Goal: Task Accomplishment & Management: Use online tool/utility

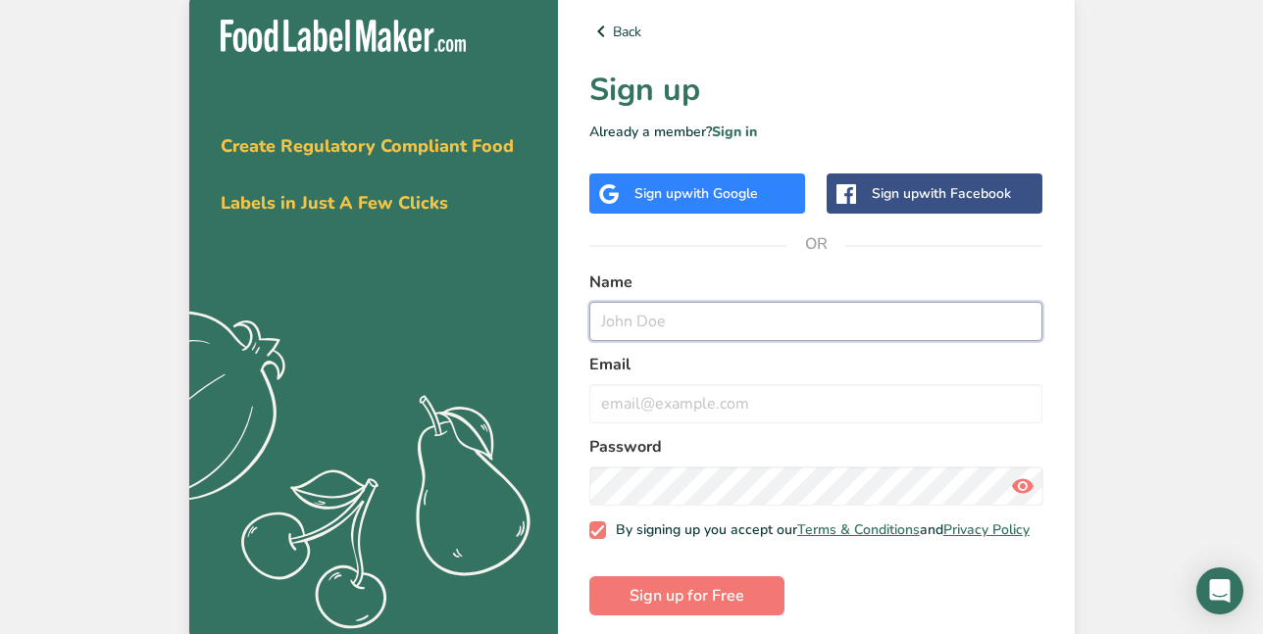
click at [647, 324] on input "text" at bounding box center [816, 321] width 454 height 39
type input "[PERSON_NAME]"
click at [616, 407] on input "email" at bounding box center [816, 403] width 454 height 39
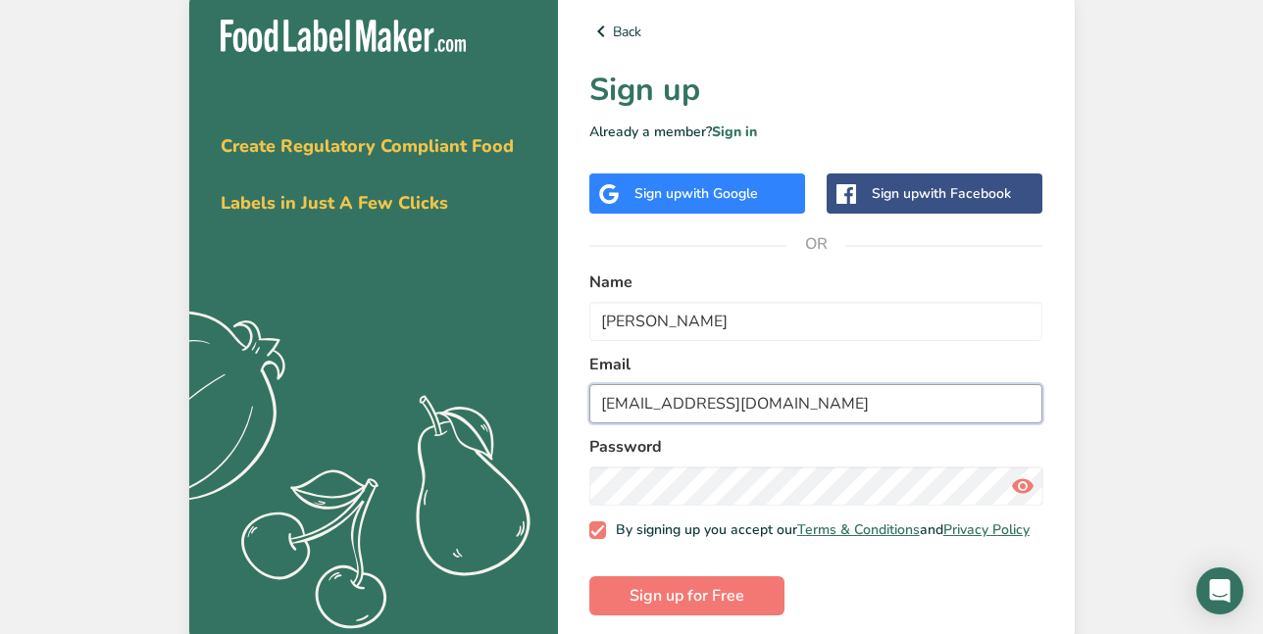
type input "[EMAIL_ADDRESS][DOMAIN_NAME]"
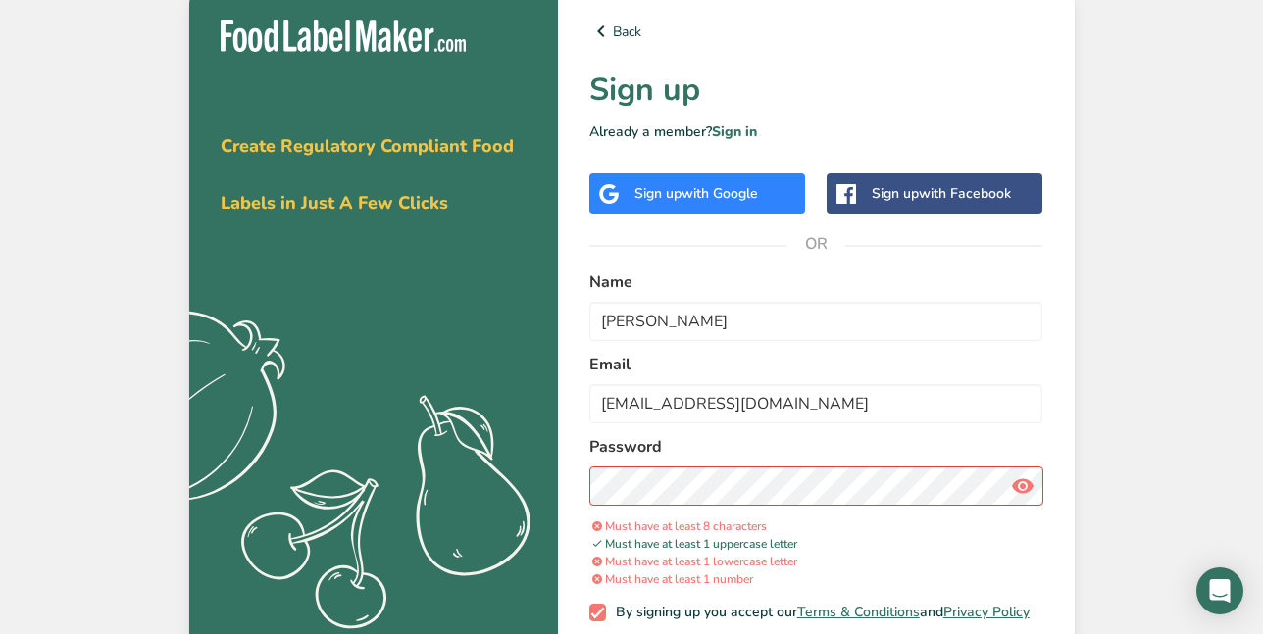
click at [1025, 484] on icon at bounding box center [1023, 486] width 24 height 35
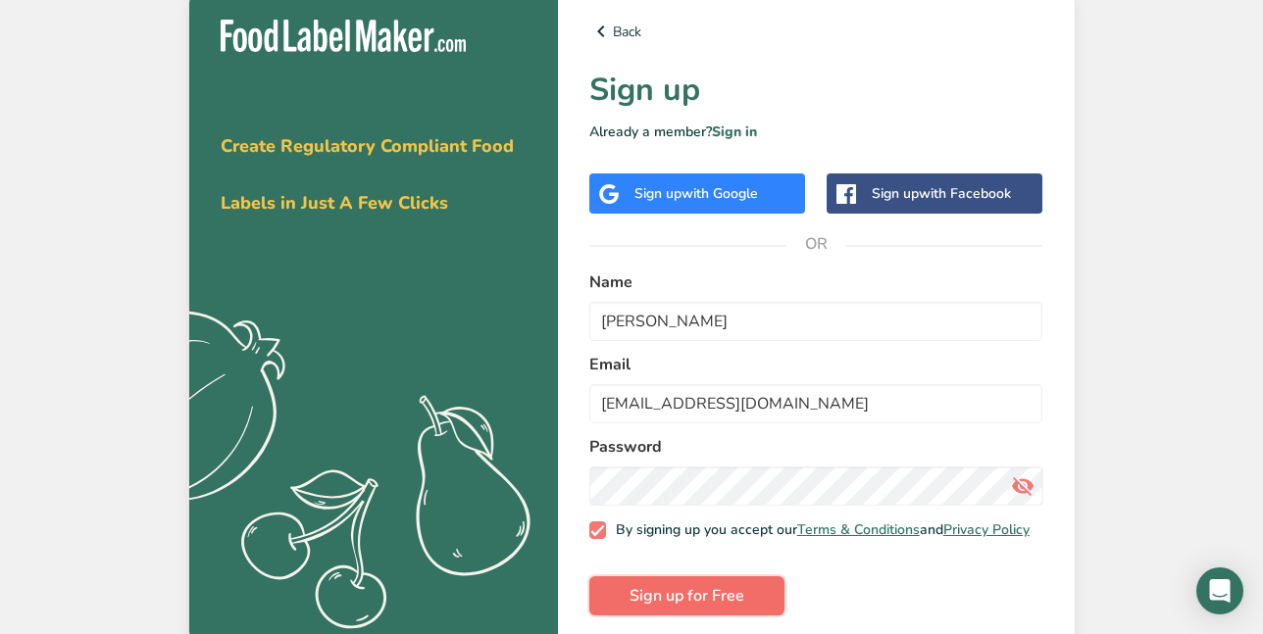
click at [712, 608] on span "Sign up for Free" at bounding box center [687, 596] width 115 height 24
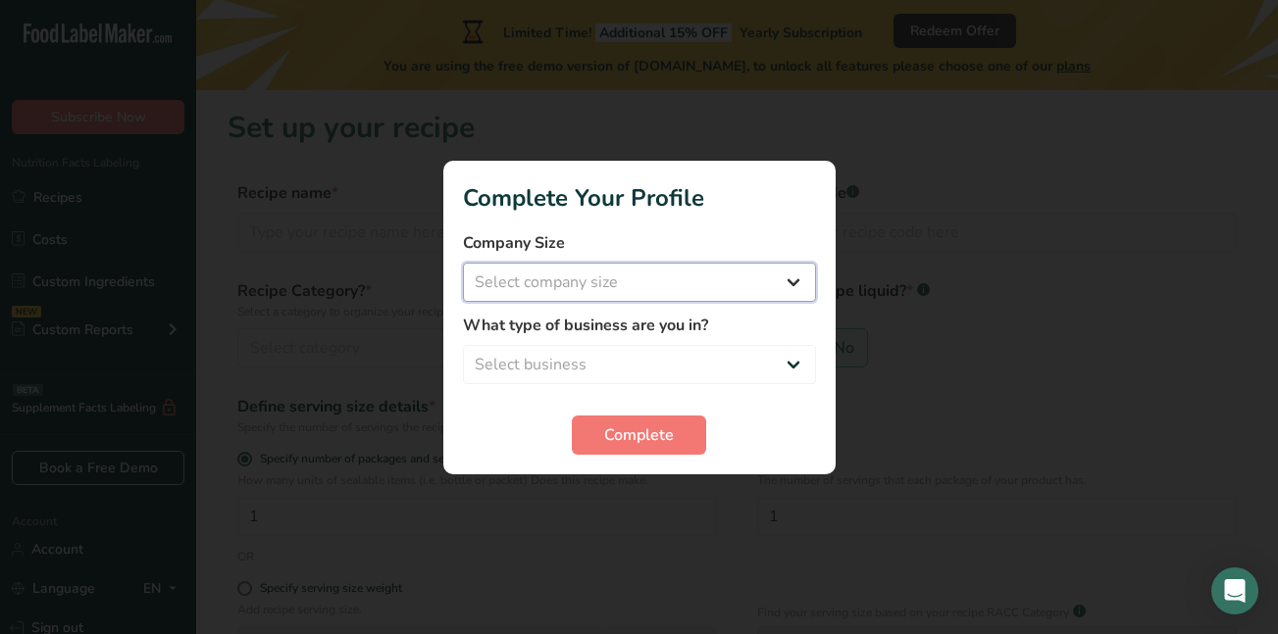
click at [789, 291] on select "Select company size Fewer than 10 Employees 10 to 50 Employees 51 to 500 Employ…" at bounding box center [639, 282] width 353 height 39
select select "1"
click at [463, 263] on select "Select company size Fewer than 10 Employees 10 to 50 Employees 51 to 500 Employ…" at bounding box center [639, 282] width 353 height 39
click at [790, 361] on select "Select business Packaged Food Manufacturer Restaurant & Cafe Bakery Meal Plans …" at bounding box center [639, 364] width 353 height 39
select select "5"
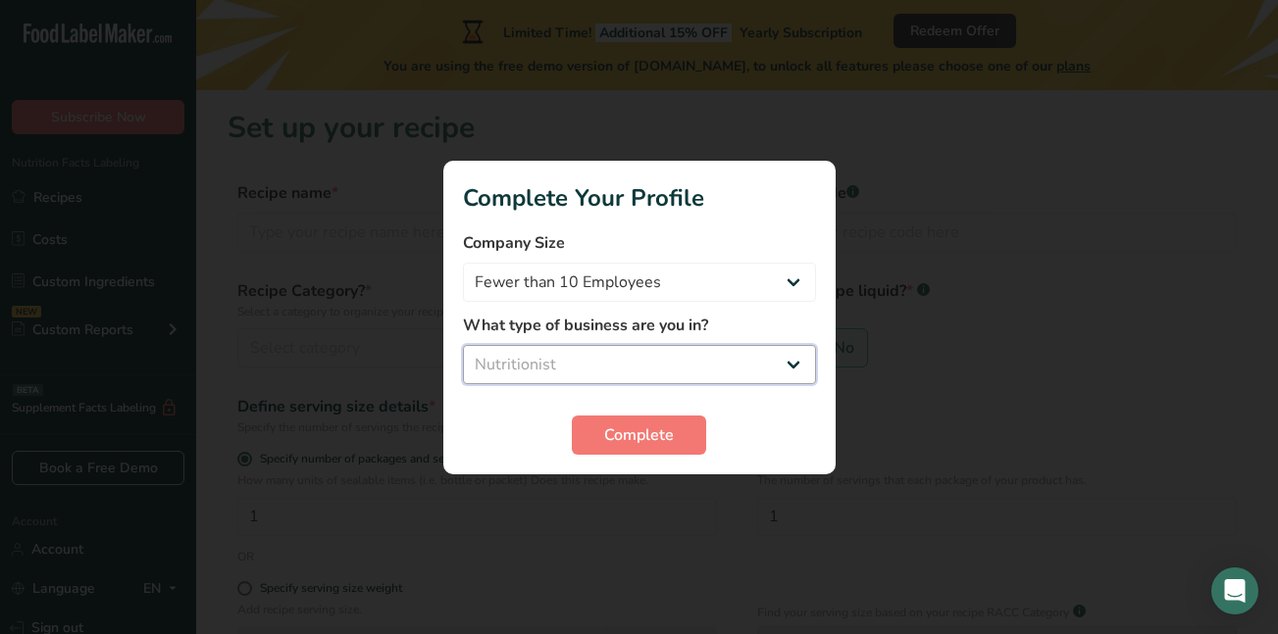
click at [463, 345] on select "Select business Packaged Food Manufacturer Restaurant & Cafe Bakery Meal Plans …" at bounding box center [639, 364] width 353 height 39
click at [626, 435] on span "Complete" at bounding box center [639, 436] width 70 height 24
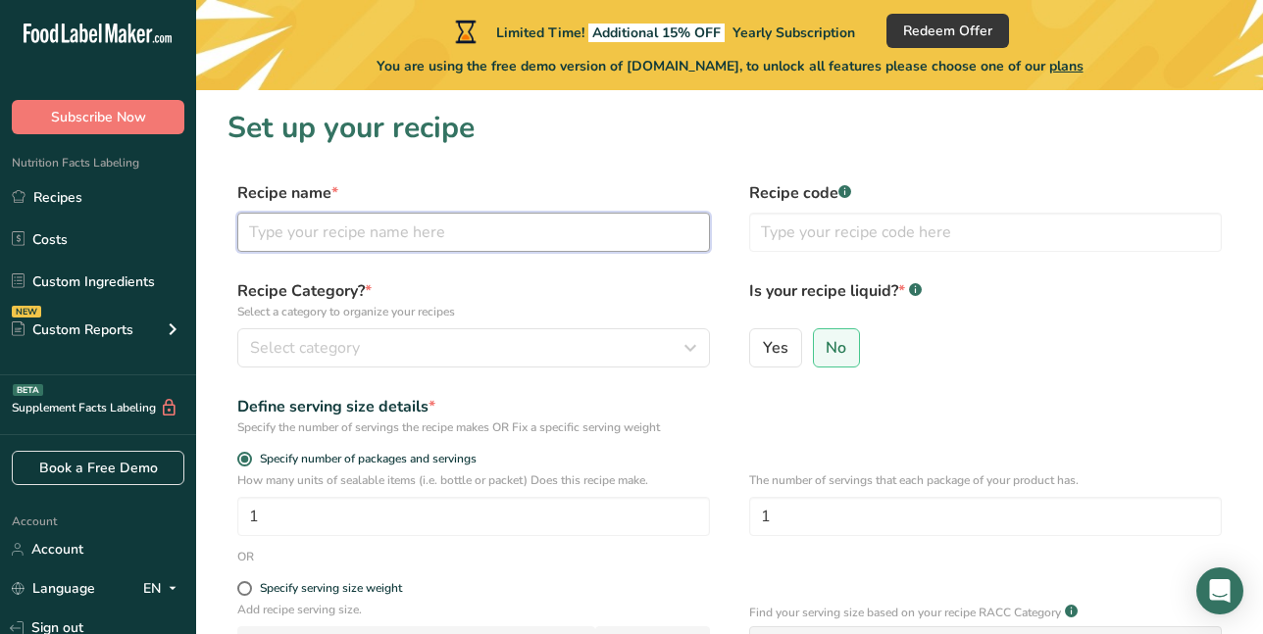
click at [278, 239] on input "text" at bounding box center [473, 232] width 473 height 39
type input "Nature's nuggets"
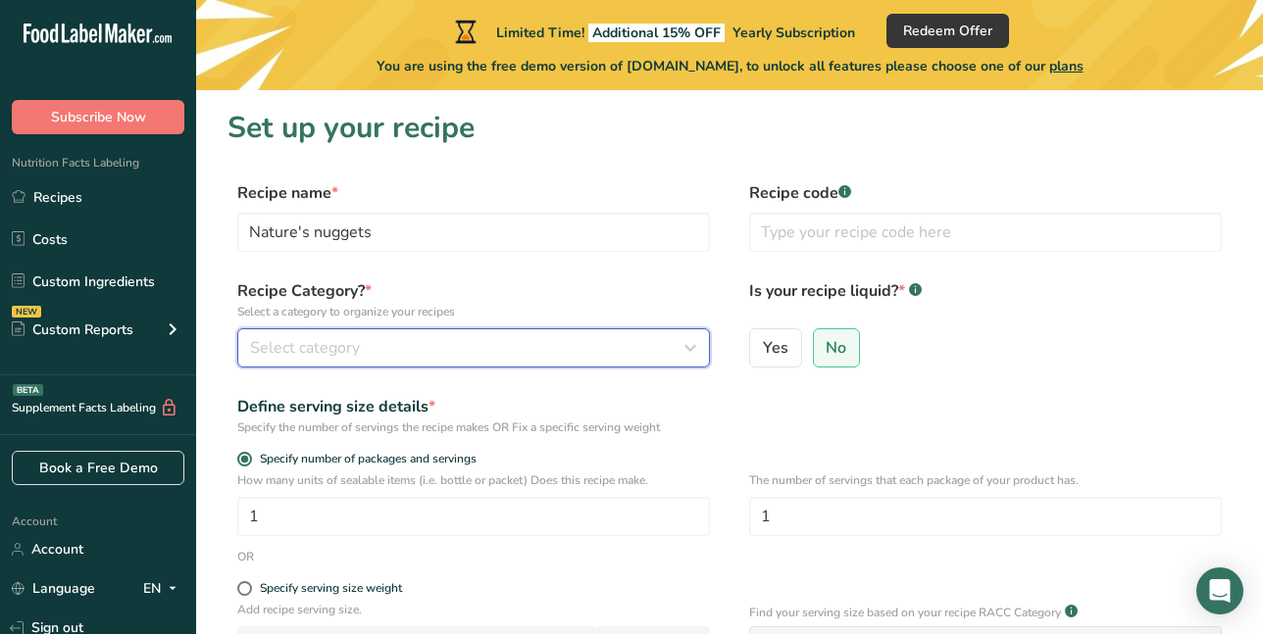
click at [681, 341] on icon "button" at bounding box center [691, 347] width 24 height 35
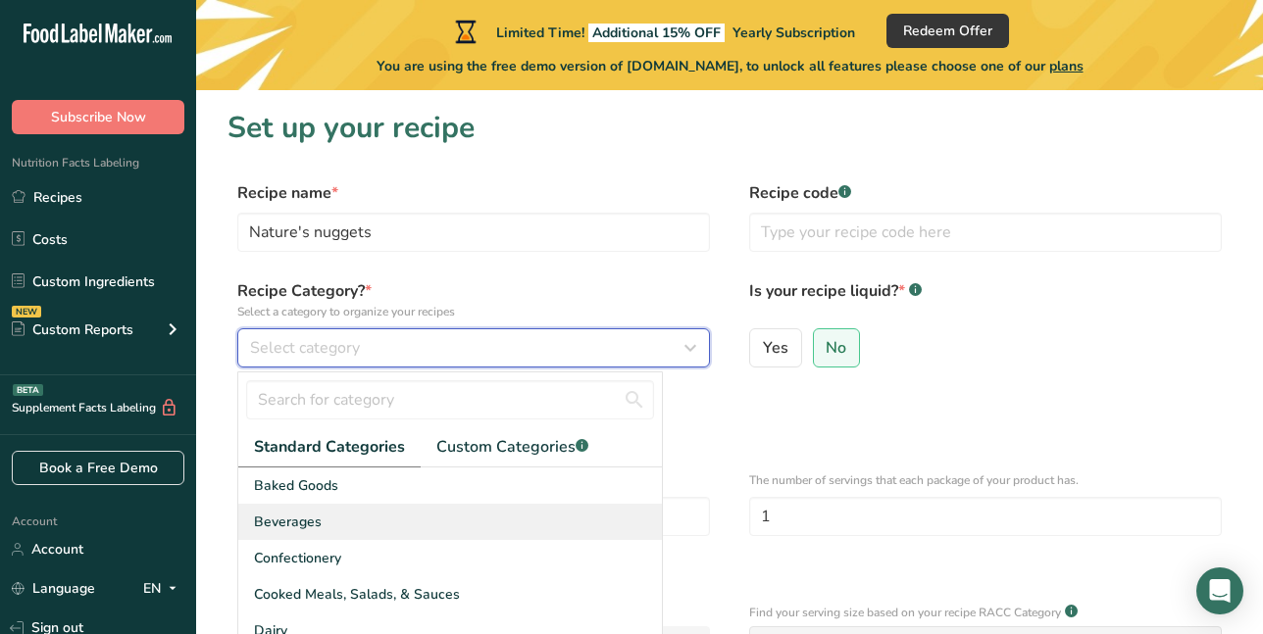
scroll to position [98, 0]
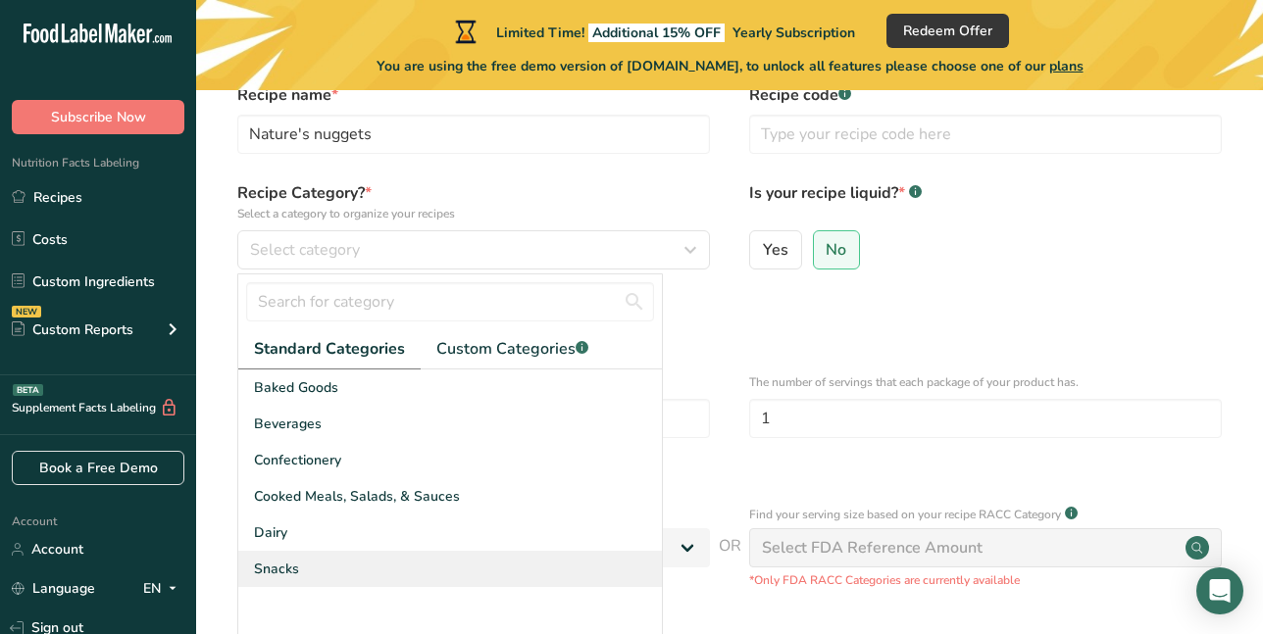
click at [319, 580] on div "Snacks" at bounding box center [450, 569] width 424 height 36
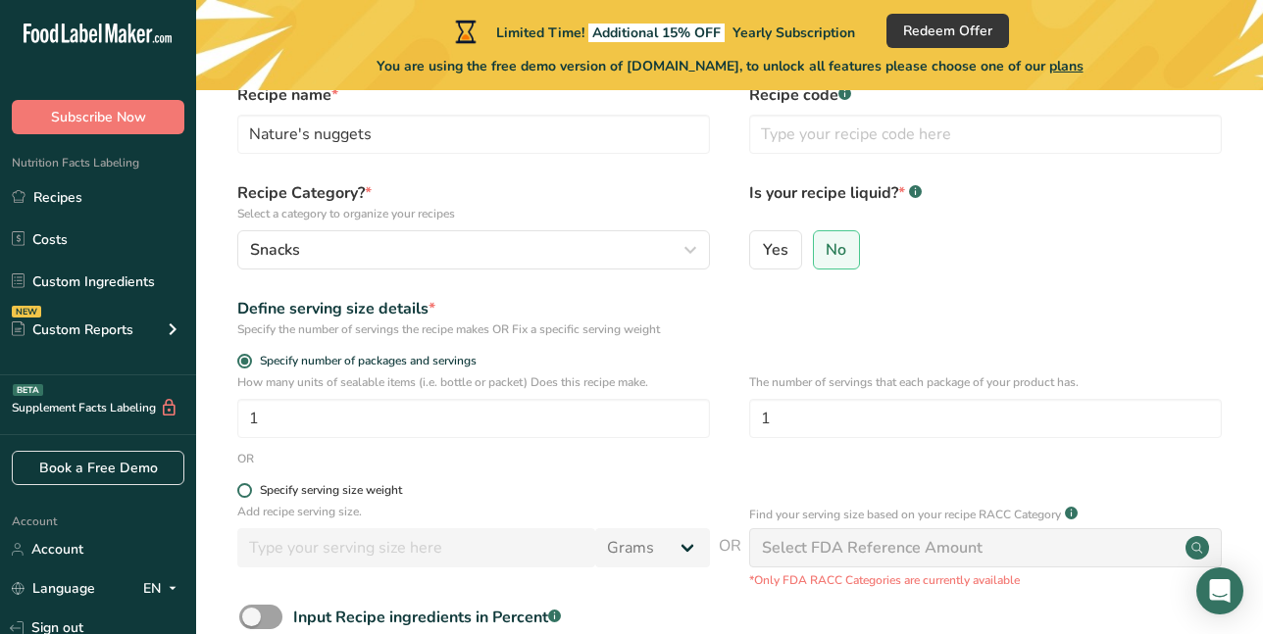
click at [249, 491] on span at bounding box center [244, 490] width 15 height 15
click at [249, 491] on input "Specify serving size weight" at bounding box center [243, 490] width 13 height 13
radio input "true"
radio input "false"
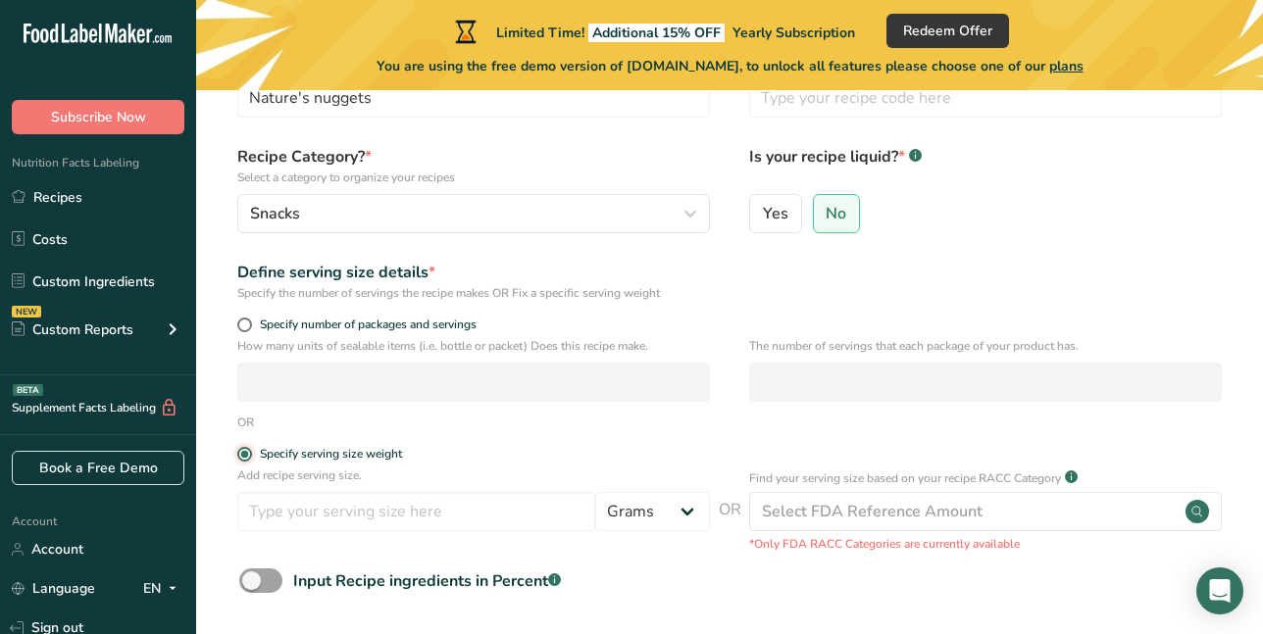
scroll to position [196, 0]
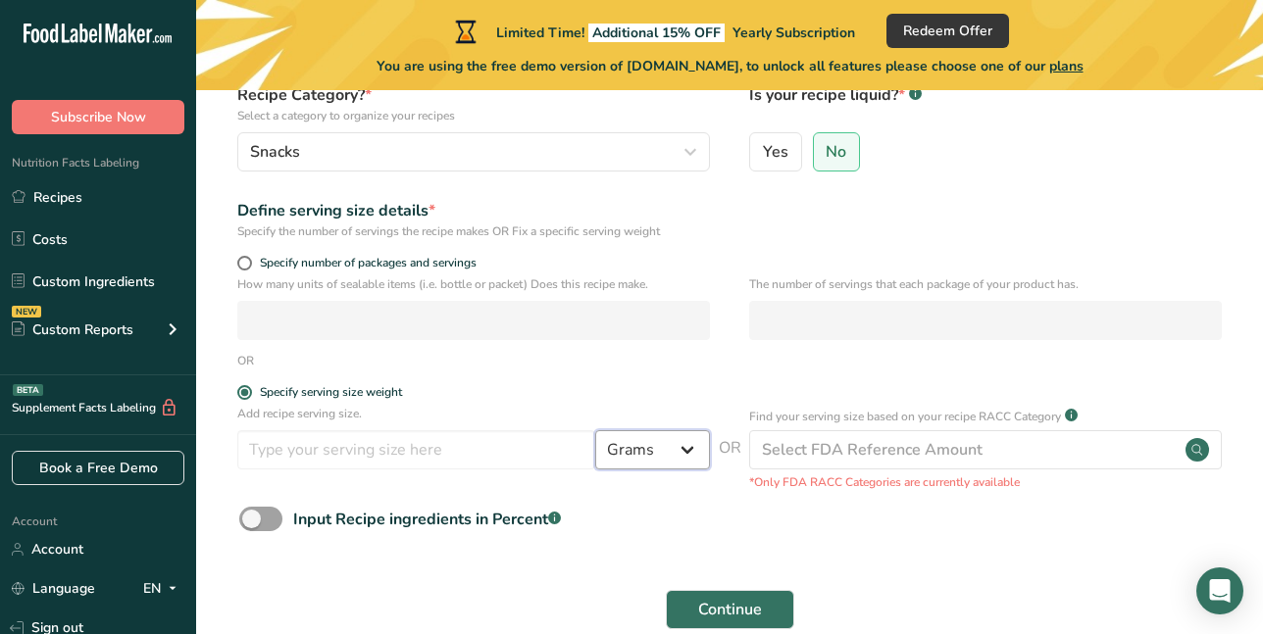
click at [681, 450] on select "Grams kg mg mcg lb oz l mL fl oz tbsp tsp cup qt gallon" at bounding box center [652, 450] width 115 height 39
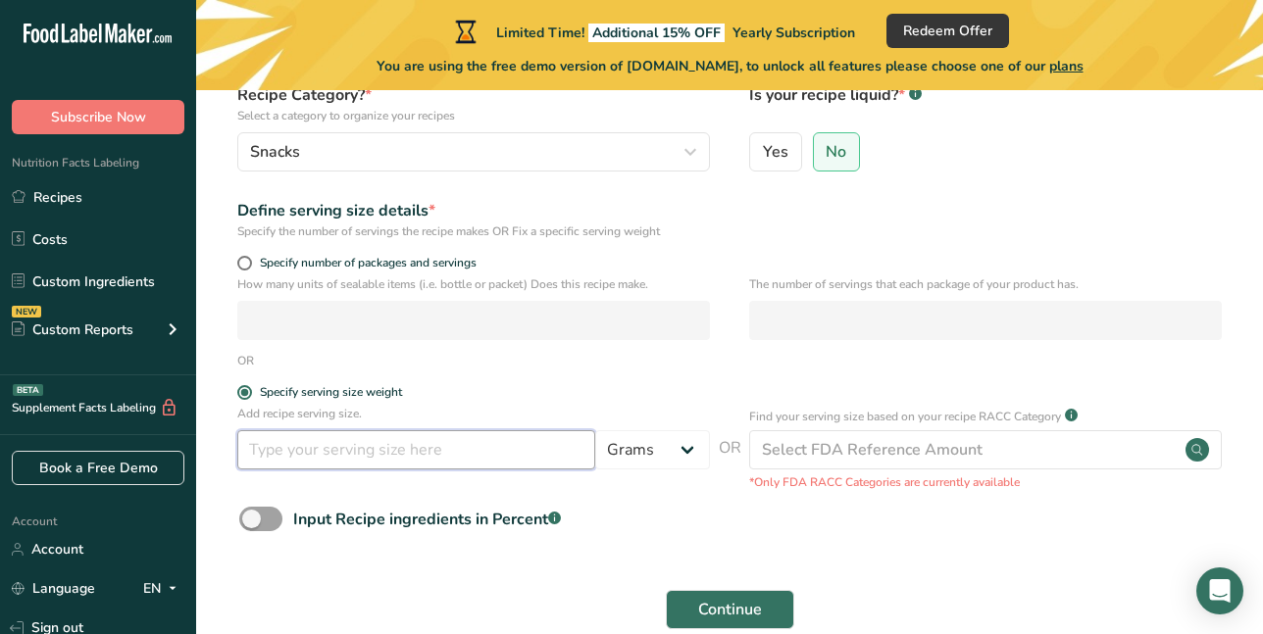
click at [480, 456] on input "number" at bounding box center [416, 450] width 358 height 39
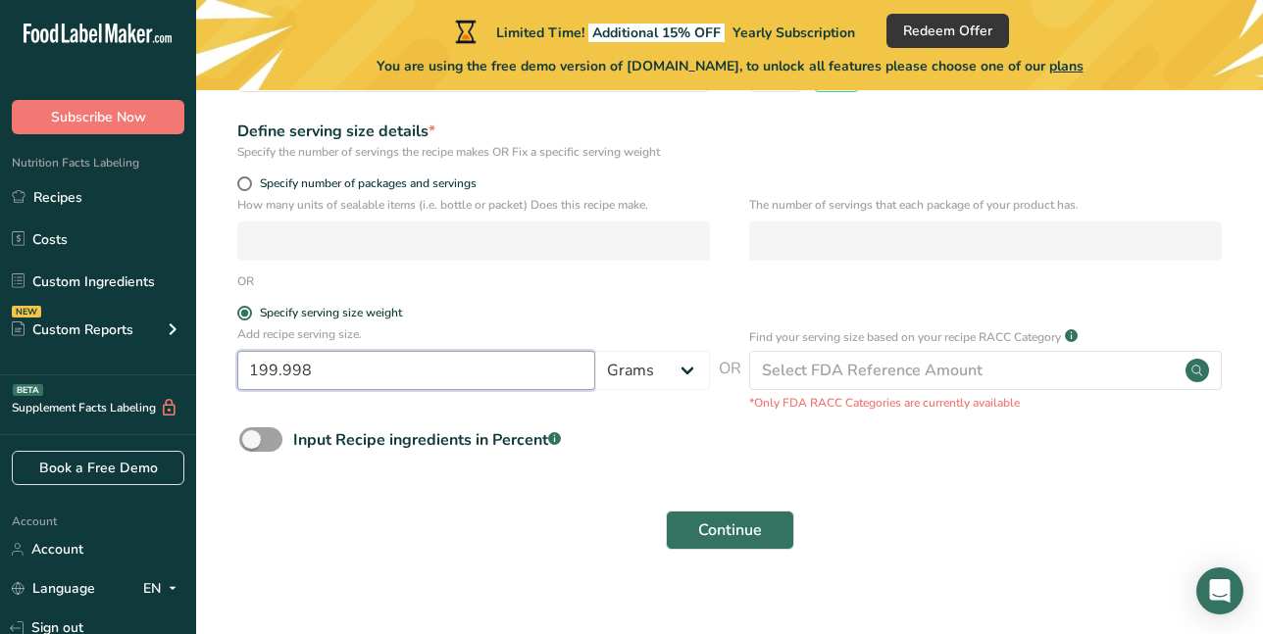
scroll to position [297, 0]
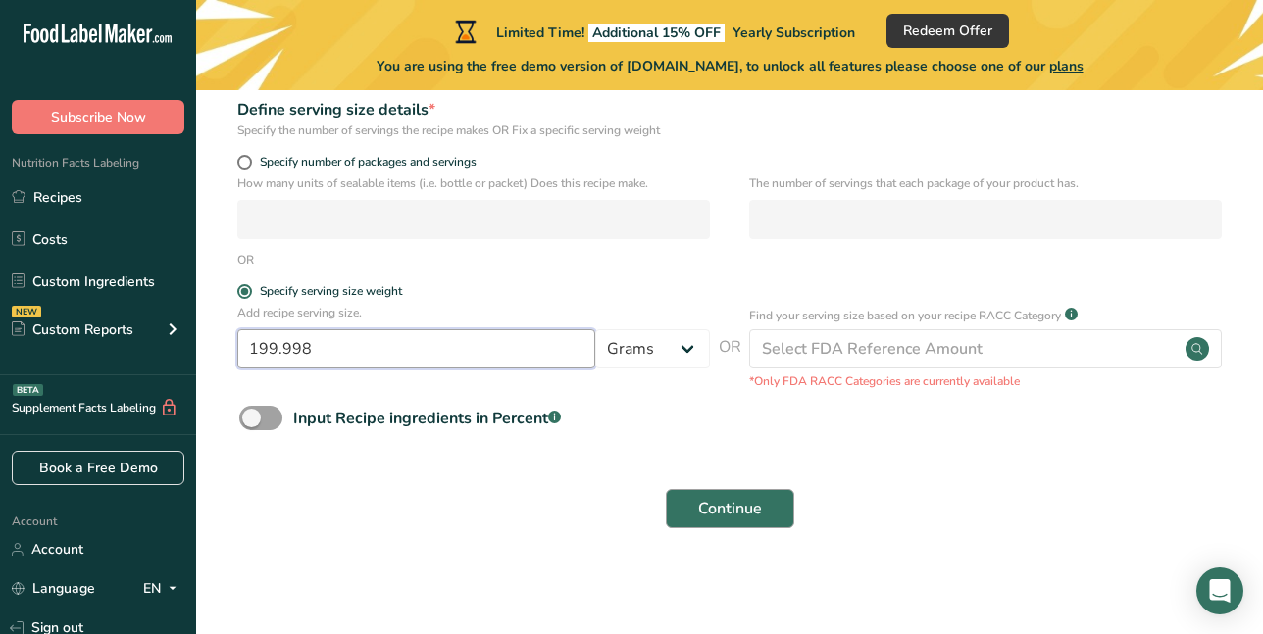
type input "199.998"
click at [743, 512] on span "Continue" at bounding box center [730, 509] width 64 height 24
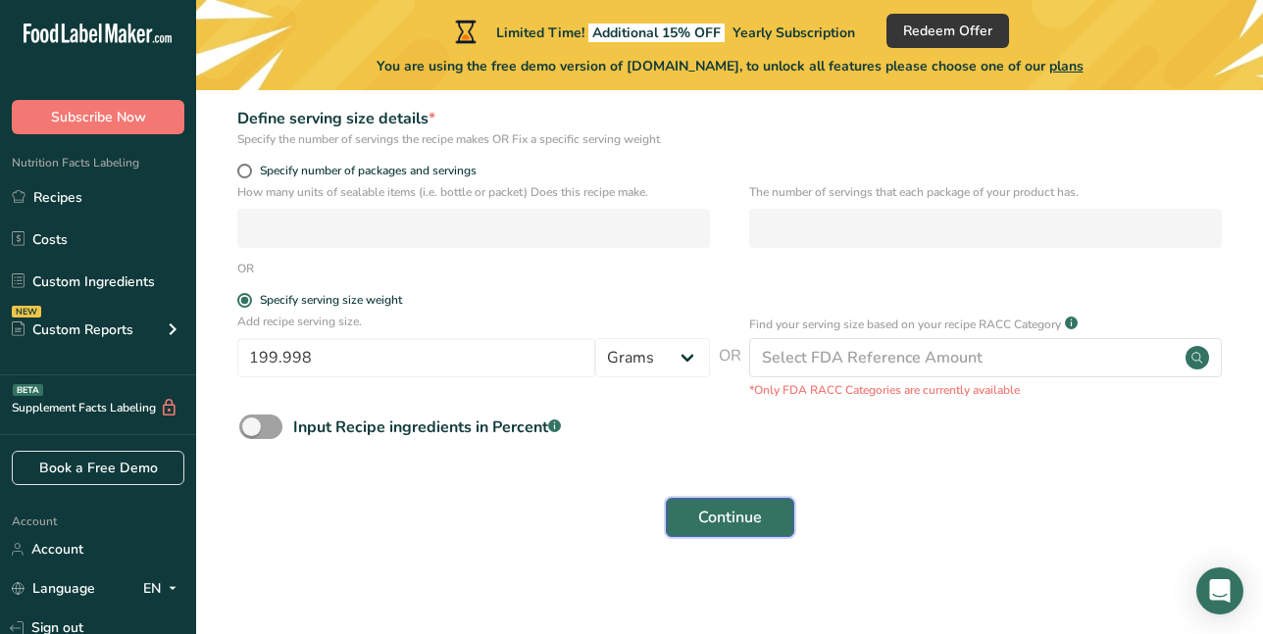
scroll to position [294, 0]
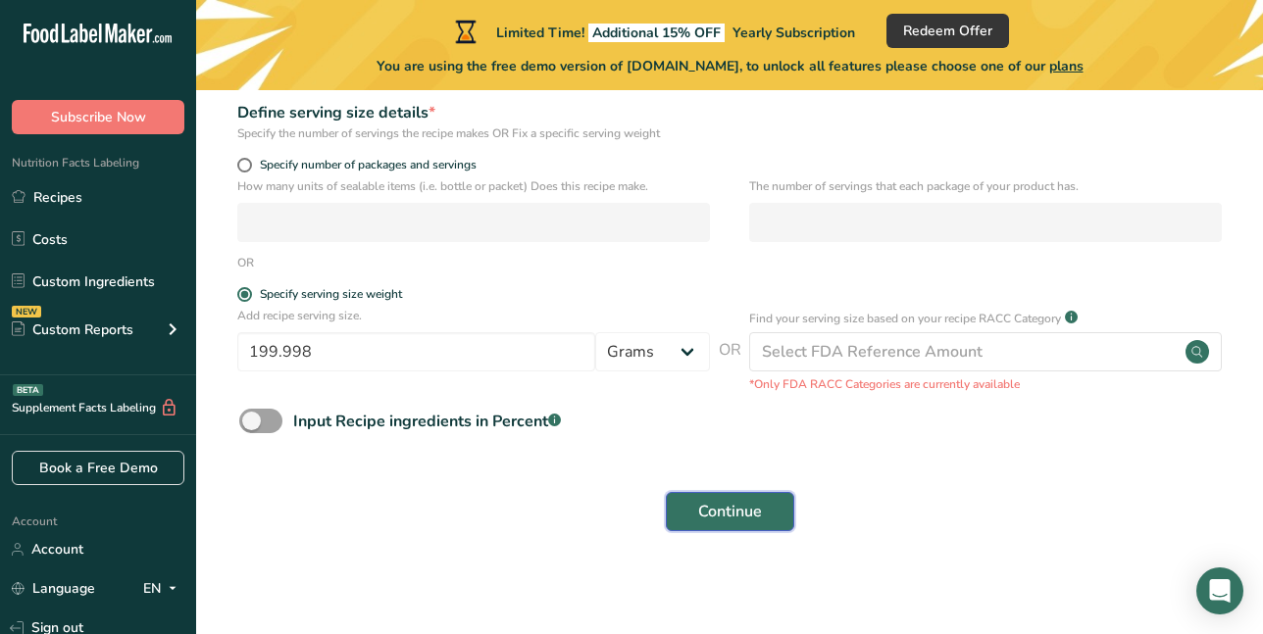
click at [729, 515] on span "Continue" at bounding box center [730, 512] width 64 height 24
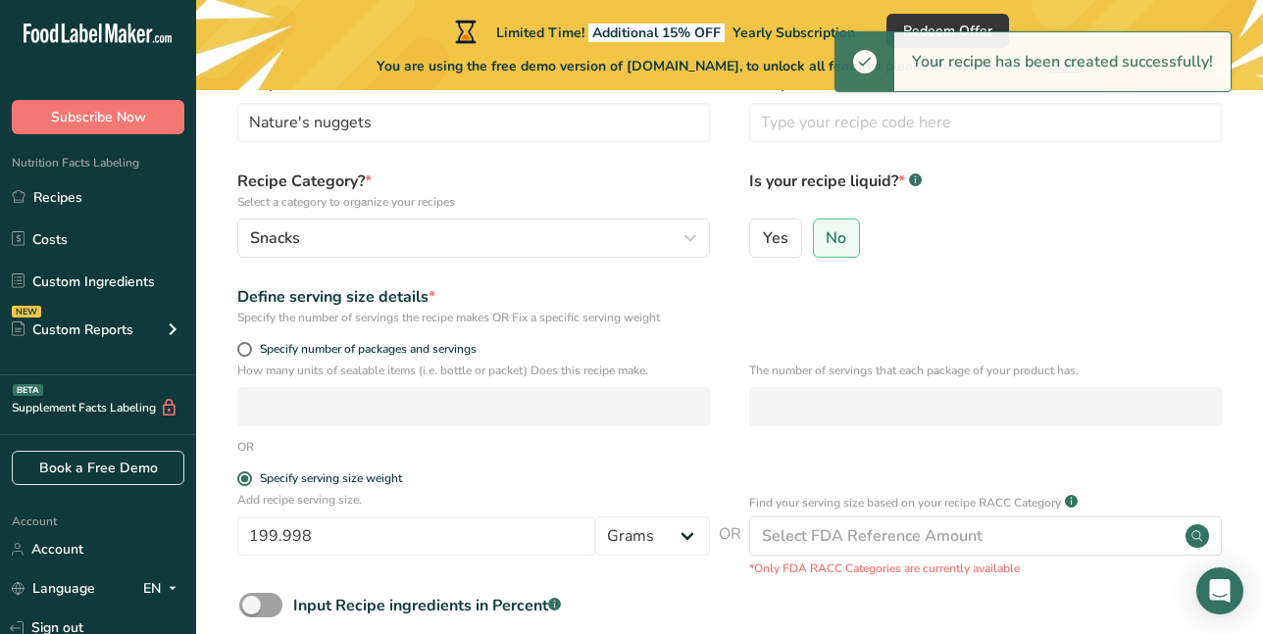
scroll to position [0, 0]
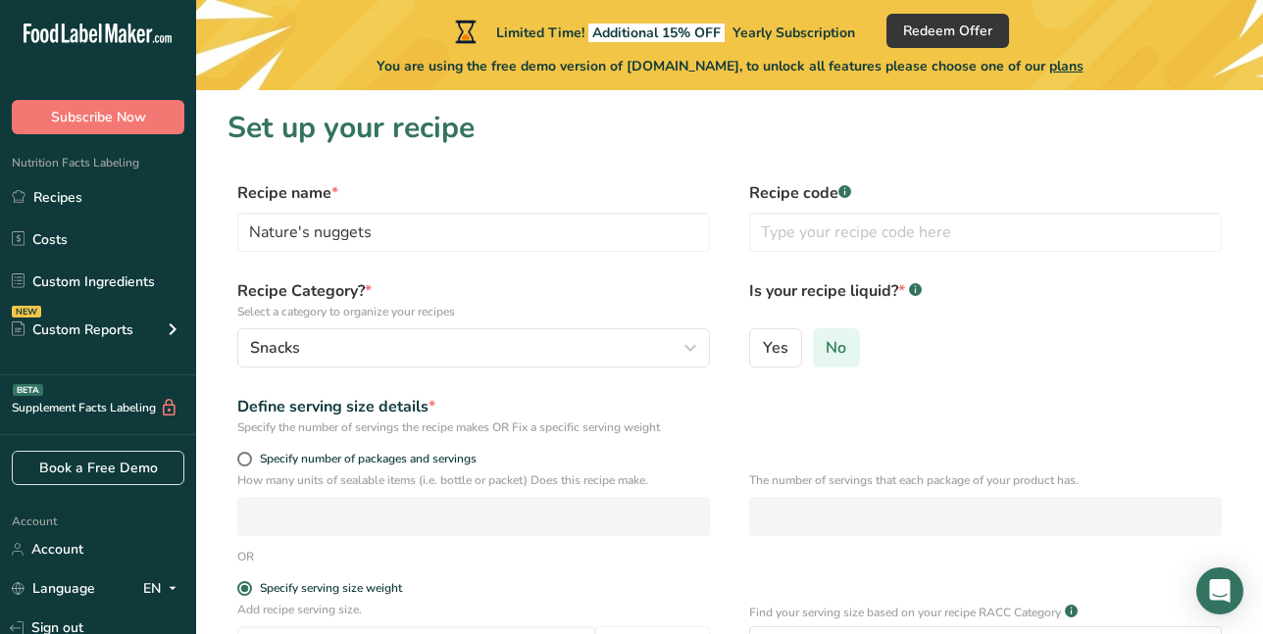
click at [842, 354] on span "No" at bounding box center [836, 348] width 21 height 20
click at [827, 354] on input "No" at bounding box center [820, 347] width 13 height 13
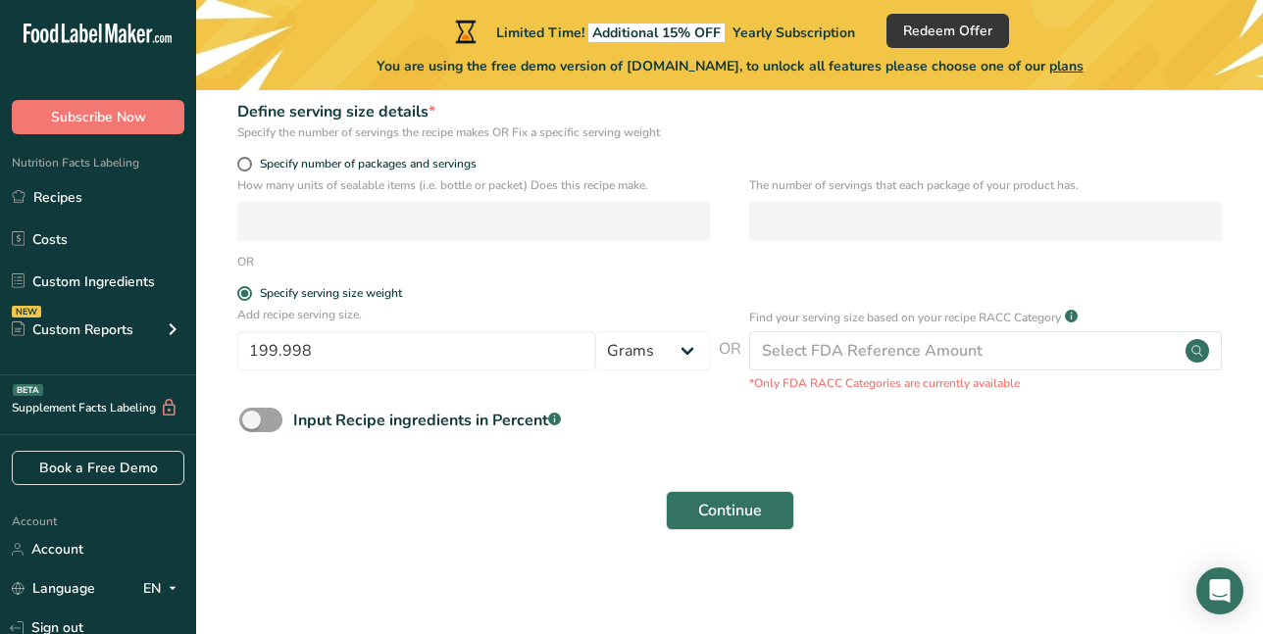
scroll to position [297, 0]
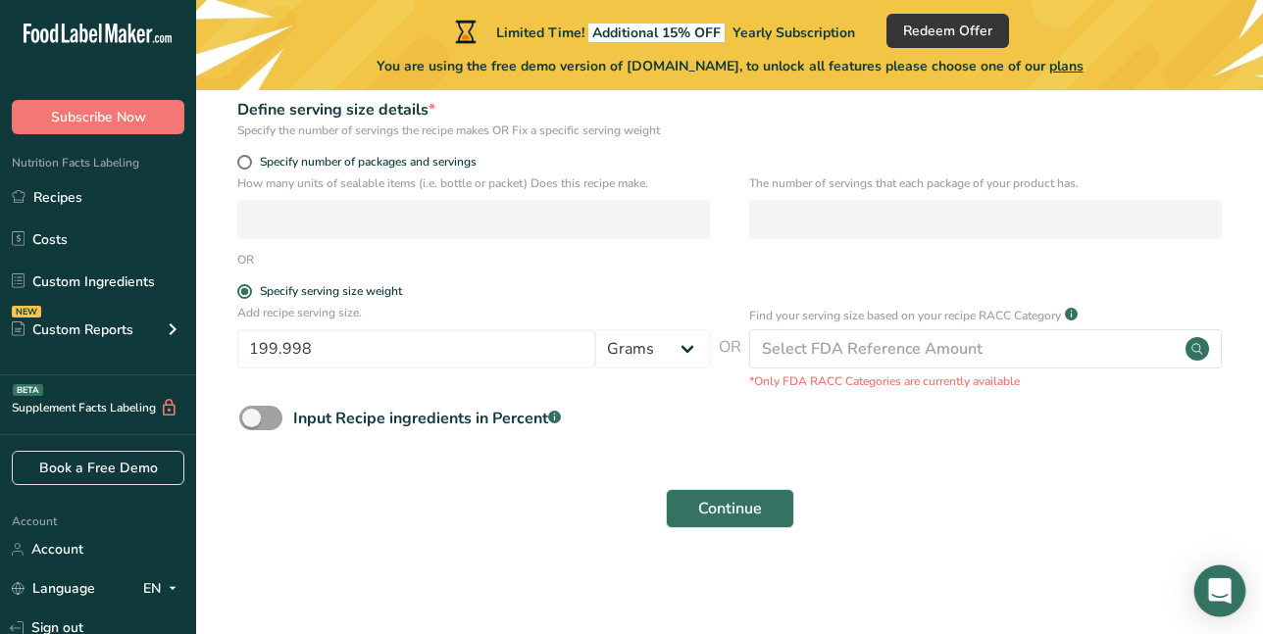
click at [1217, 585] on icon "Open Intercom Messenger" at bounding box center [1219, 591] width 23 height 25
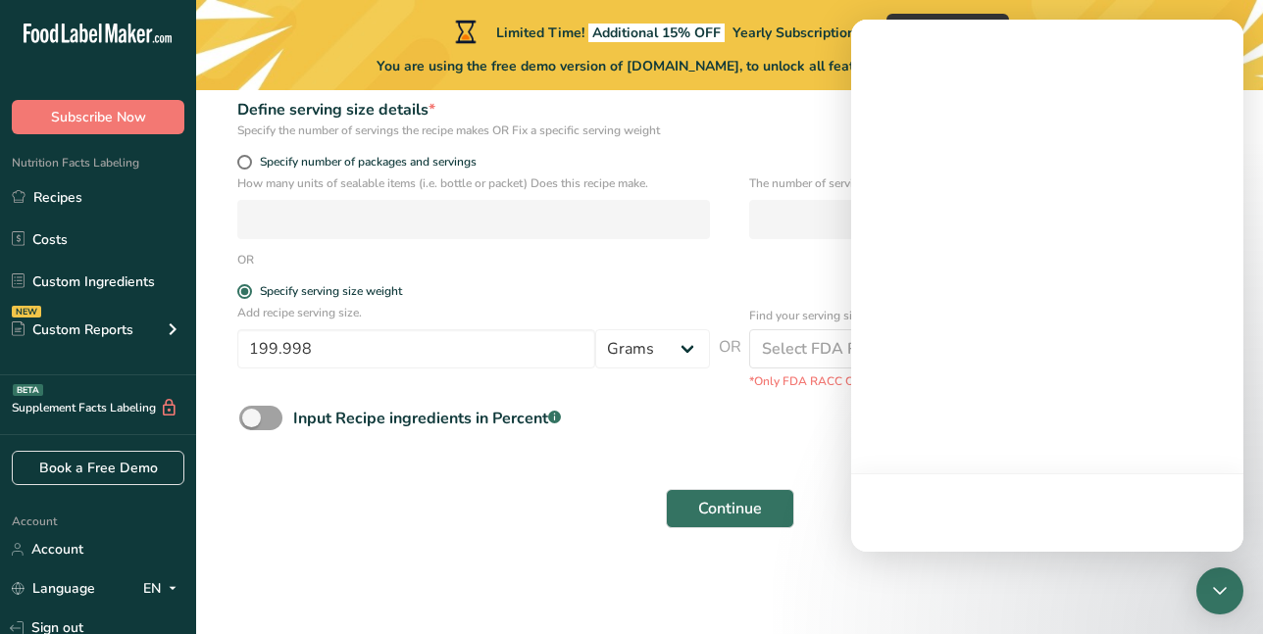
click at [651, 528] on div "Continue" at bounding box center [730, 509] width 1004 height 63
click at [758, 511] on span "Continue" at bounding box center [730, 509] width 64 height 24
click at [738, 431] on div "Input Recipe ingredients in Percent .a-a{fill:#347362;}.b-a{fill:#fff;}" at bounding box center [730, 426] width 1004 height 40
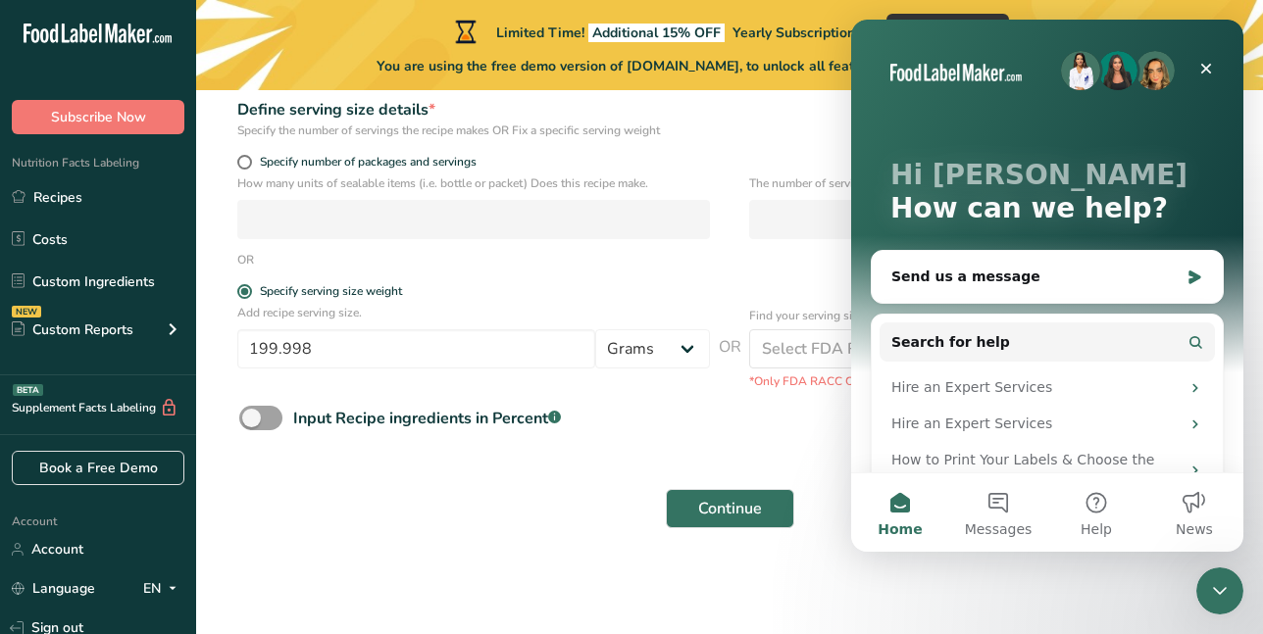
scroll to position [0, 0]
click at [1198, 67] on icon "Close" at bounding box center [1206, 69] width 16 height 16
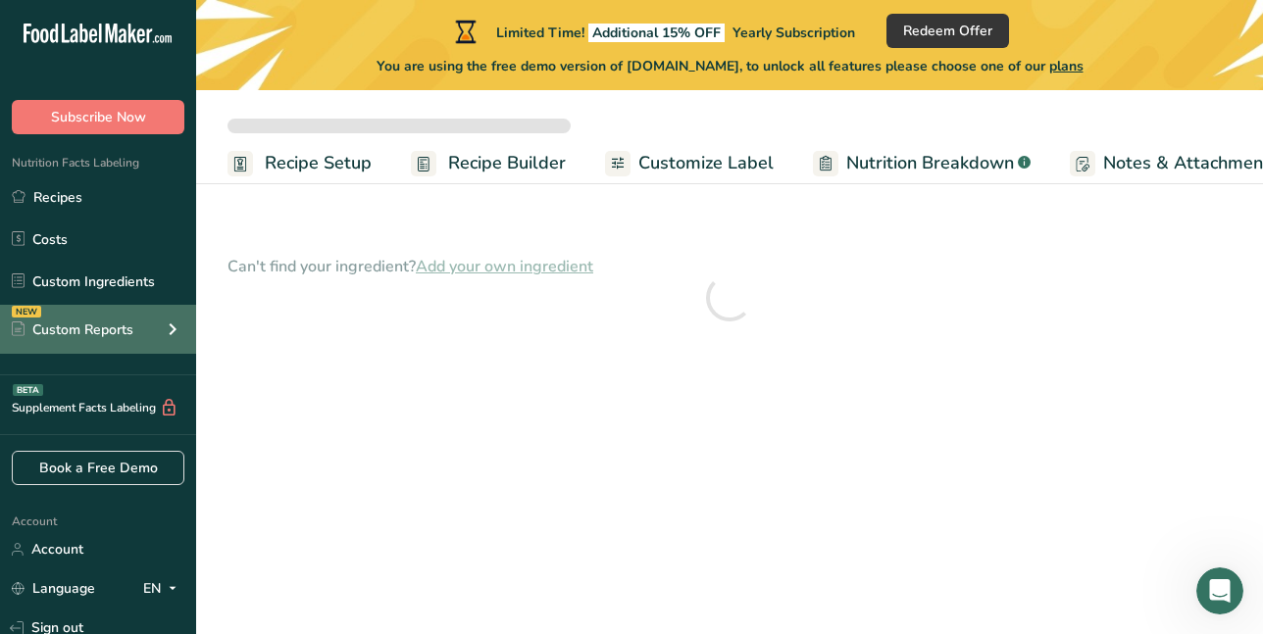
click at [68, 327] on div "Custom Reports" at bounding box center [73, 330] width 122 height 21
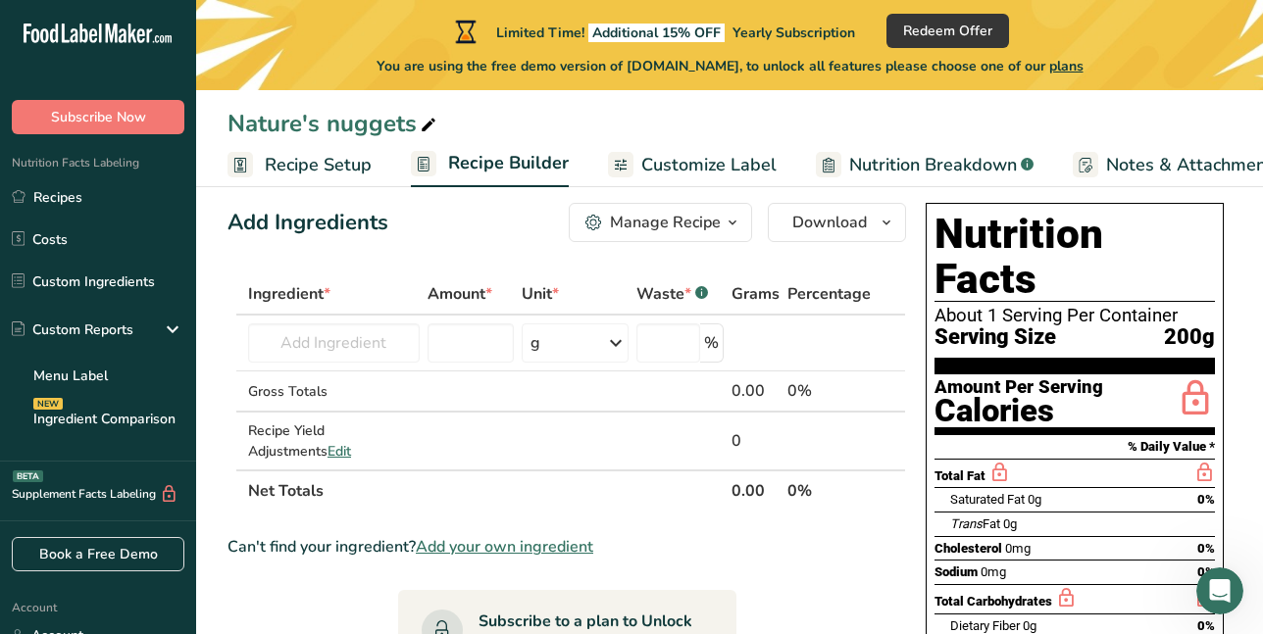
scroll to position [1, 0]
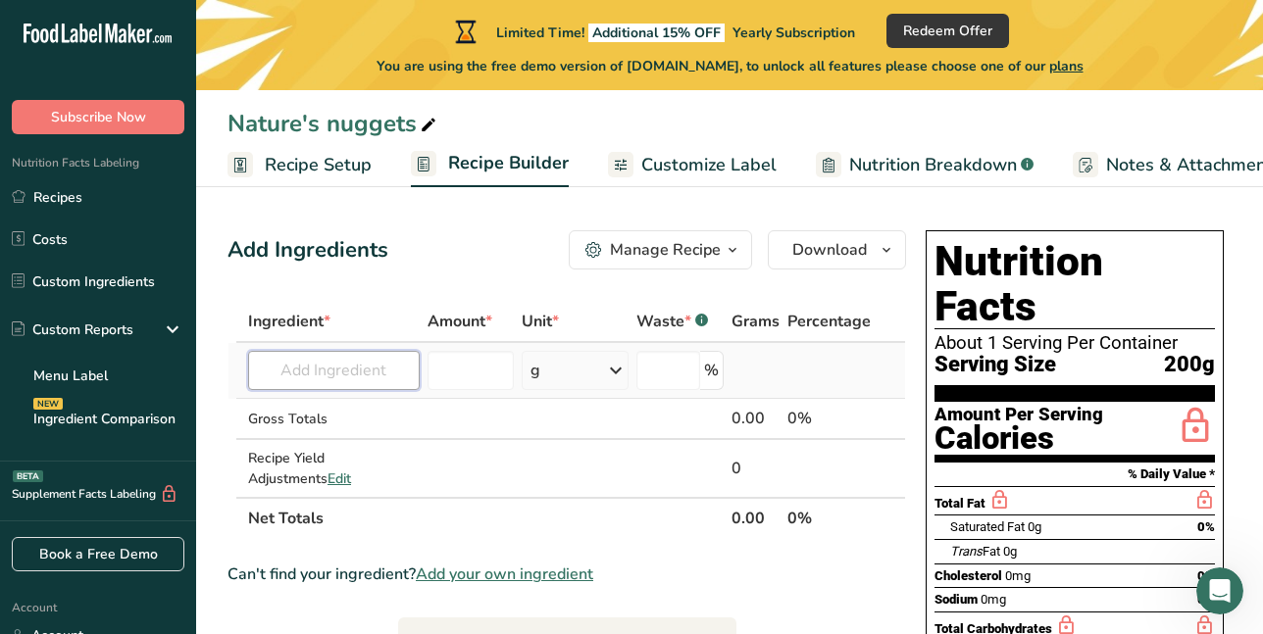
click at [325, 377] on input "text" at bounding box center [334, 370] width 172 height 39
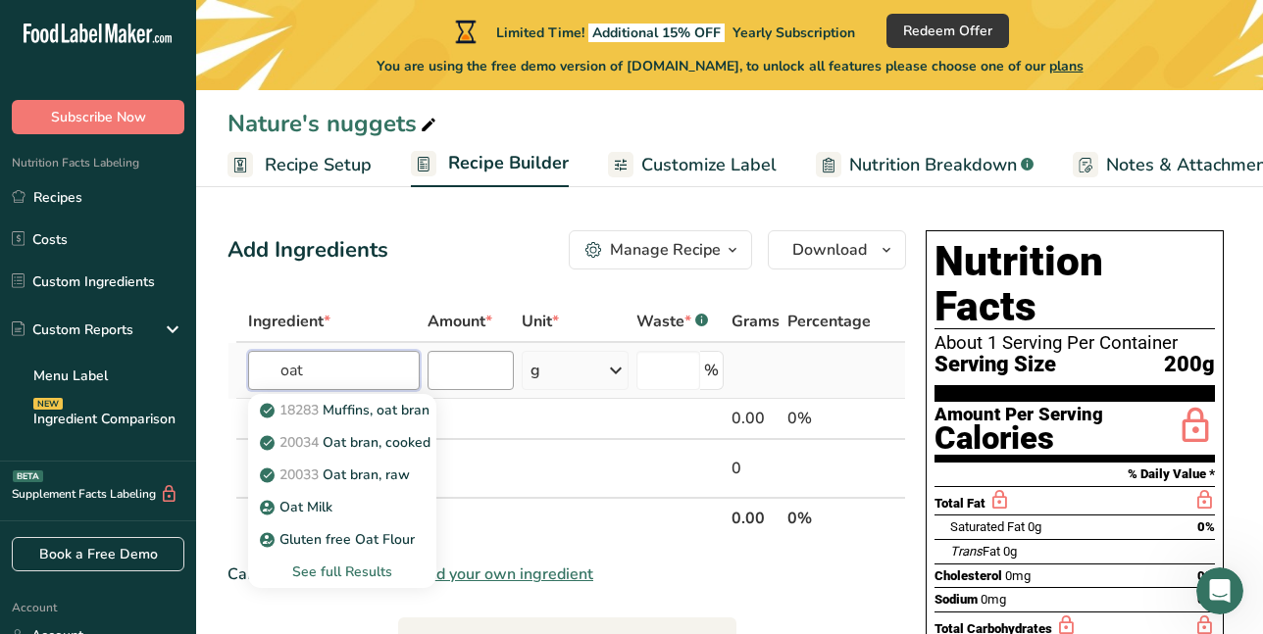
type input "oat"
click at [482, 363] on input "number" at bounding box center [471, 370] width 86 height 39
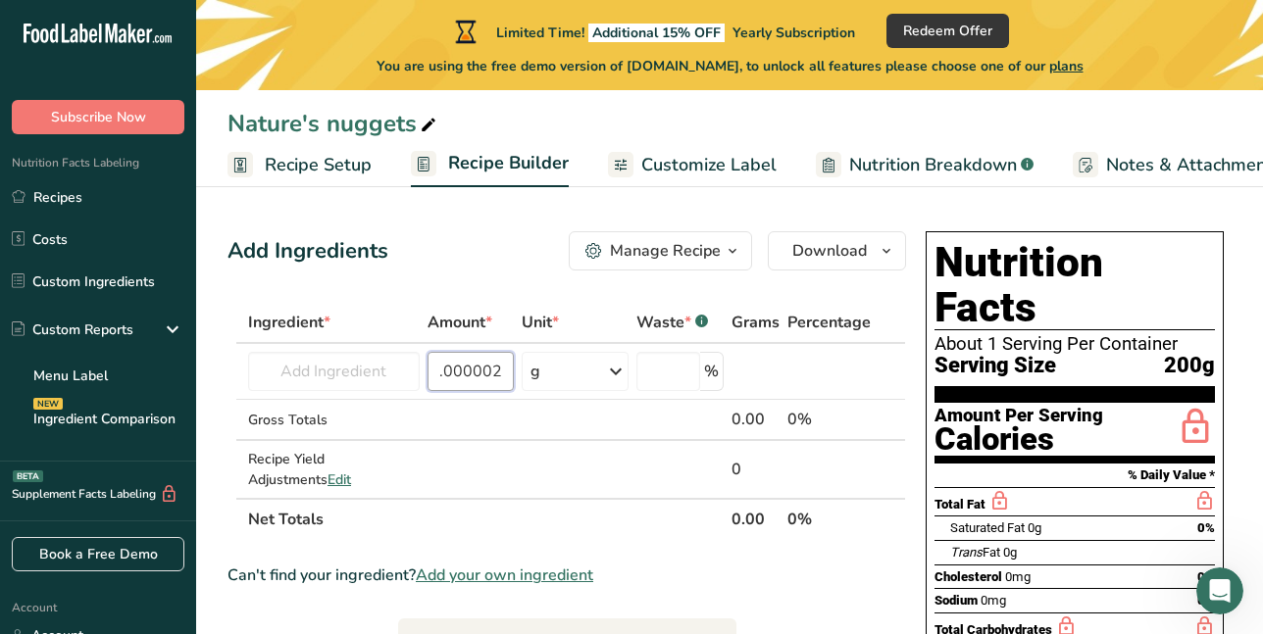
scroll to position [0, 6]
type input "0"
type input "300"
click at [615, 376] on icon at bounding box center [616, 371] width 24 height 35
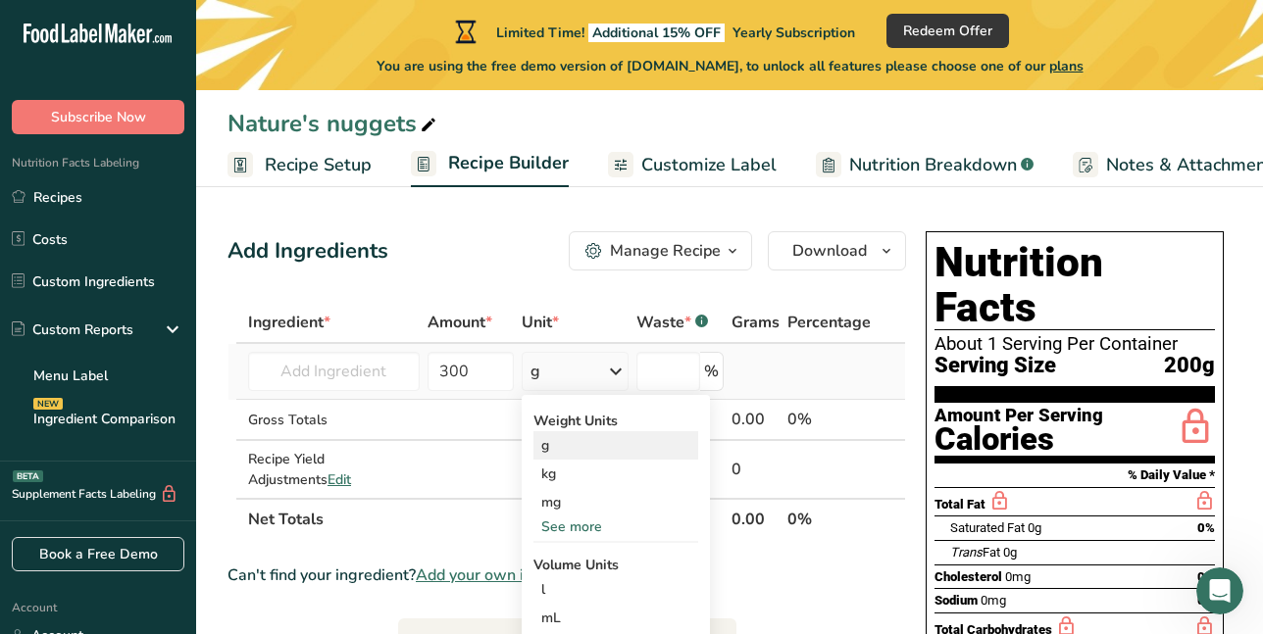
click at [559, 449] on div "g" at bounding box center [615, 445] width 165 height 28
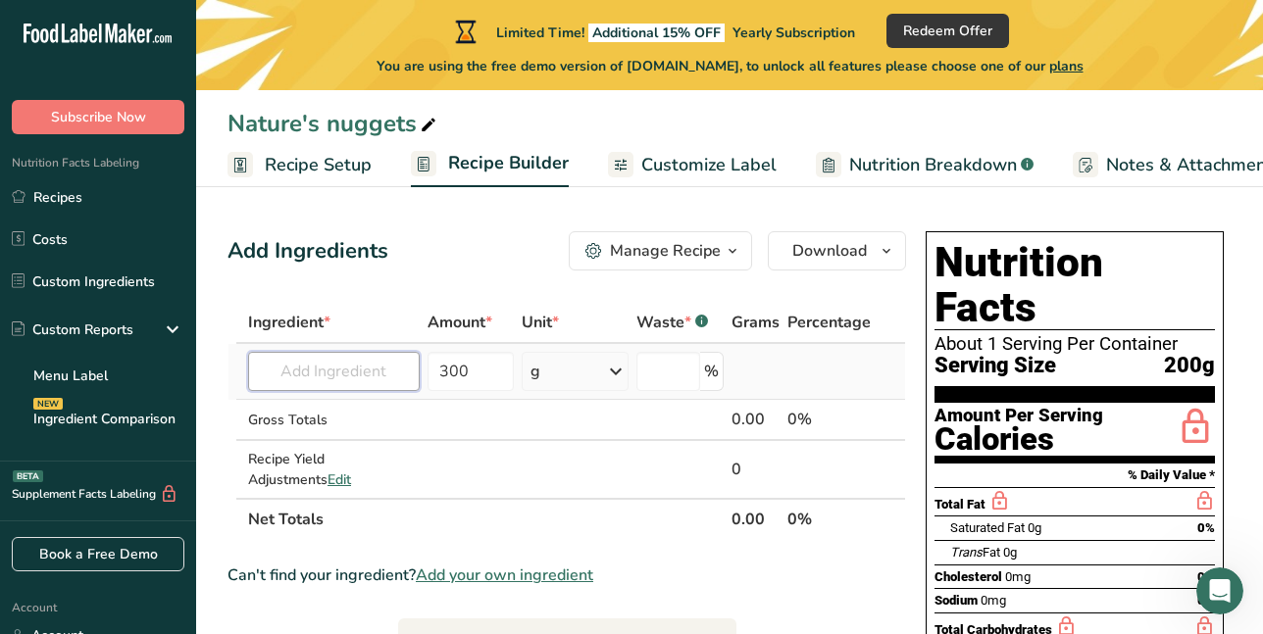
click at [386, 364] on input "text" at bounding box center [334, 371] width 172 height 39
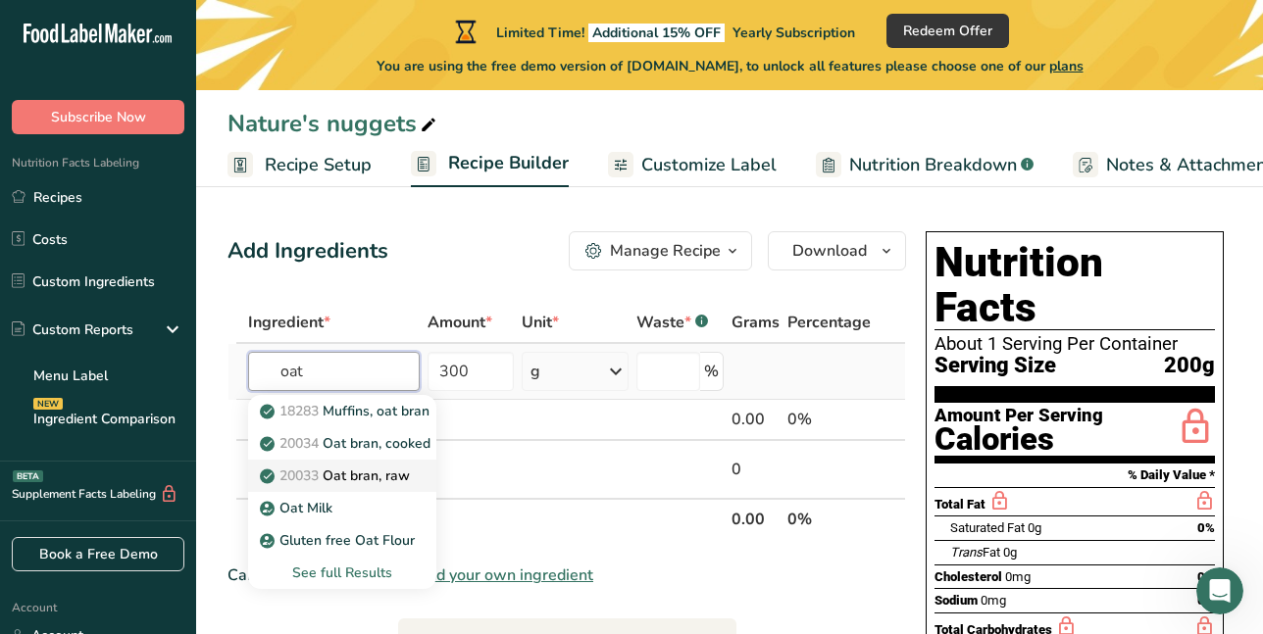
type input "oat"
click at [400, 478] on p "20033 Oat bran, raw" at bounding box center [337, 476] width 146 height 21
type input "Oat bran, raw"
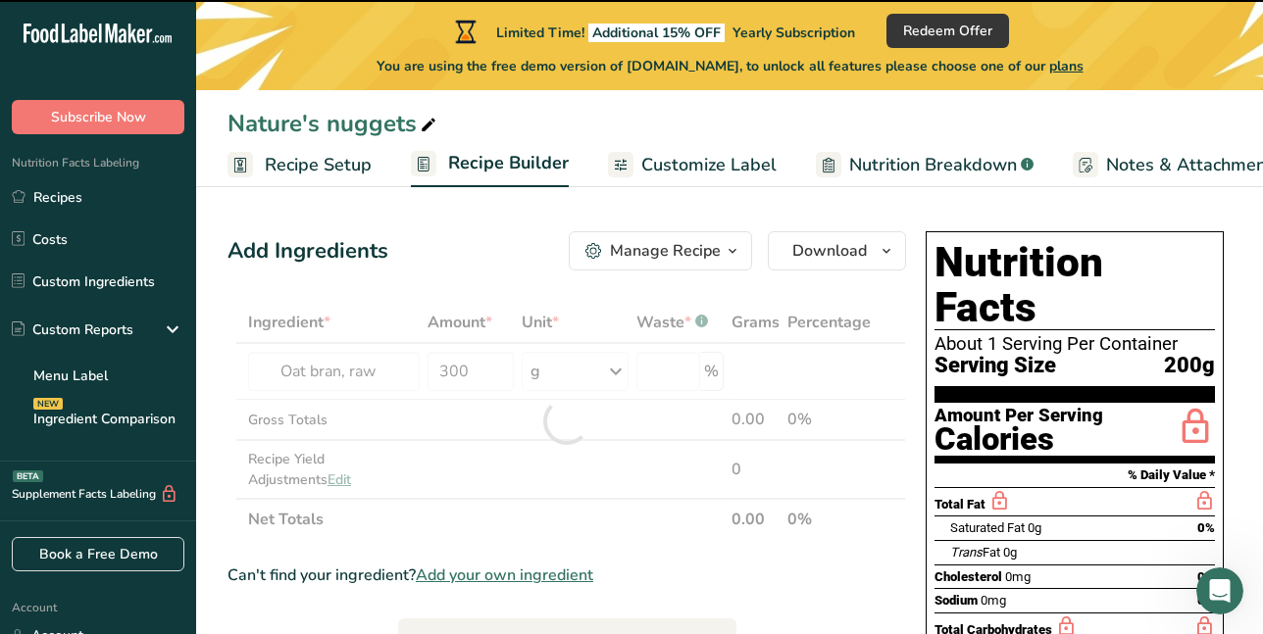
type input "0"
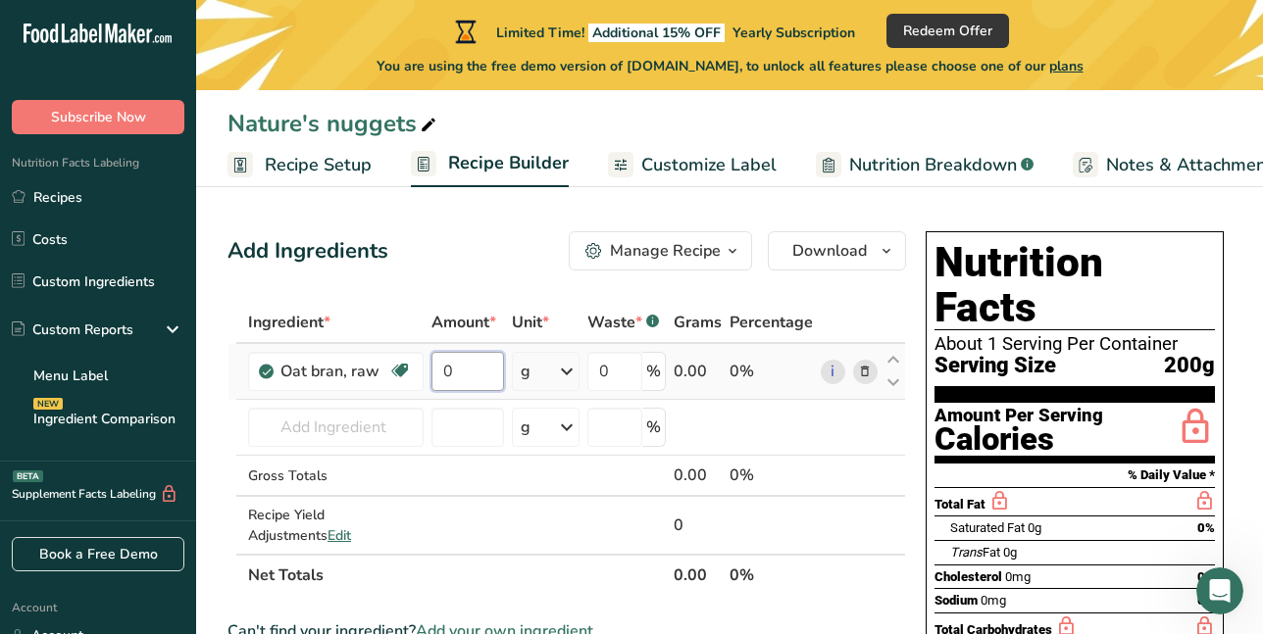
click at [486, 375] on input "0" at bounding box center [468, 371] width 74 height 39
type input "300"
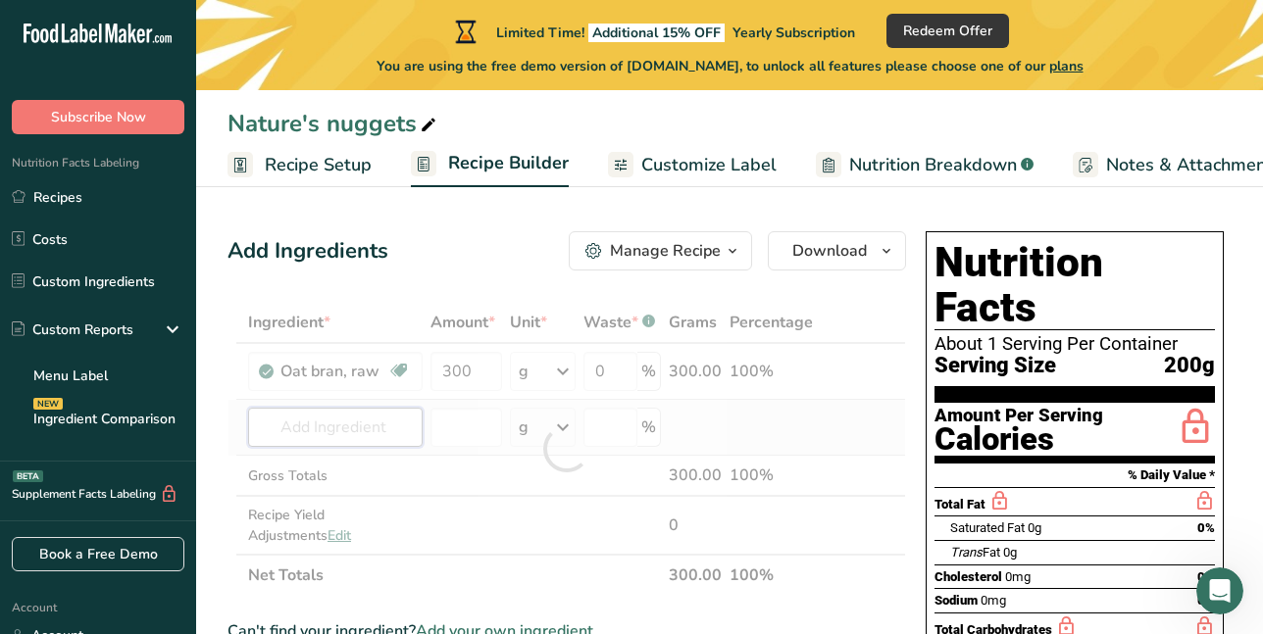
click at [384, 430] on div "Ingredient * Amount * Unit * Waste * .a-a{fill:#347362;}.b-a{fill:#fff;} Grams …" at bounding box center [567, 449] width 679 height 294
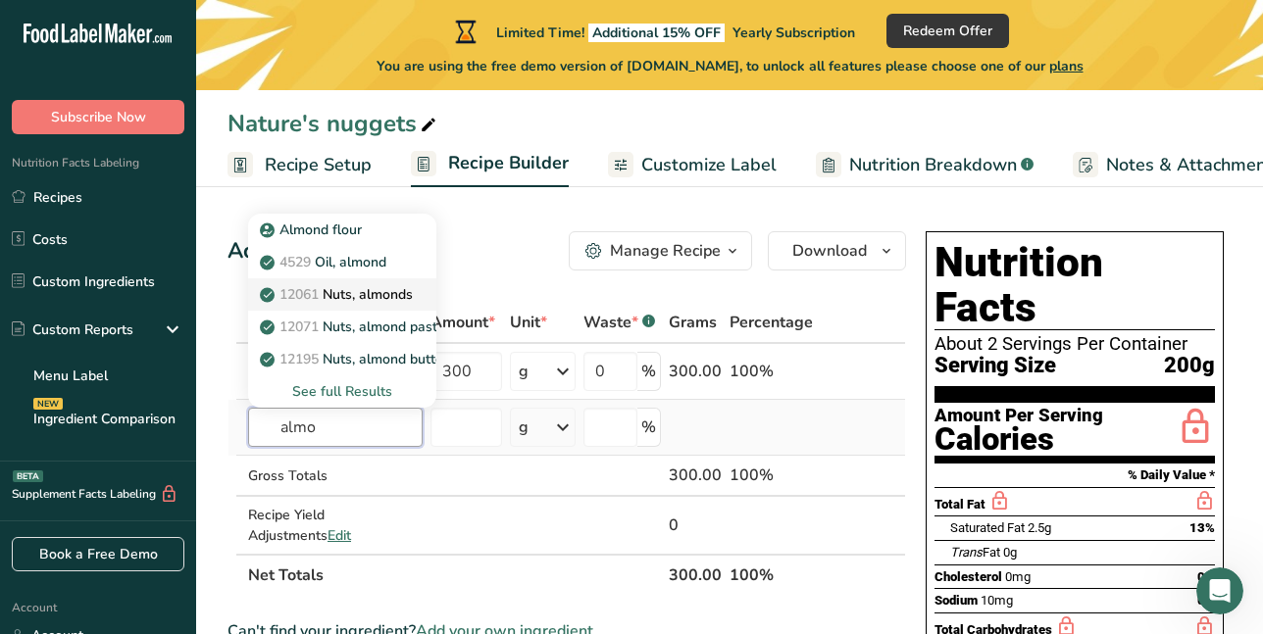
type input "almo"
click at [403, 296] on p "12061 Nuts, almonds" at bounding box center [338, 294] width 149 height 21
type input "Nuts, almonds"
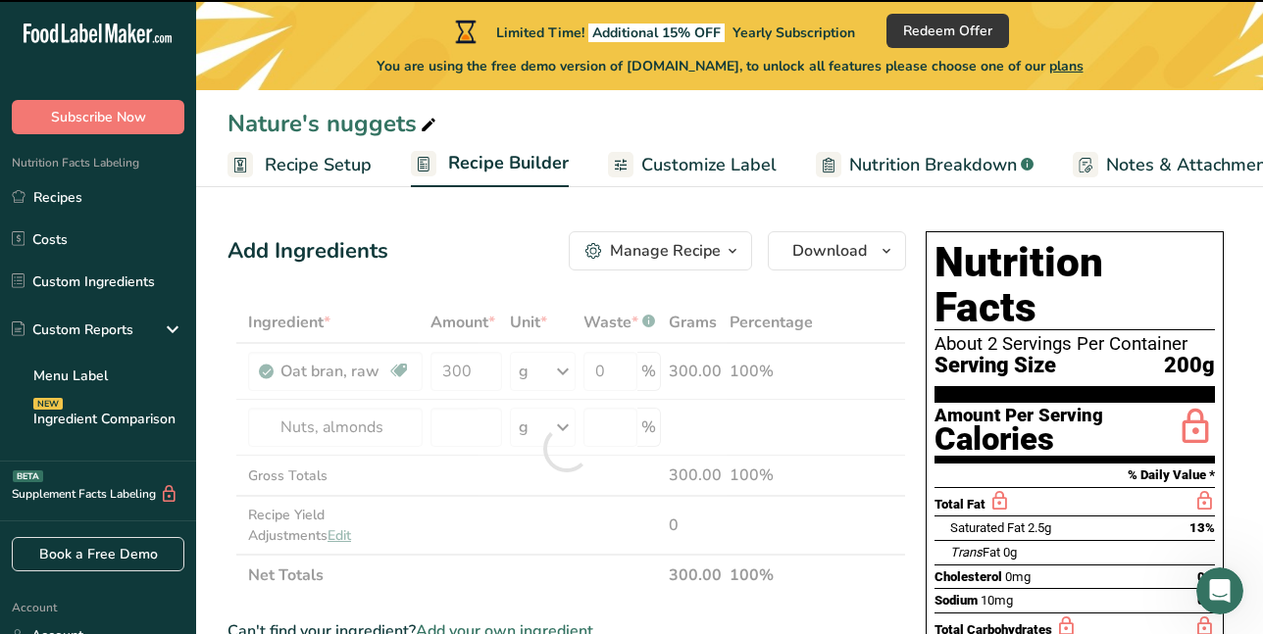
type input "0"
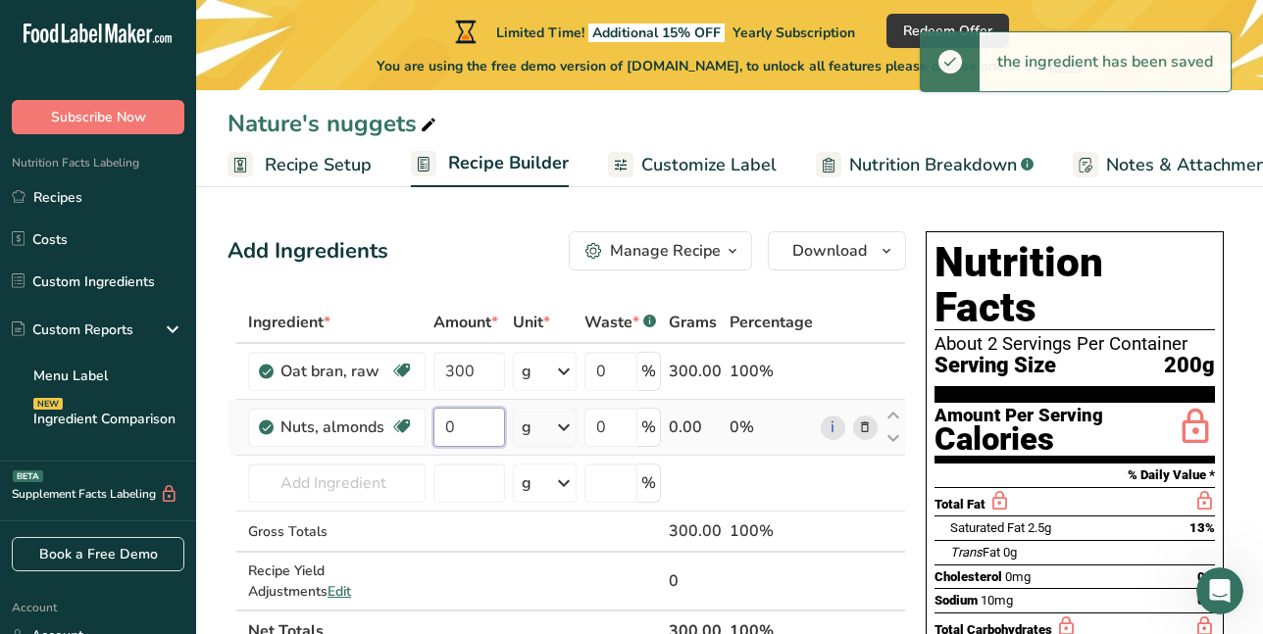
click at [489, 426] on input "0" at bounding box center [469, 427] width 72 height 39
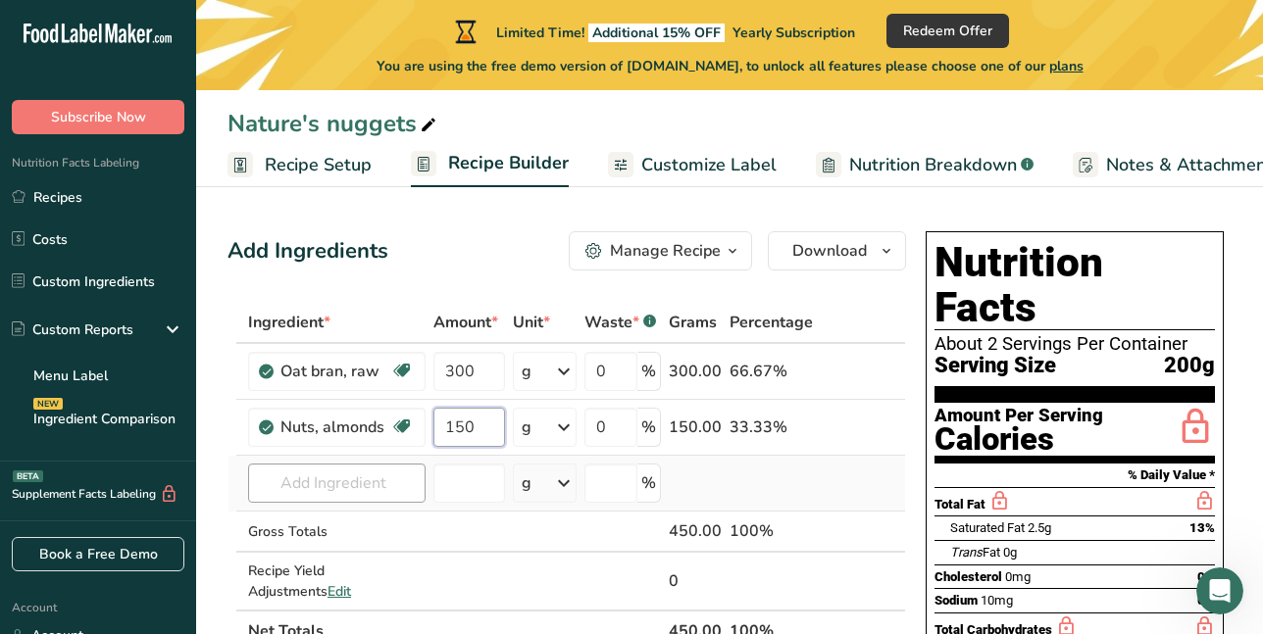
type input "150"
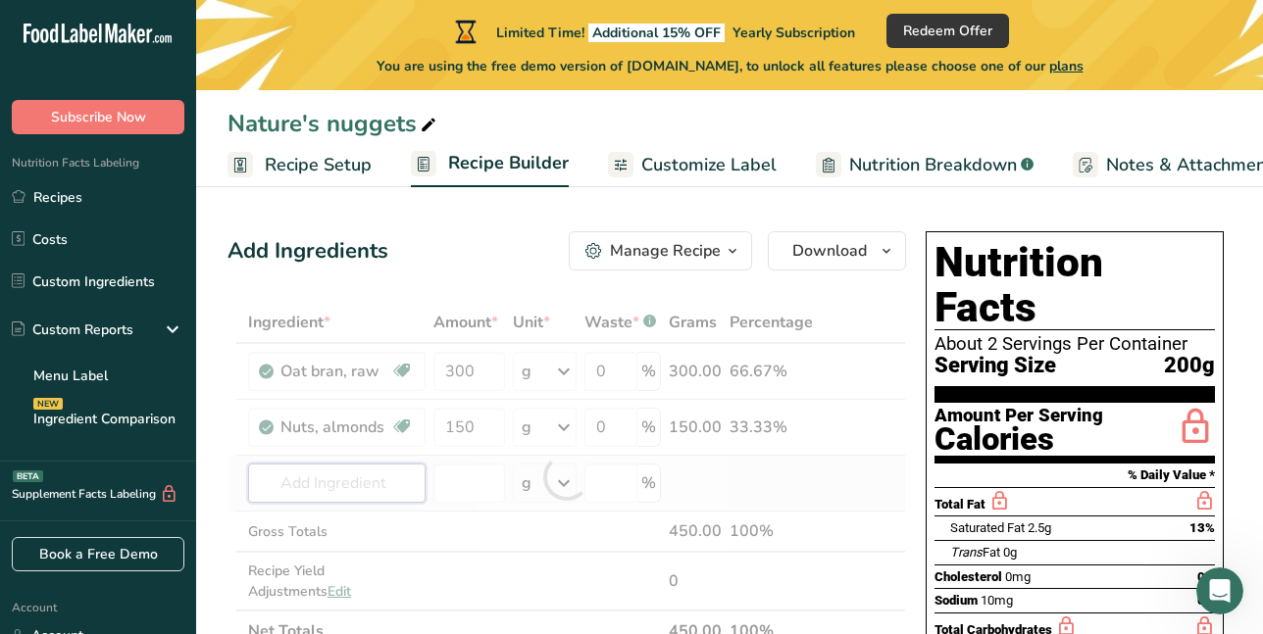
click at [359, 480] on div "Ingredient * Amount * Unit * Waste * .a-a{fill:#347362;}.b-a{fill:#fff;} Grams …" at bounding box center [567, 477] width 679 height 350
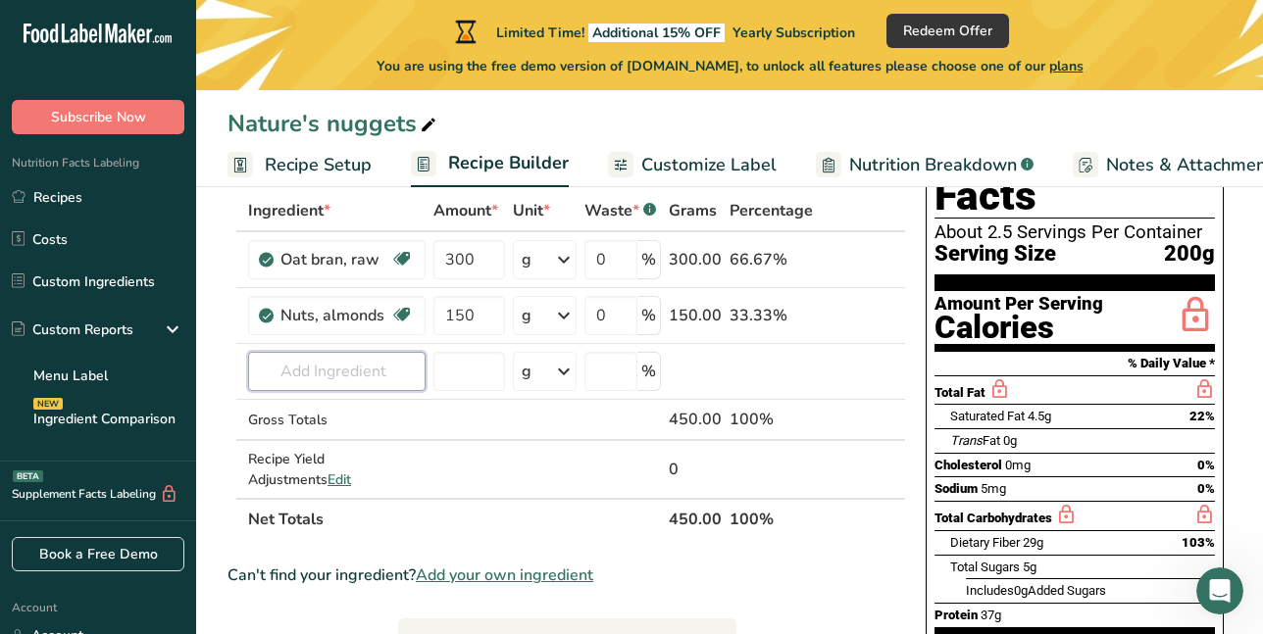
scroll to position [98, 0]
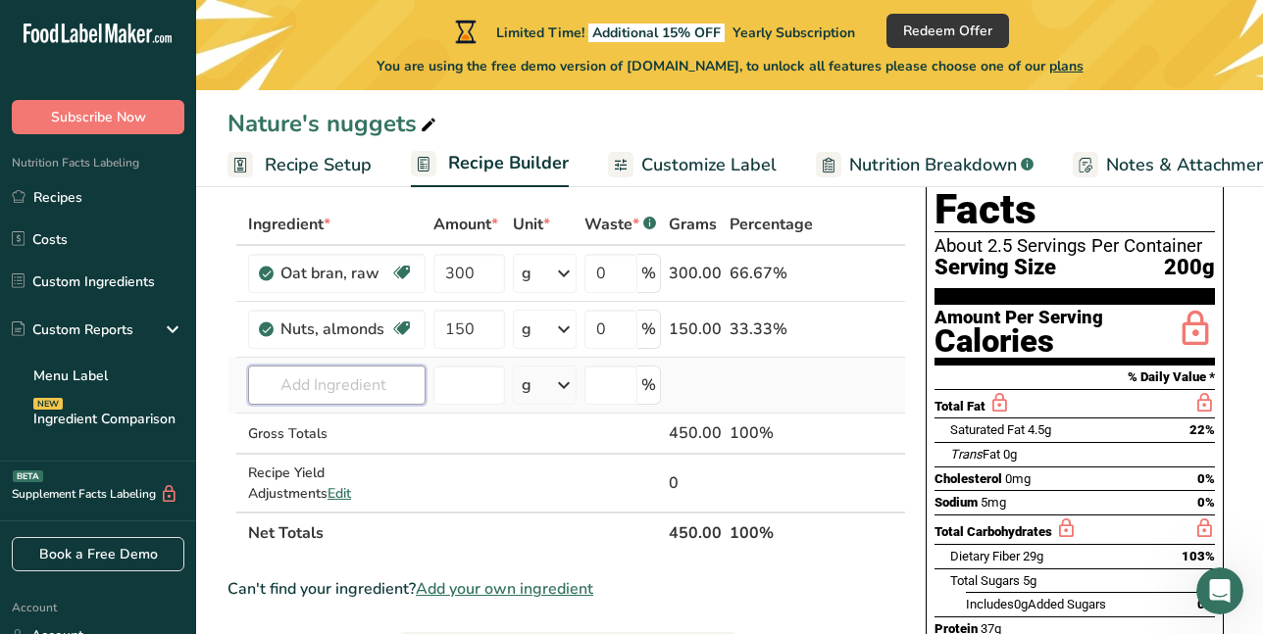
click at [364, 393] on input "text" at bounding box center [336, 385] width 177 height 39
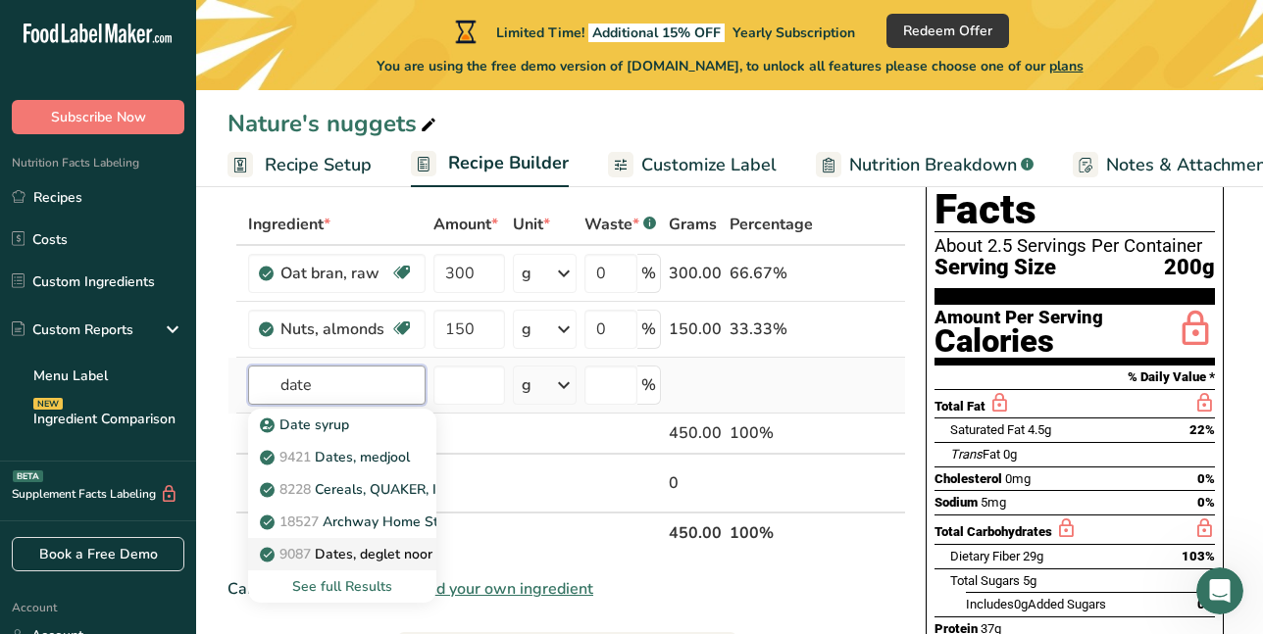
type input "date"
click at [351, 553] on p "9087 Dates, deglet noor" at bounding box center [348, 554] width 169 height 21
type input "Dates, deglet noor"
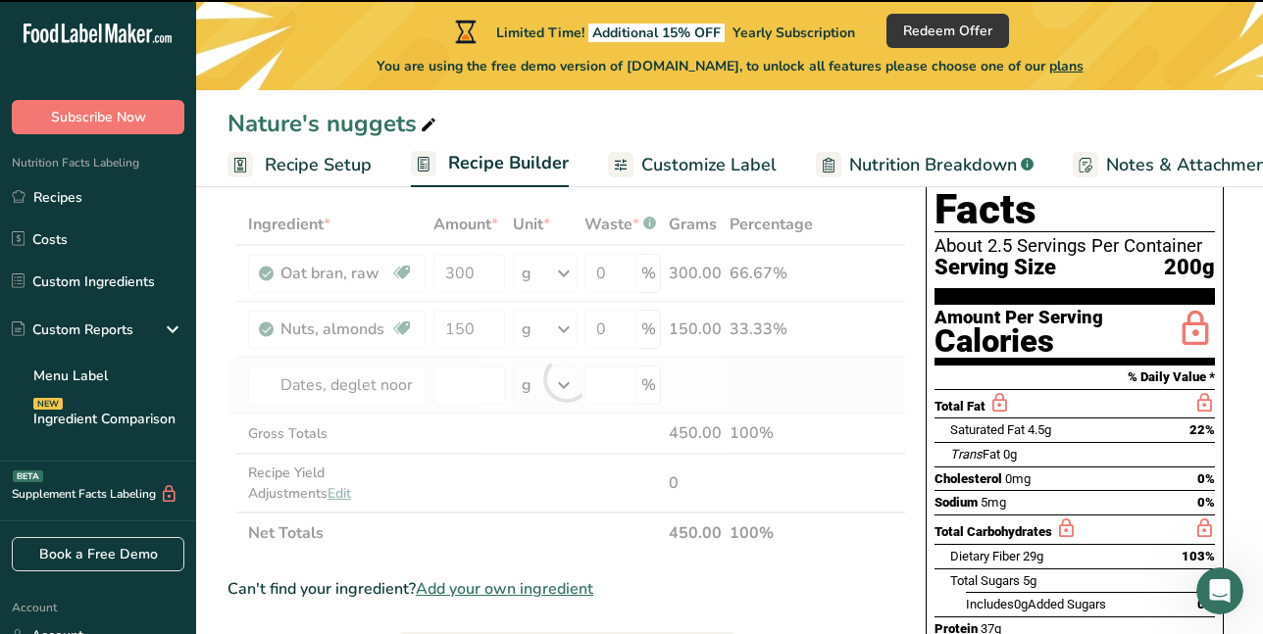
type input "0"
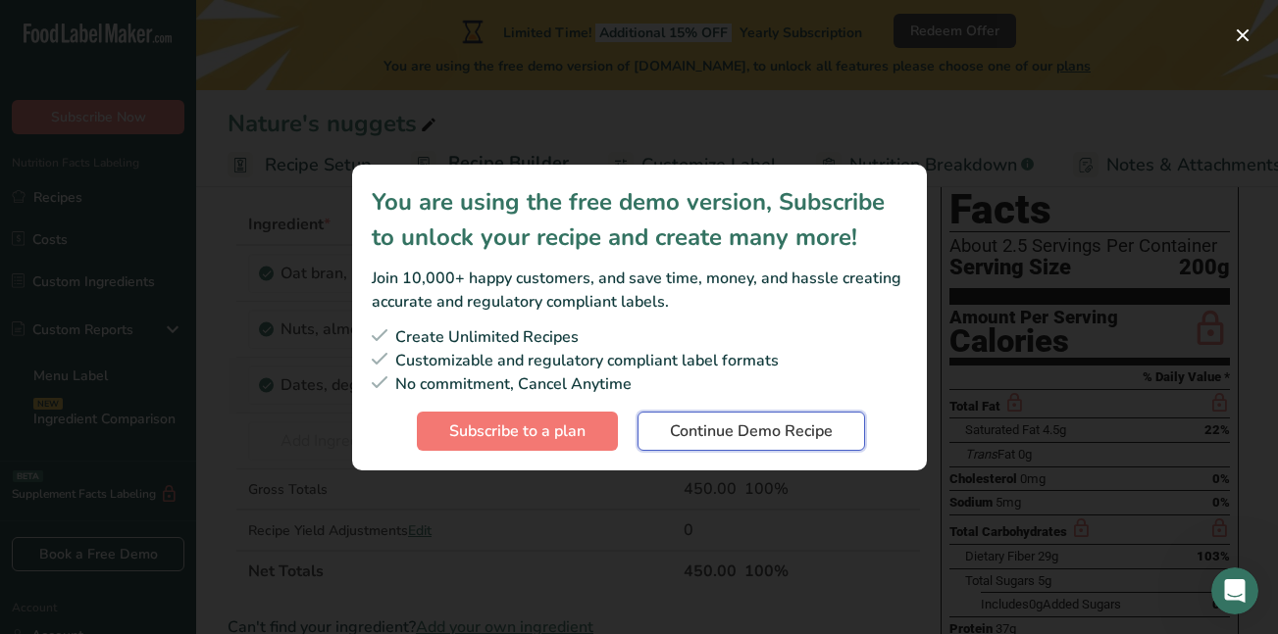
click at [769, 439] on span "Continue Demo Recipe" at bounding box center [751, 432] width 163 height 24
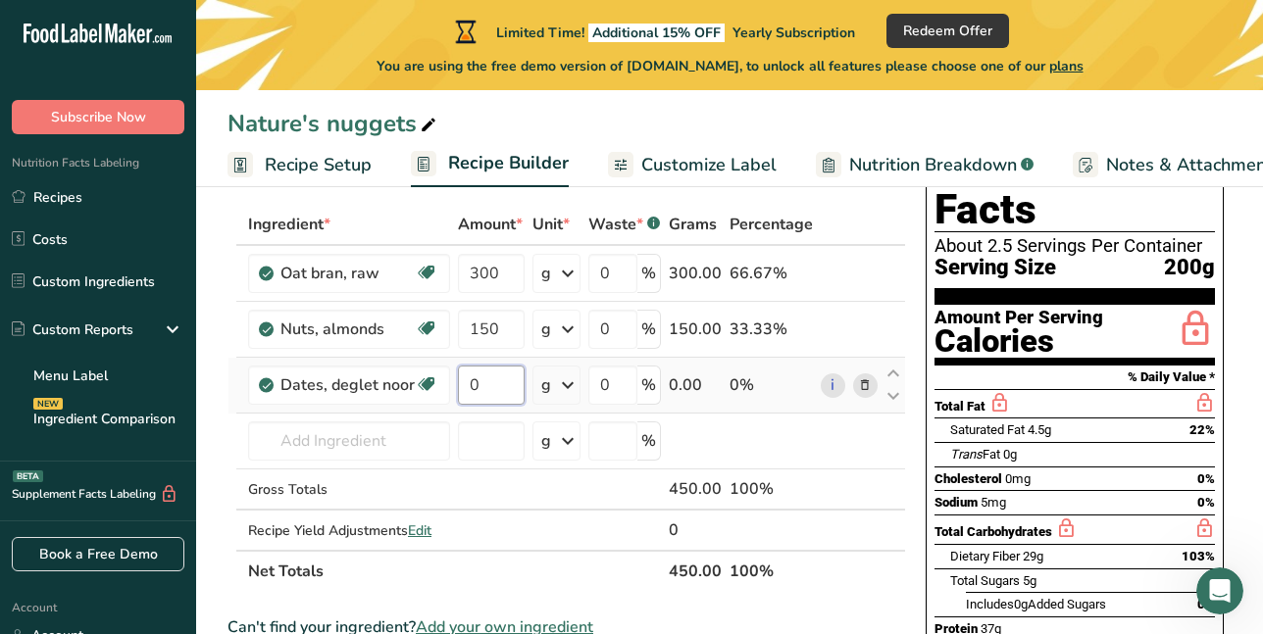
click at [503, 382] on input "0" at bounding box center [491, 385] width 67 height 39
type input "330"
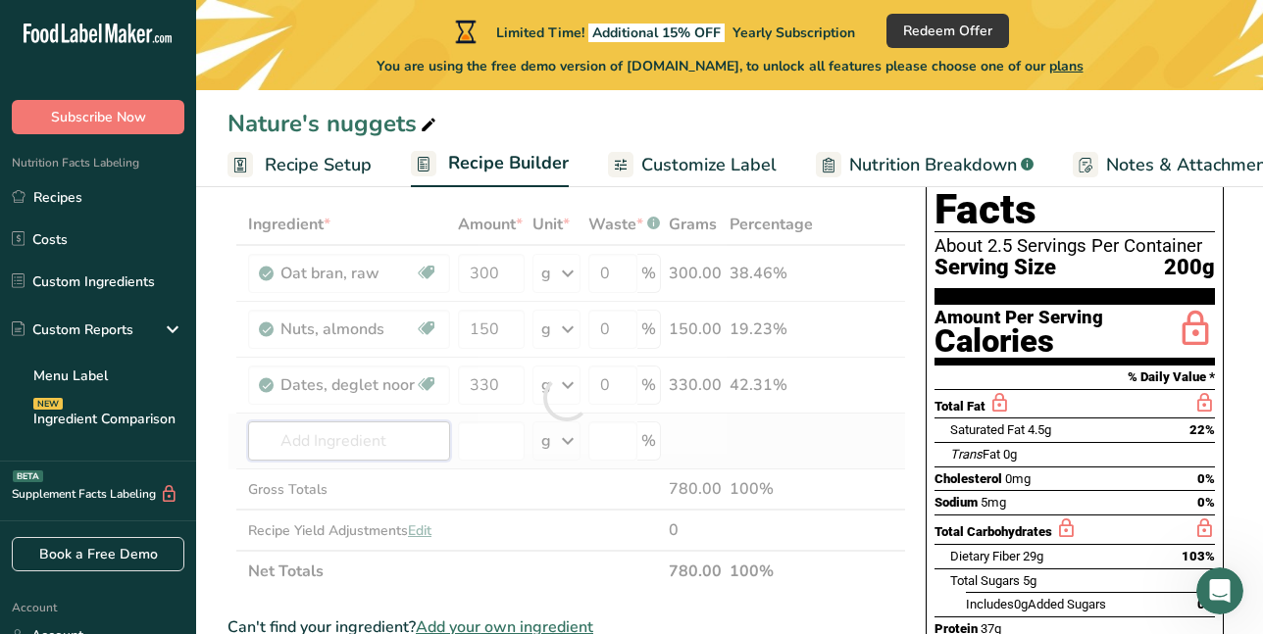
click at [334, 440] on div "Ingredient * Amount * Unit * Waste * .a-a{fill:#347362;}.b-a{fill:#fff;} Grams …" at bounding box center [567, 398] width 679 height 388
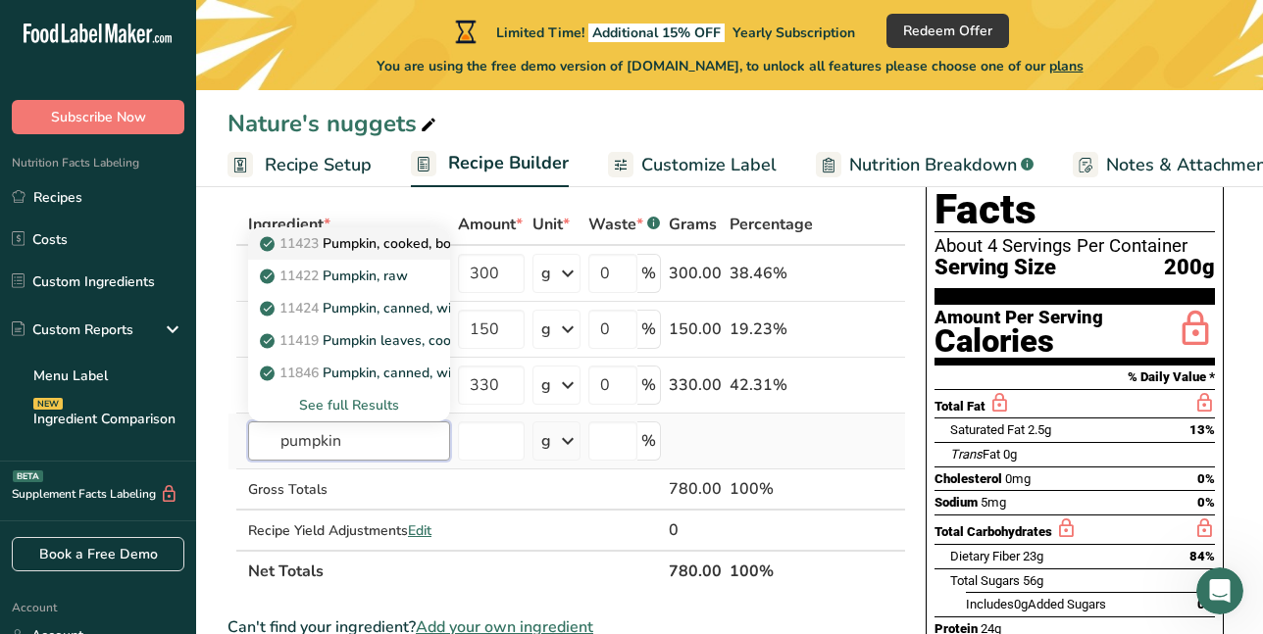
type input "pumpkin"
click at [342, 241] on p "11423 Pumpkin, cooked, boiled, drained, without salt" at bounding box center [437, 243] width 346 height 21
type input "Pumpkin, cooked, boiled, drained, without salt"
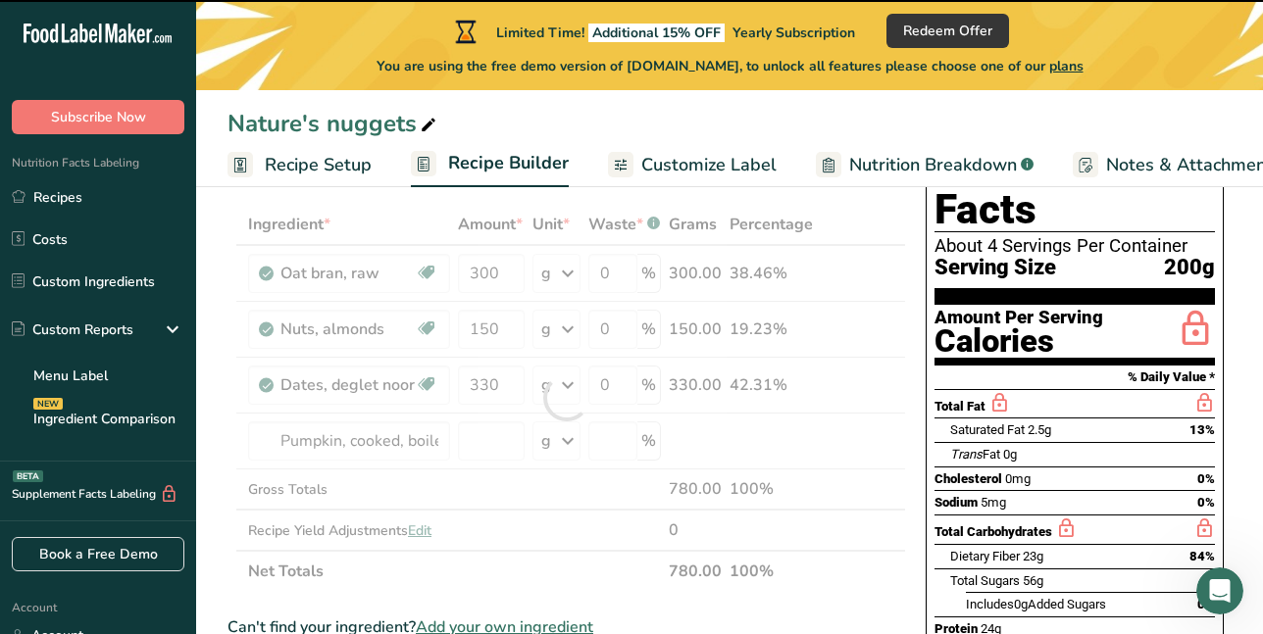
type input "0"
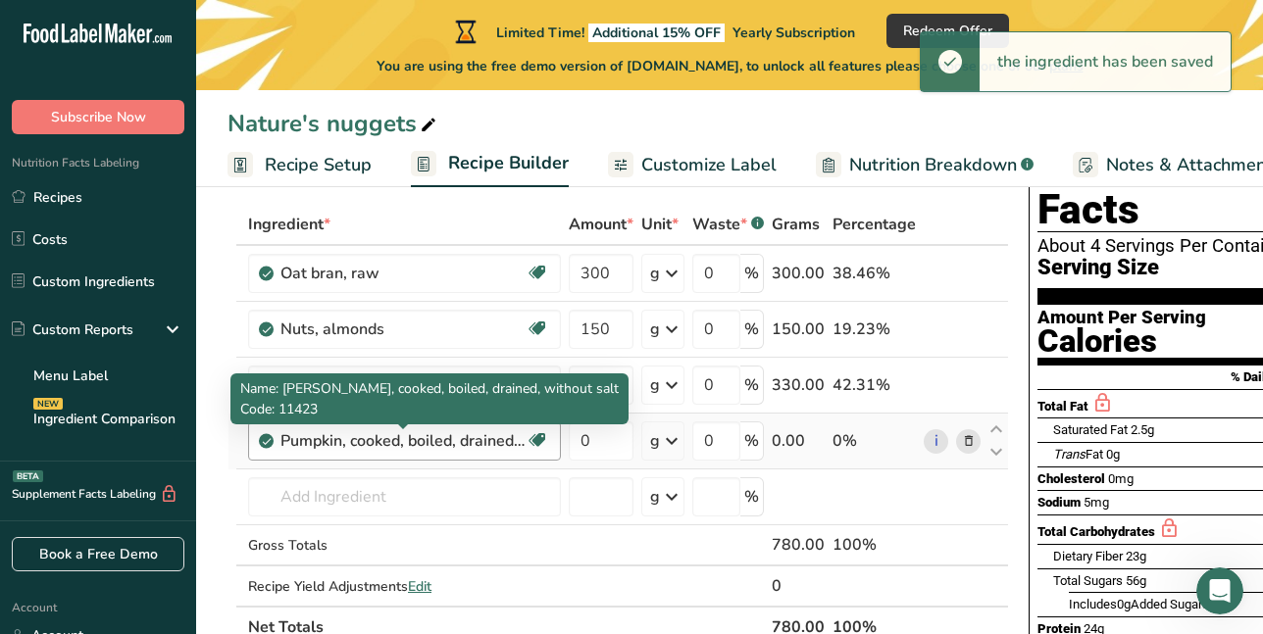
click at [326, 441] on div "Pumpkin, cooked, boiled, drained, without salt" at bounding box center [402, 442] width 245 height 24
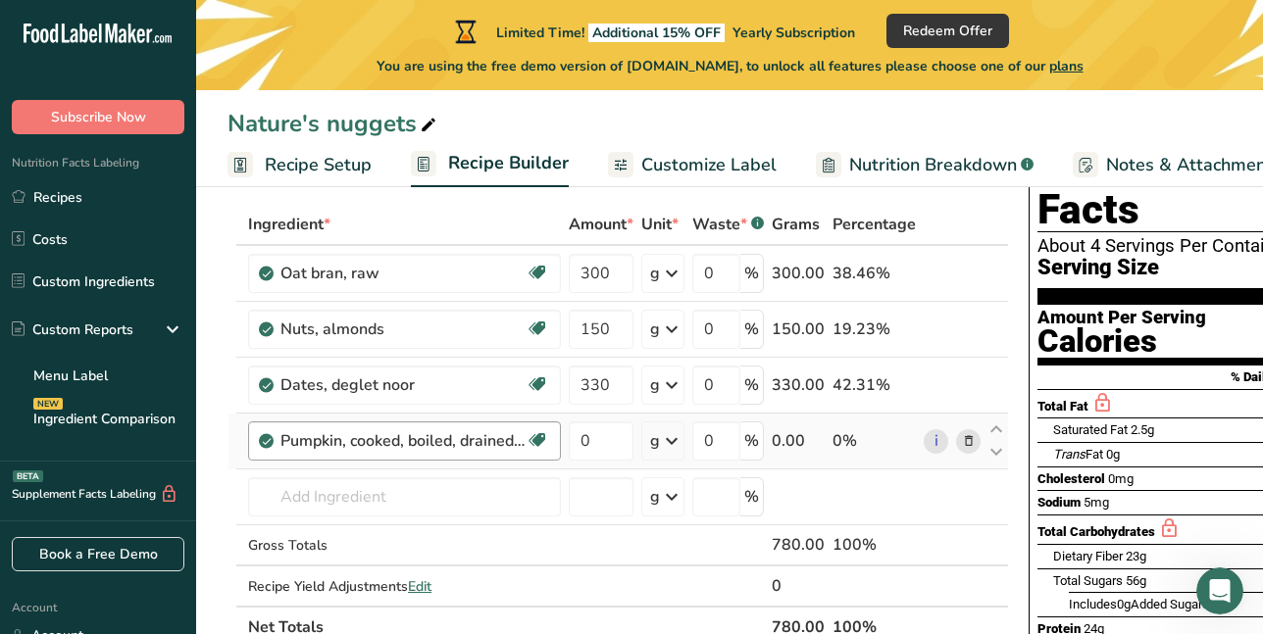
click at [326, 441] on div "Pumpkin, cooked, boiled, drained, without salt" at bounding box center [402, 442] width 245 height 24
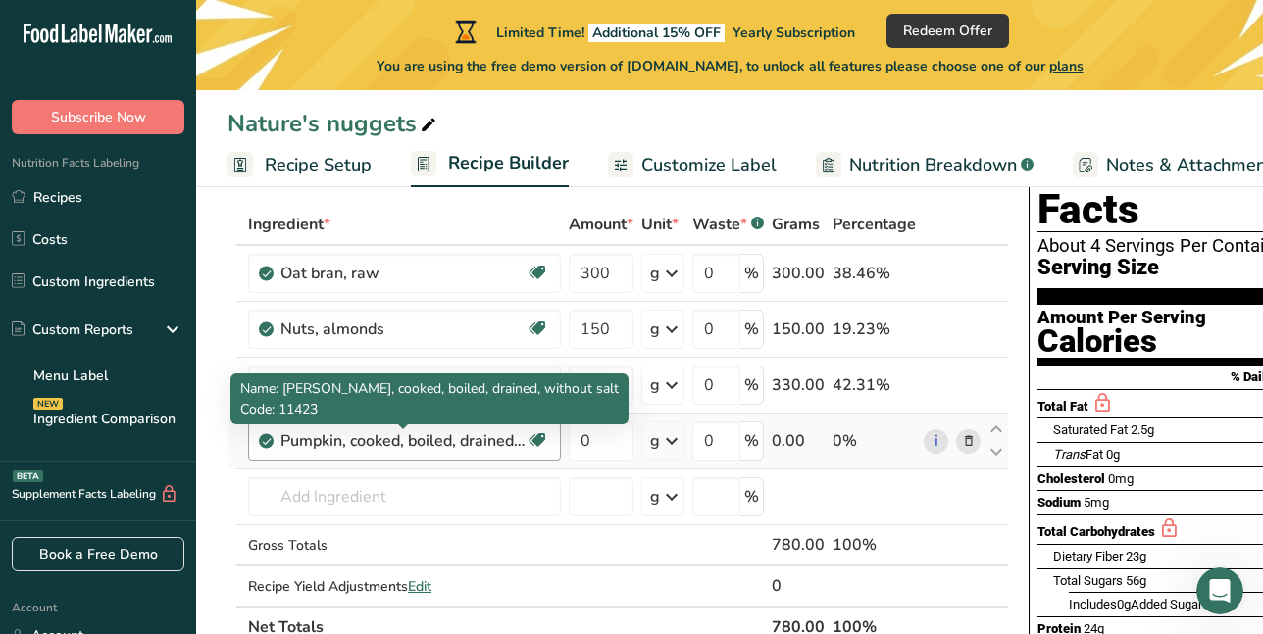
click at [514, 444] on div "Pumpkin, cooked, boiled, drained, without salt" at bounding box center [402, 442] width 245 height 24
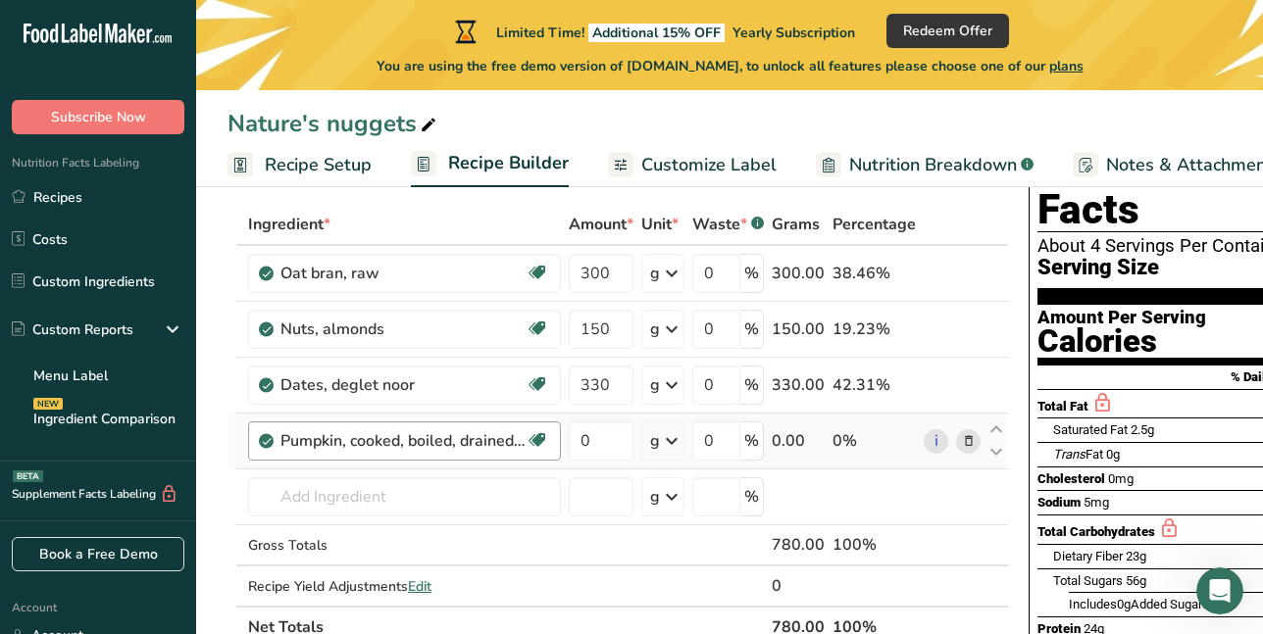
drag, startPoint x: 514, startPoint y: 444, endPoint x: 496, endPoint y: 433, distance: 20.7
click at [496, 433] on div "Pumpkin, cooked, boiled, drained, without salt" at bounding box center [402, 442] width 245 height 24
drag, startPoint x: 965, startPoint y: 437, endPoint x: 963, endPoint y: 455, distance: 17.8
click at [963, 455] on td "i" at bounding box center [952, 442] width 65 height 56
click at [454, 426] on div "Pumpkin, cooked, boiled, drained, without salt Source of Antioxidants Dairy fre…" at bounding box center [404, 441] width 313 height 39
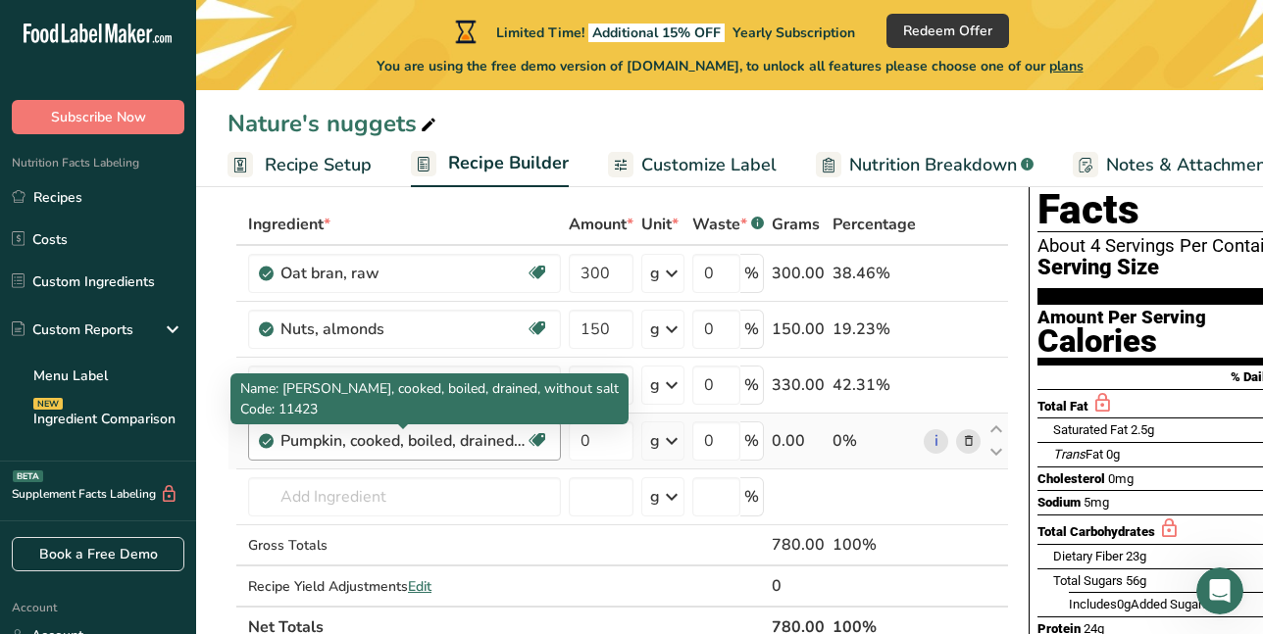
click at [503, 444] on div "Pumpkin, cooked, boiled, drained, without salt" at bounding box center [402, 442] width 245 height 24
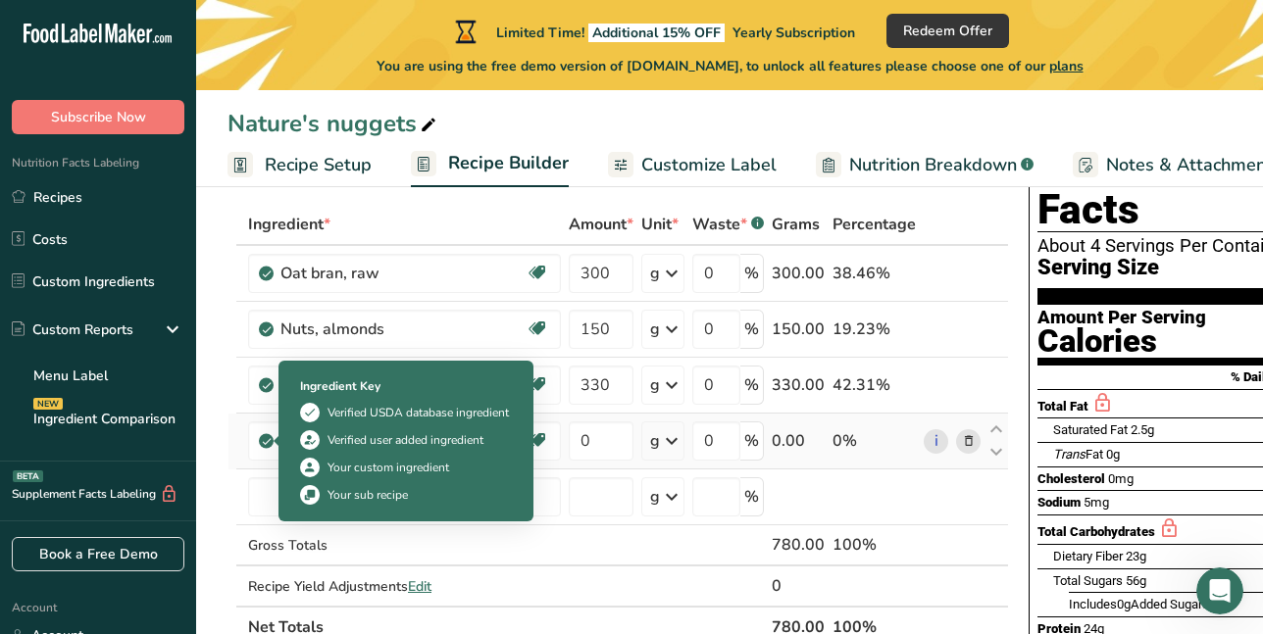
click at [267, 443] on icon at bounding box center [267, 441] width 12 height 18
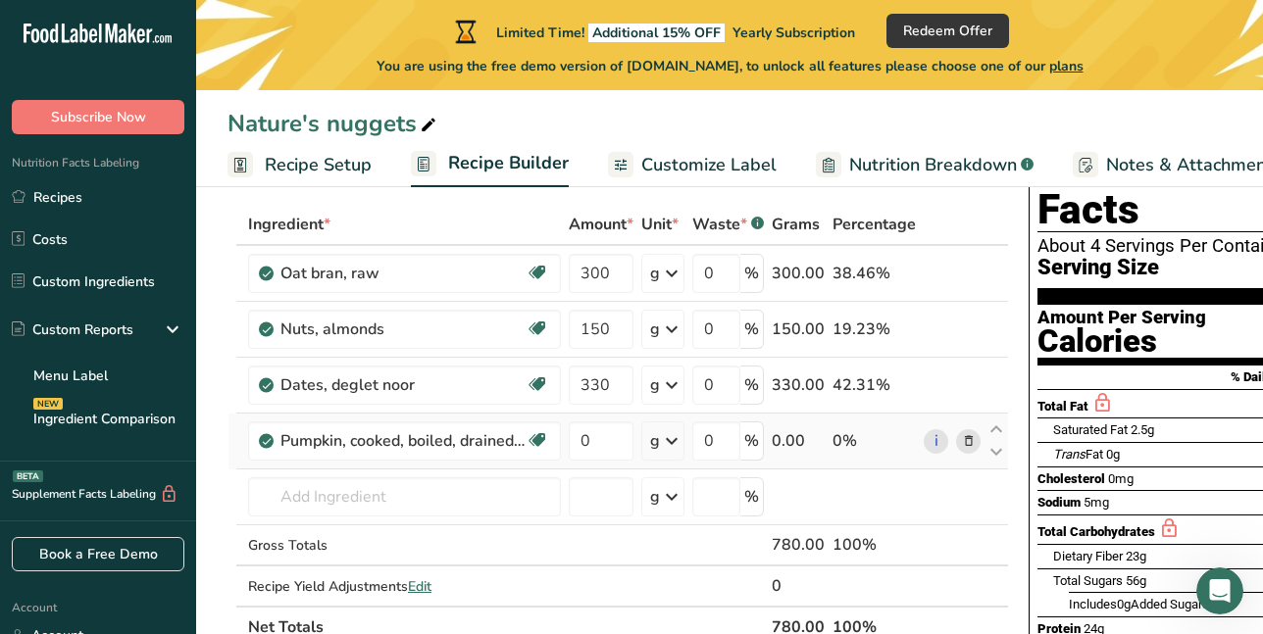
click at [267, 443] on icon at bounding box center [267, 441] width 12 height 18
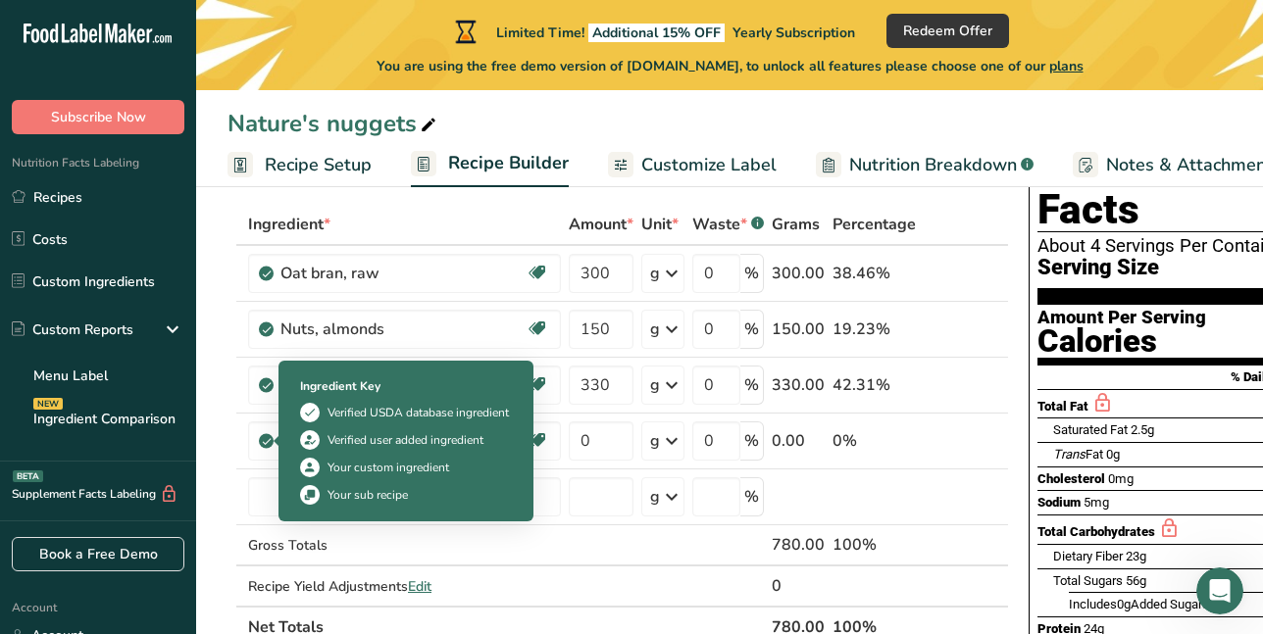
click at [296, 434] on div "Ingredient Key Verified USDA database ingredient Verified user added ingredient…" at bounding box center [405, 441] width 235 height 151
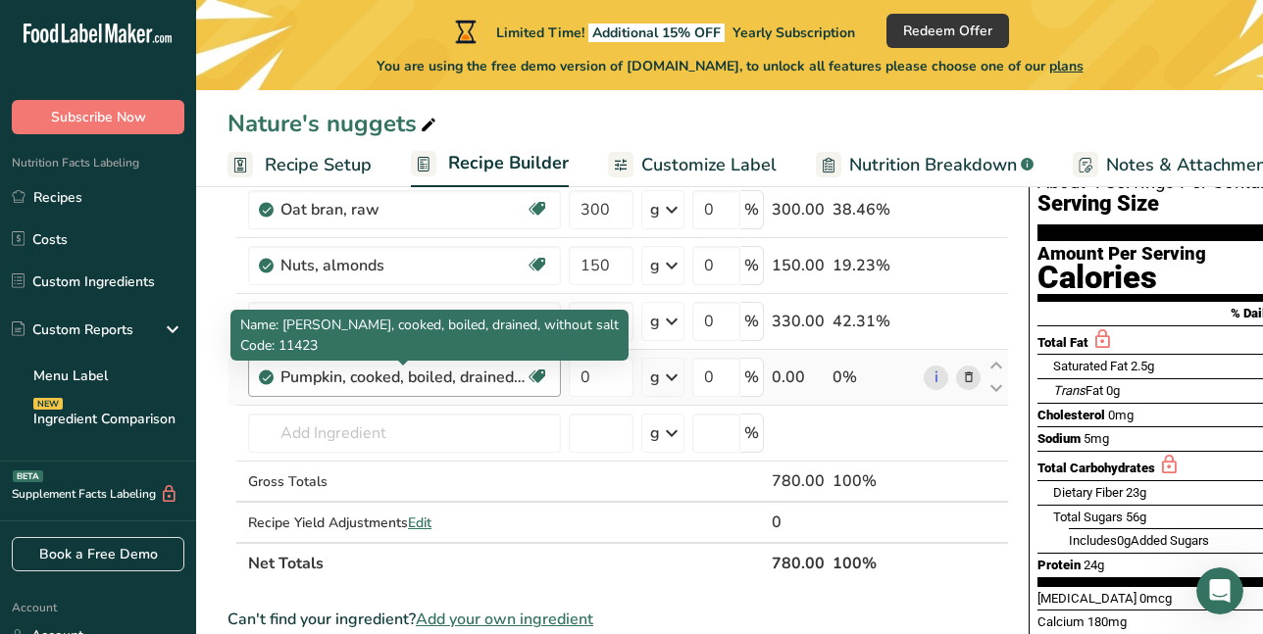
scroll to position [196, 0]
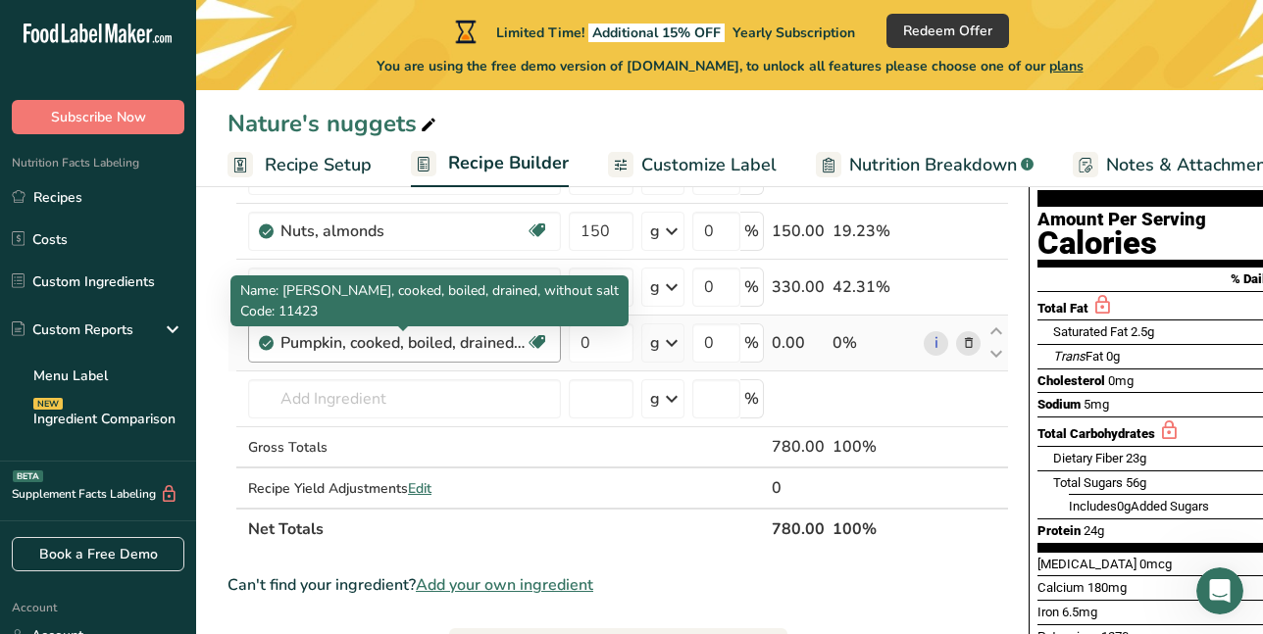
click at [482, 351] on div "Pumpkin, cooked, boiled, drained, without salt" at bounding box center [402, 343] width 245 height 24
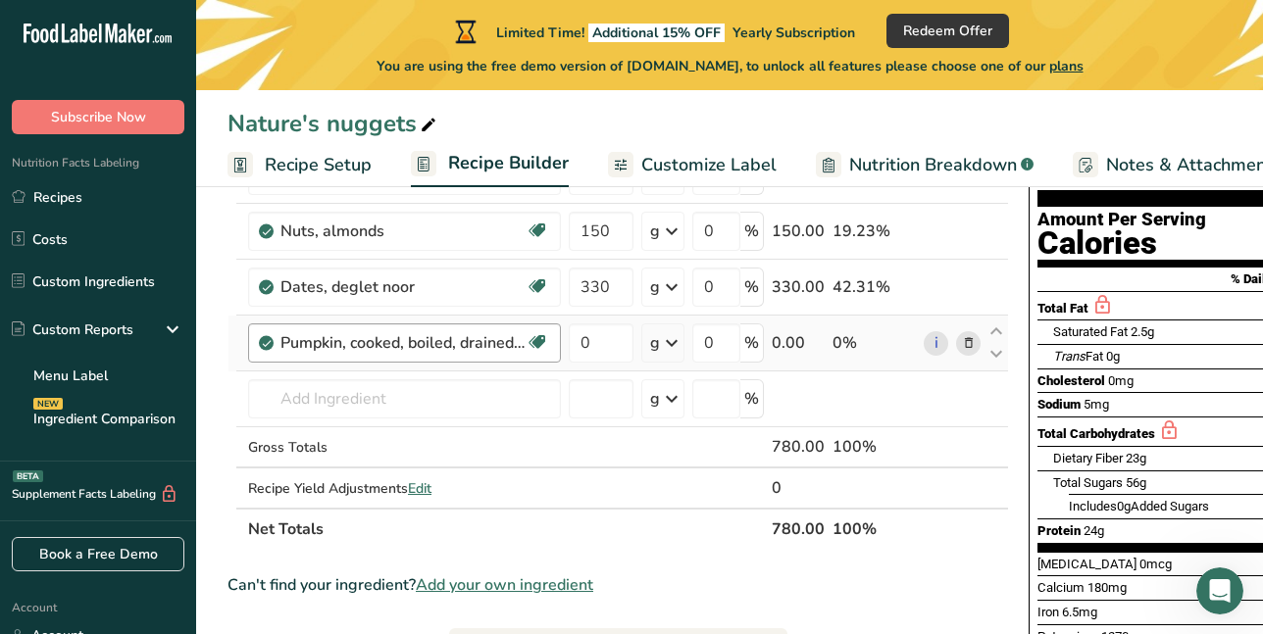
click at [482, 351] on div "Pumpkin, cooked, boiled, drained, without salt" at bounding box center [402, 343] width 245 height 24
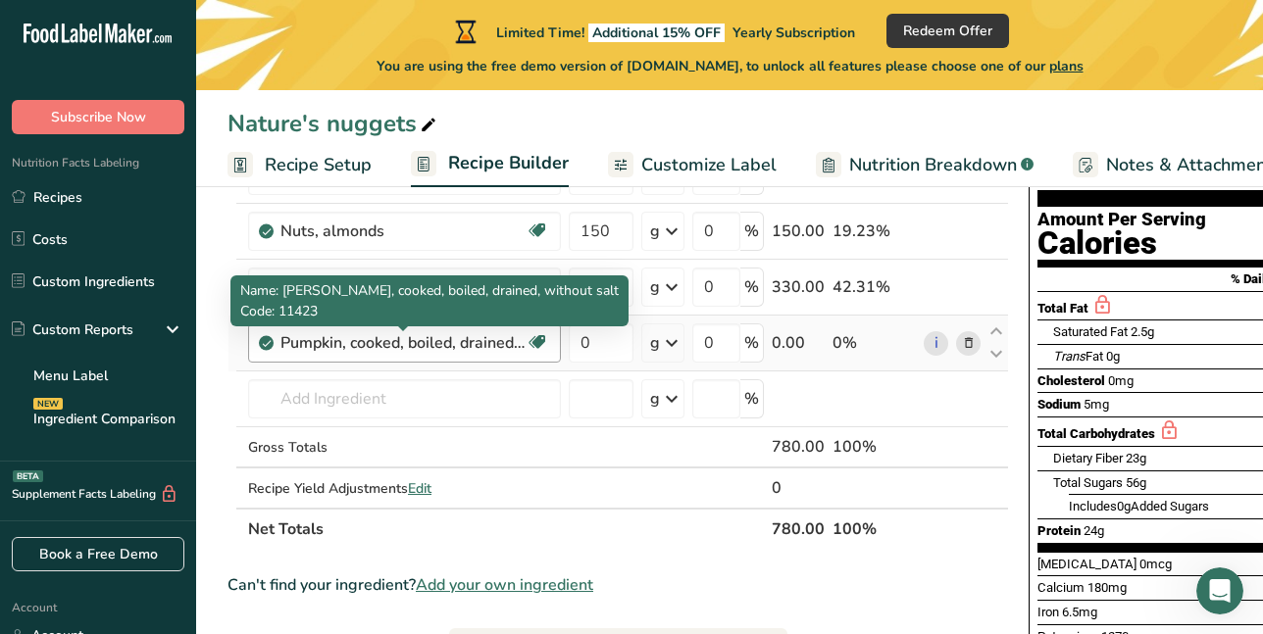
click at [434, 350] on div "Pumpkin, cooked, boiled, drained, without salt" at bounding box center [402, 343] width 245 height 24
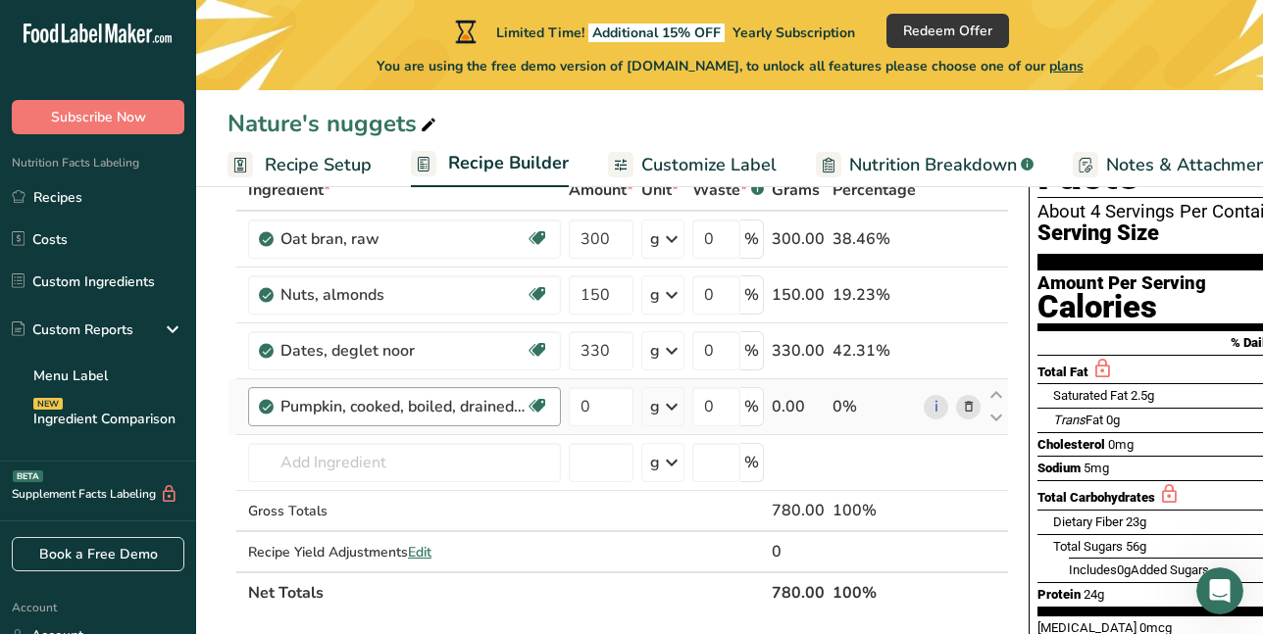
scroll to position [98, 0]
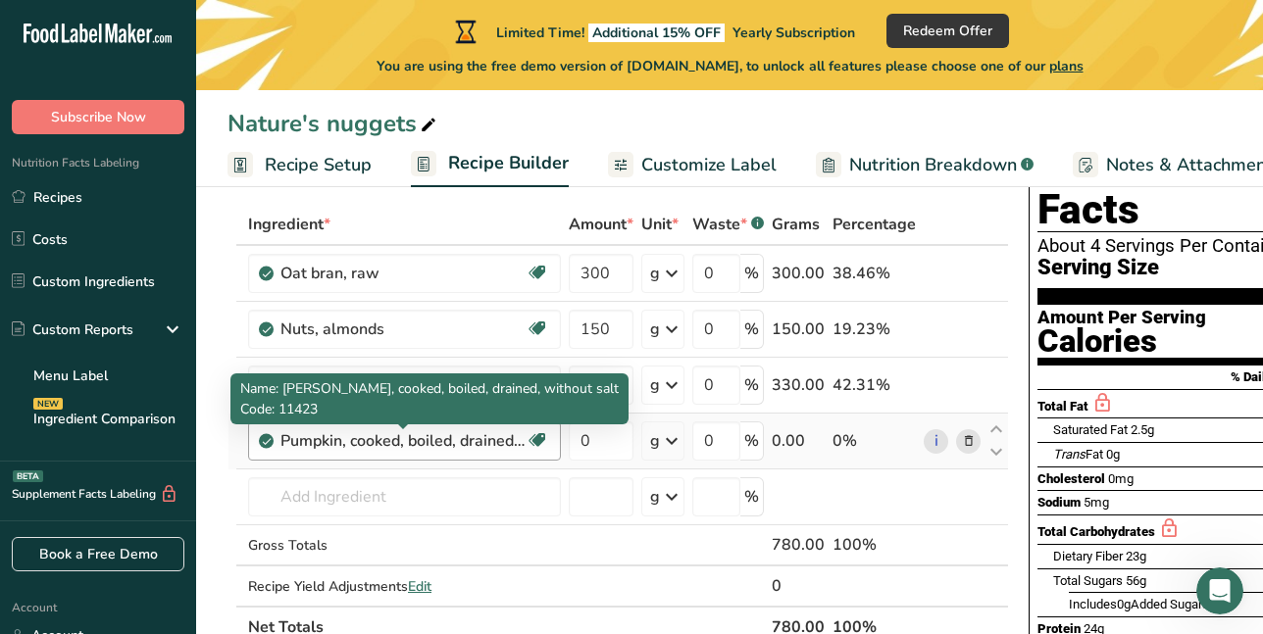
click at [398, 443] on div "Pumpkin, cooked, boiled, drained, without salt" at bounding box center [402, 442] width 245 height 24
click at [465, 442] on div "Pumpkin, cooked, boiled, drained, without salt" at bounding box center [402, 442] width 245 height 24
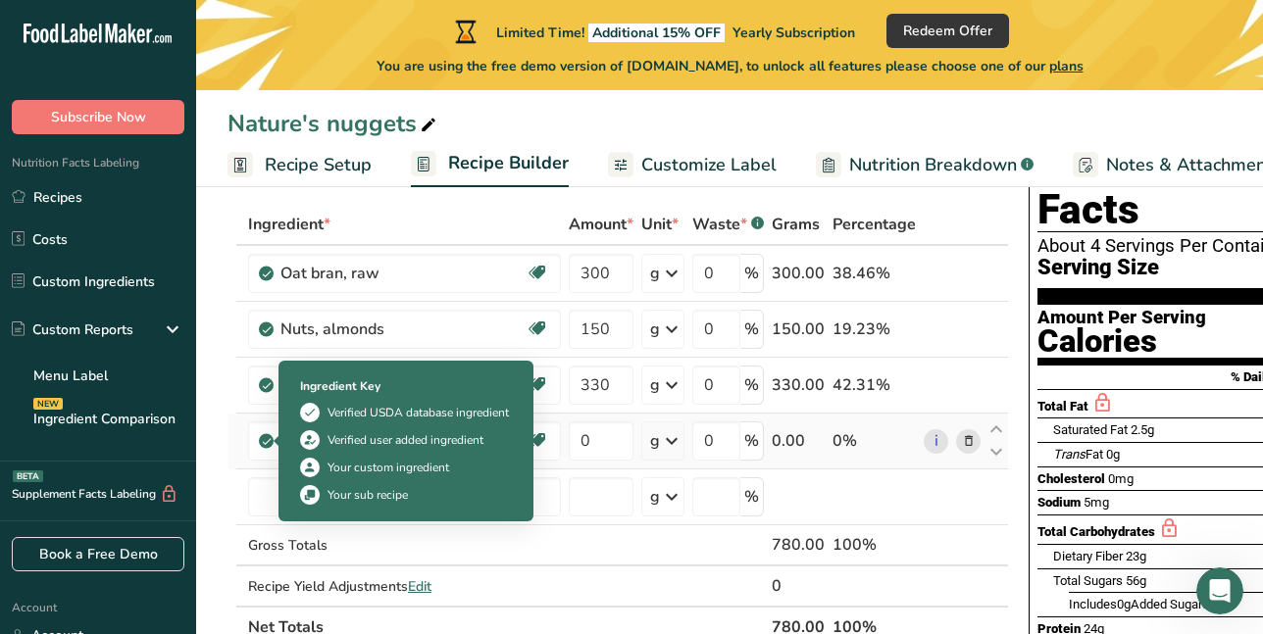
click at [271, 447] on icon at bounding box center [267, 441] width 12 height 18
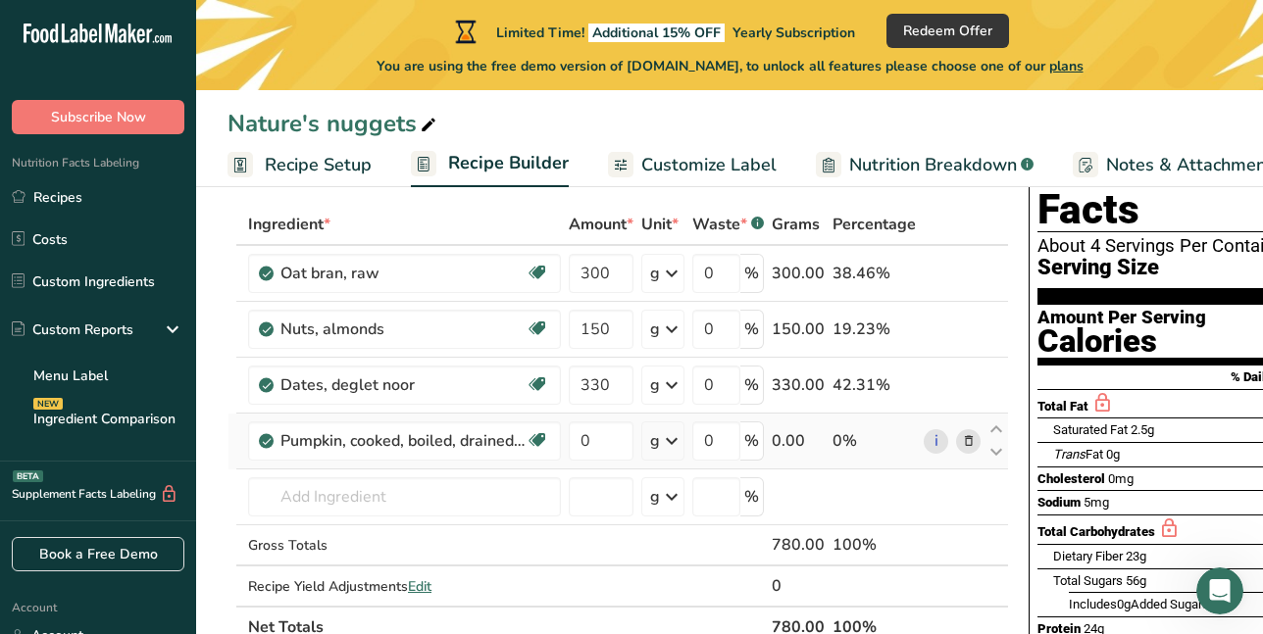
click at [271, 447] on icon at bounding box center [267, 441] width 12 height 18
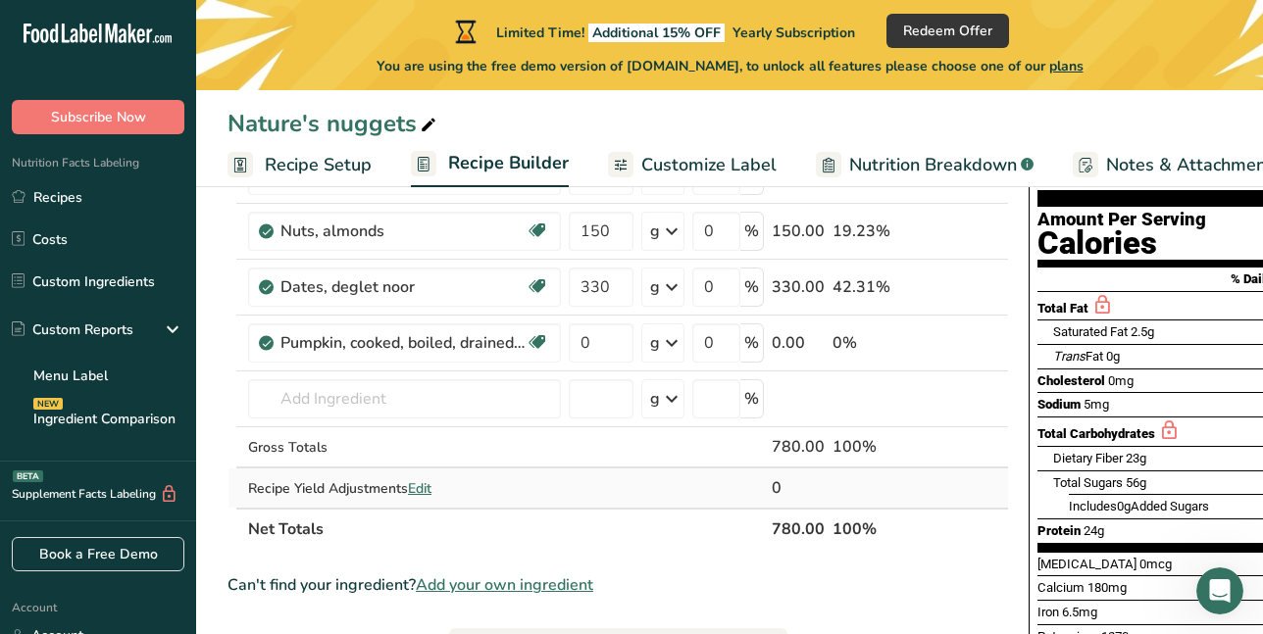
click at [418, 491] on span "Edit" at bounding box center [420, 489] width 24 height 19
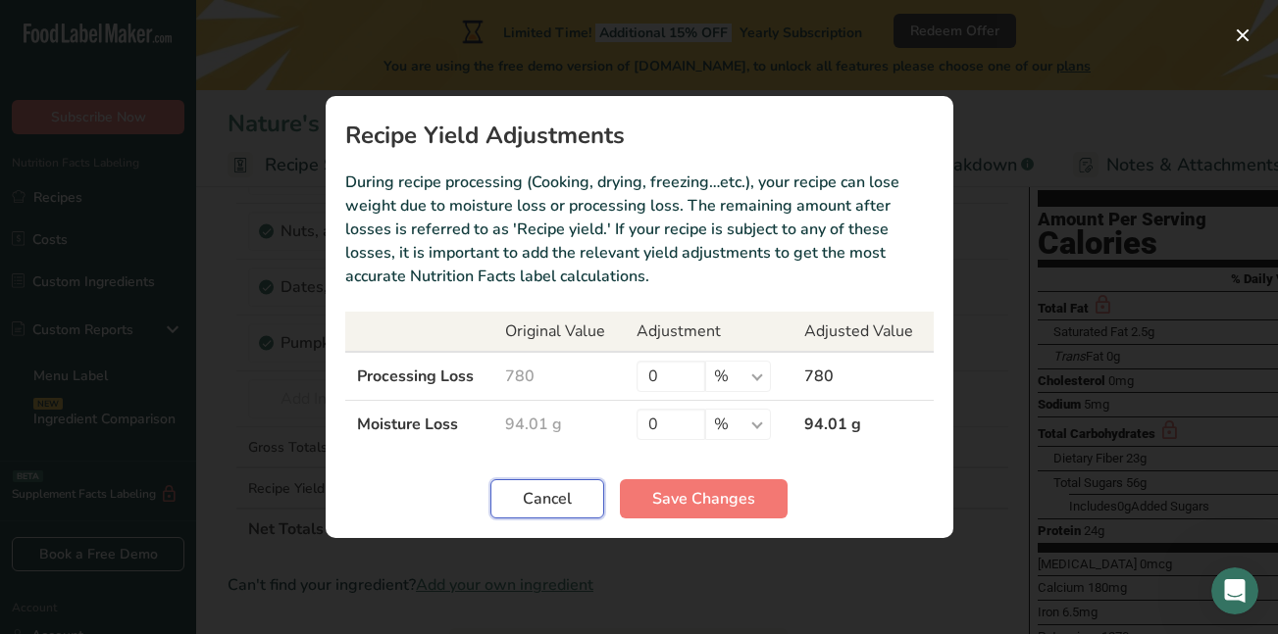
click at [569, 503] on span "Cancel" at bounding box center [547, 499] width 49 height 24
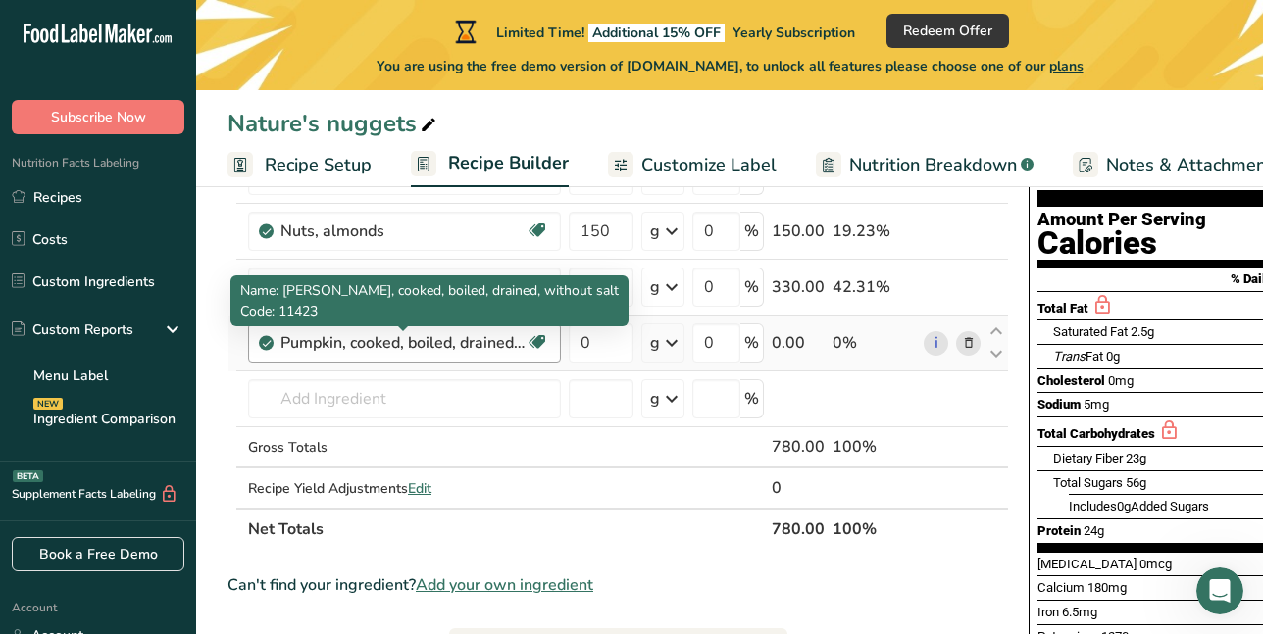
click at [395, 346] on div "Pumpkin, cooked, boiled, drained, without salt" at bounding box center [402, 343] width 245 height 24
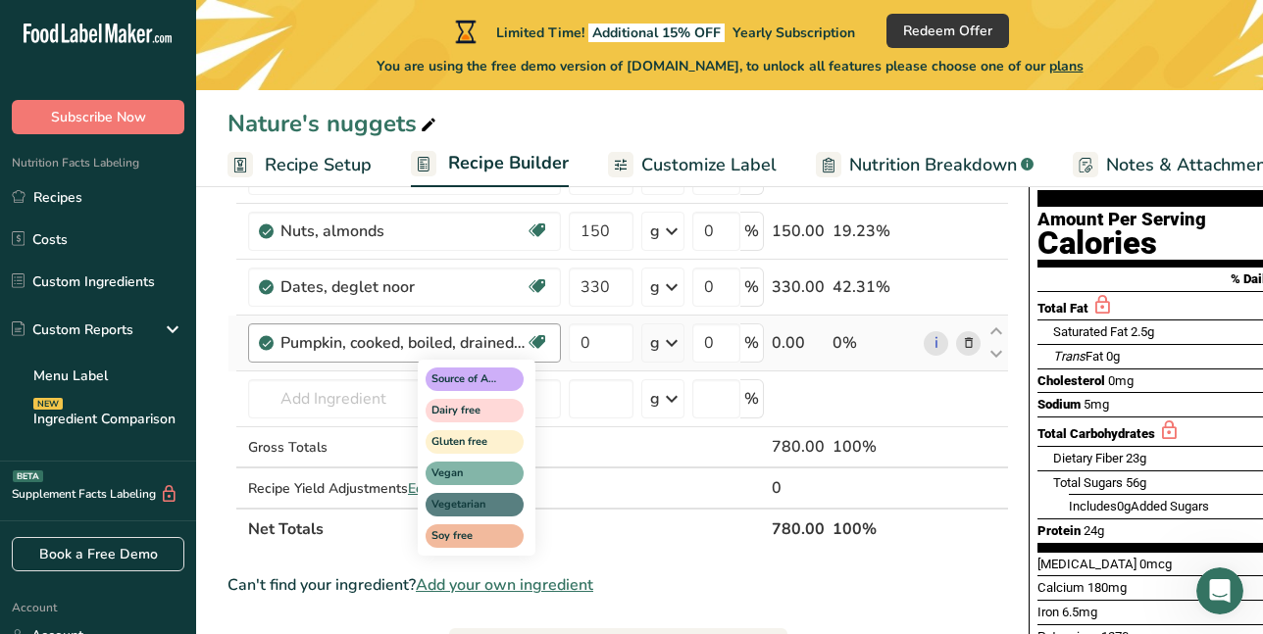
click at [542, 337] on icon at bounding box center [538, 343] width 20 height 30
click at [536, 337] on icon at bounding box center [538, 343] width 20 height 30
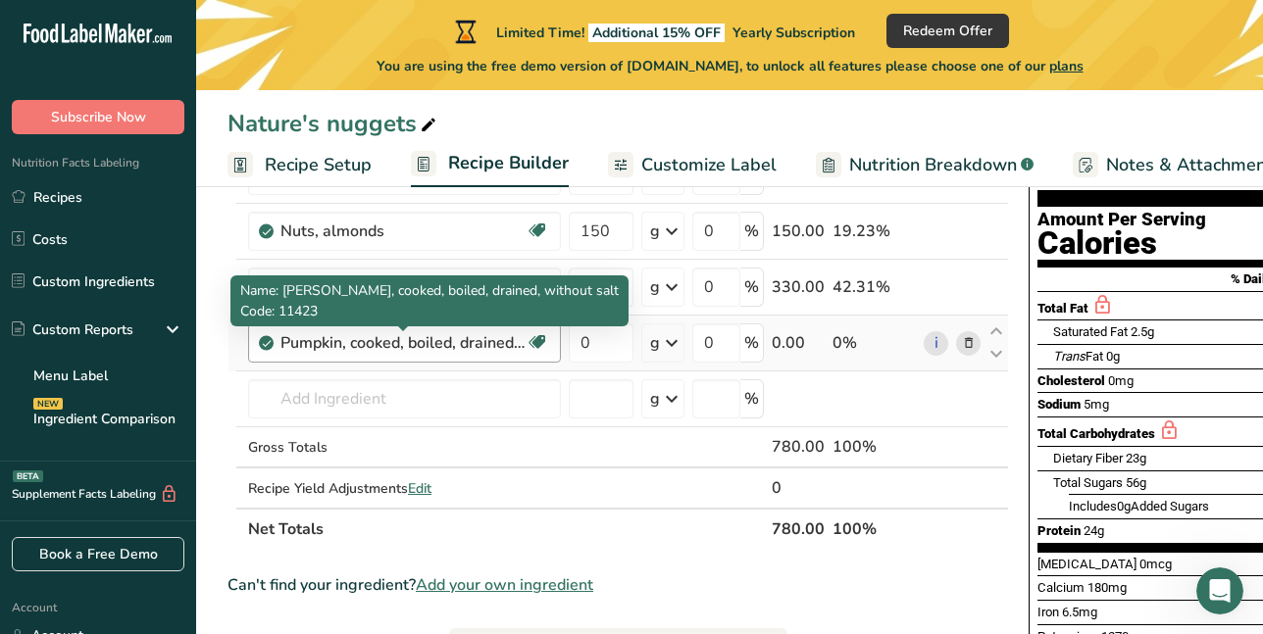
click at [368, 353] on div "Pumpkin, cooked, boiled, drained, without salt" at bounding box center [402, 343] width 245 height 24
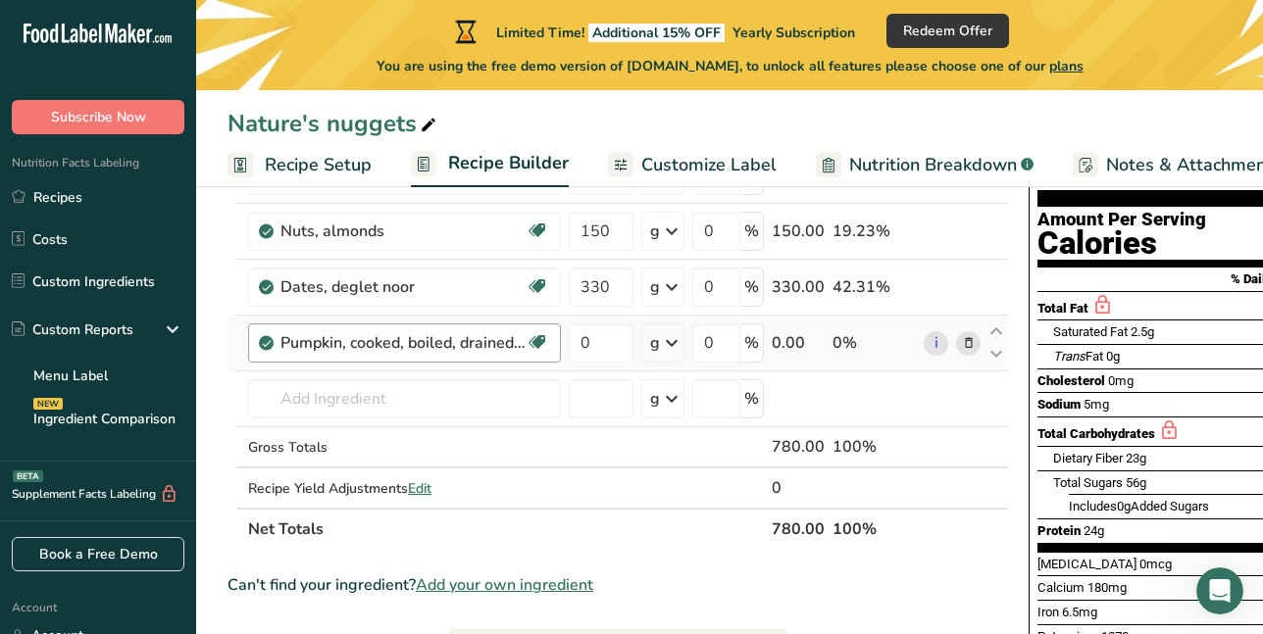
click at [368, 350] on div "Pumpkin, cooked, boiled, drained, without salt" at bounding box center [402, 343] width 245 height 24
click at [965, 341] on icon at bounding box center [969, 343] width 14 height 21
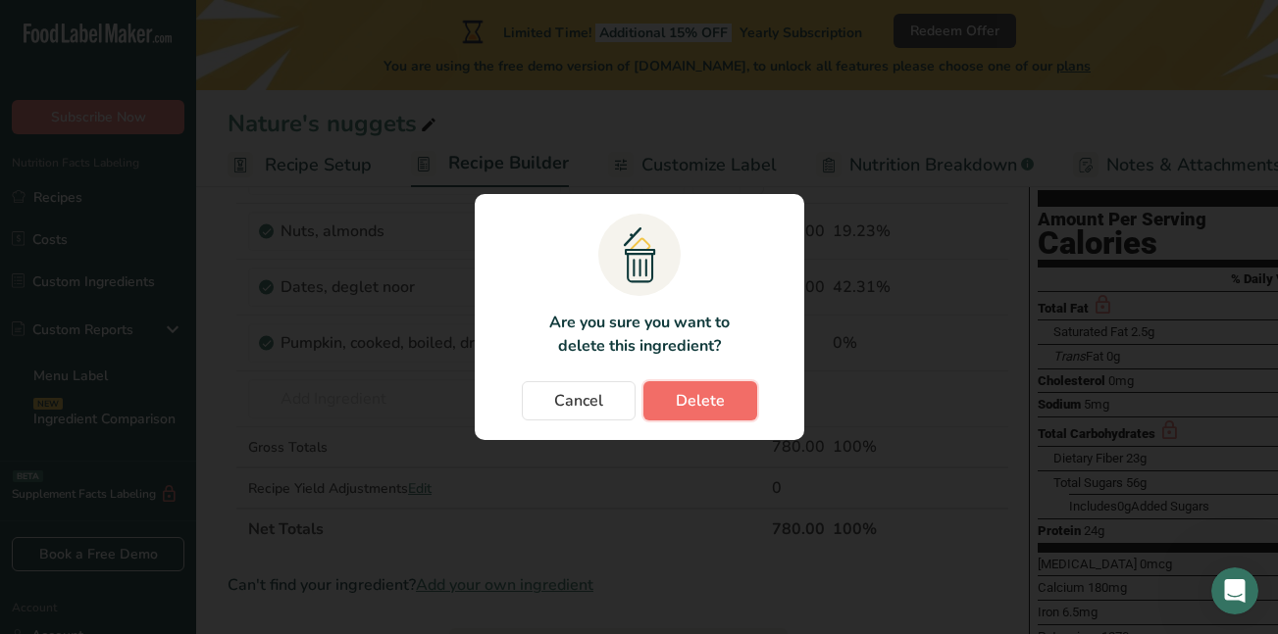
click at [686, 405] on span "Delete" at bounding box center [700, 401] width 49 height 24
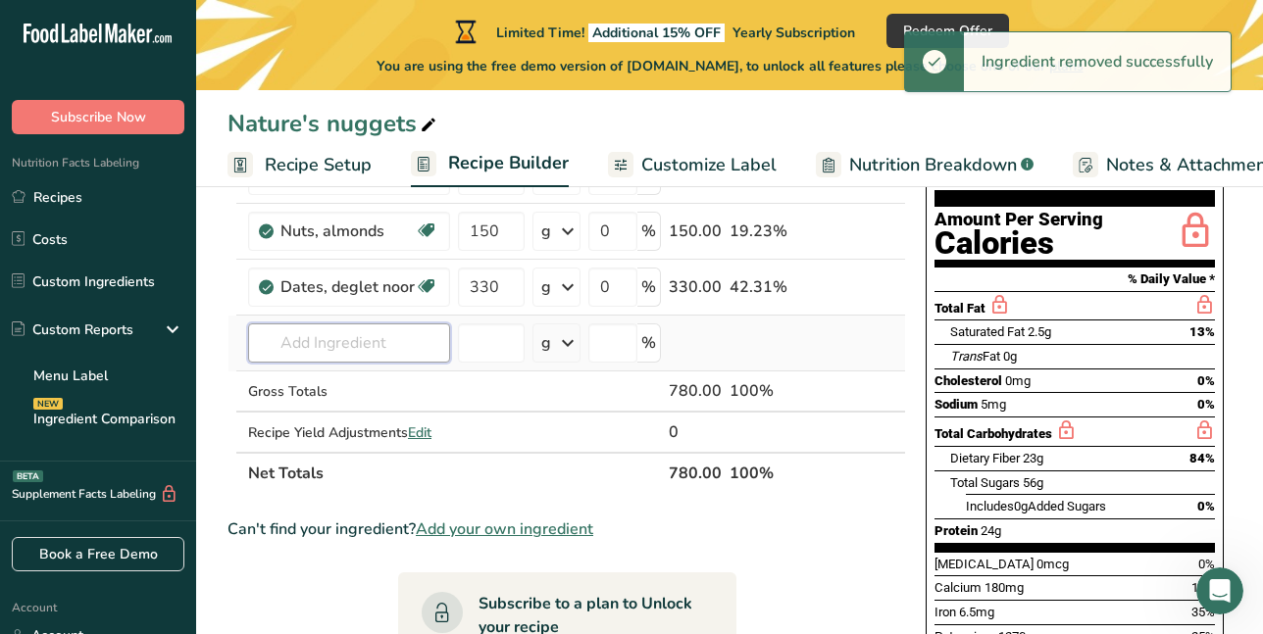
click at [363, 349] on input "text" at bounding box center [349, 343] width 202 height 39
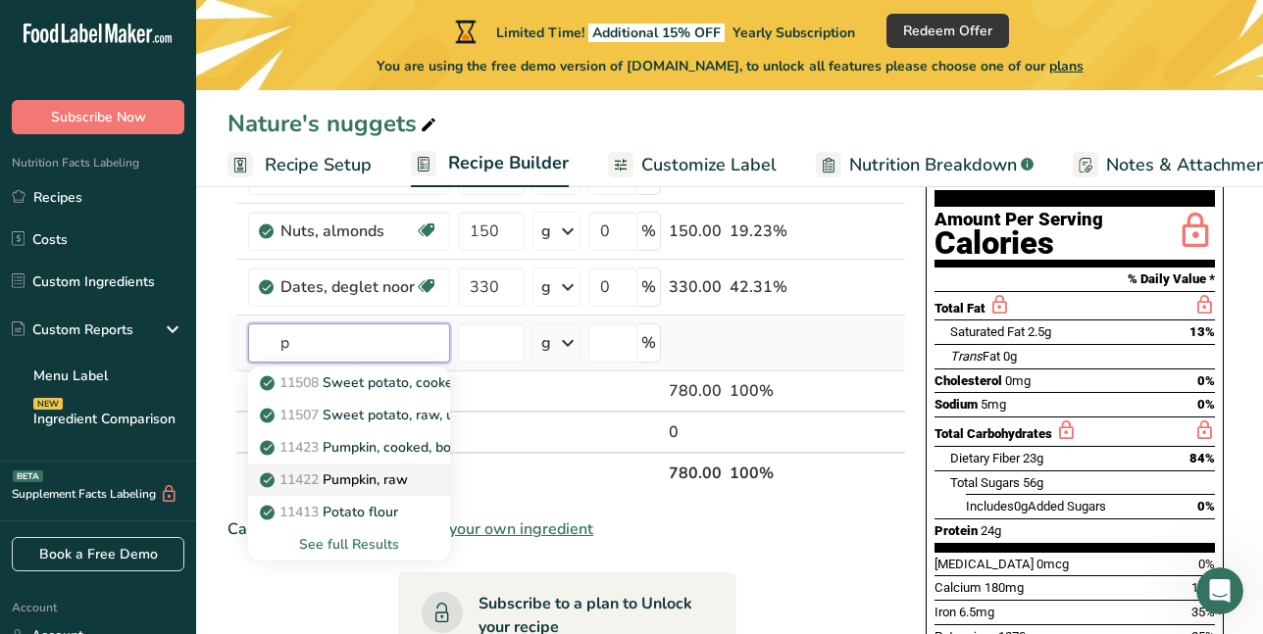
type input "p"
click at [361, 477] on p "11422 Pumpkin, raw" at bounding box center [336, 480] width 144 height 21
type input "Pumpkin, raw"
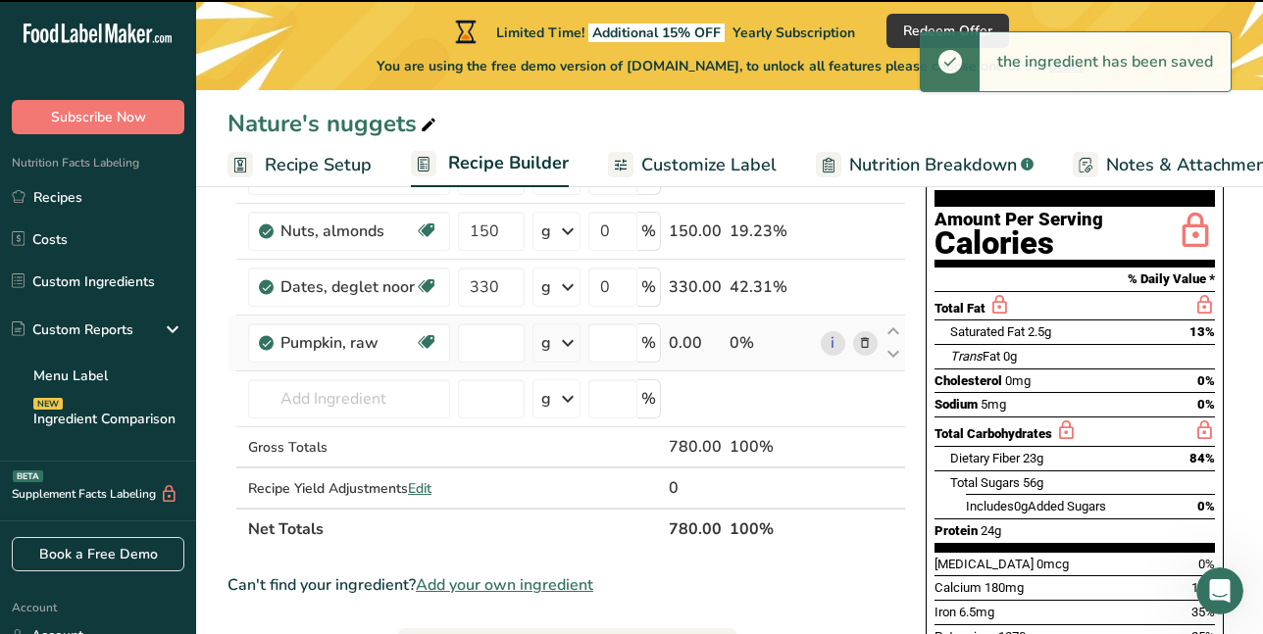
type input "0"
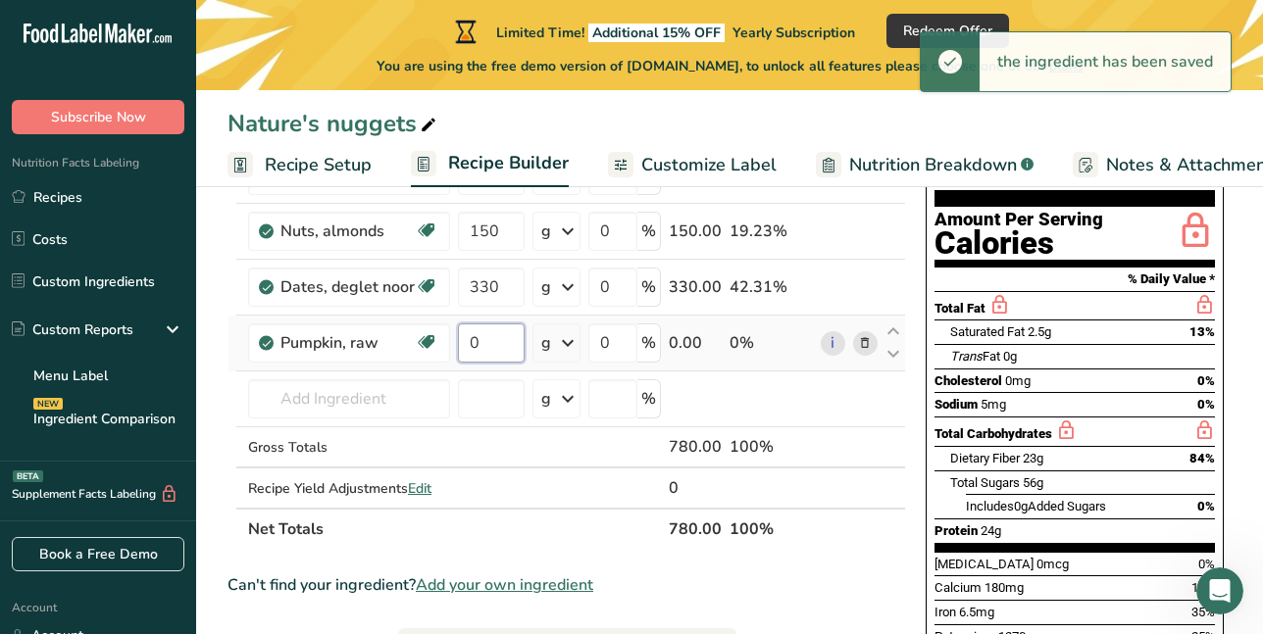
click at [513, 343] on input "0" at bounding box center [491, 343] width 67 height 39
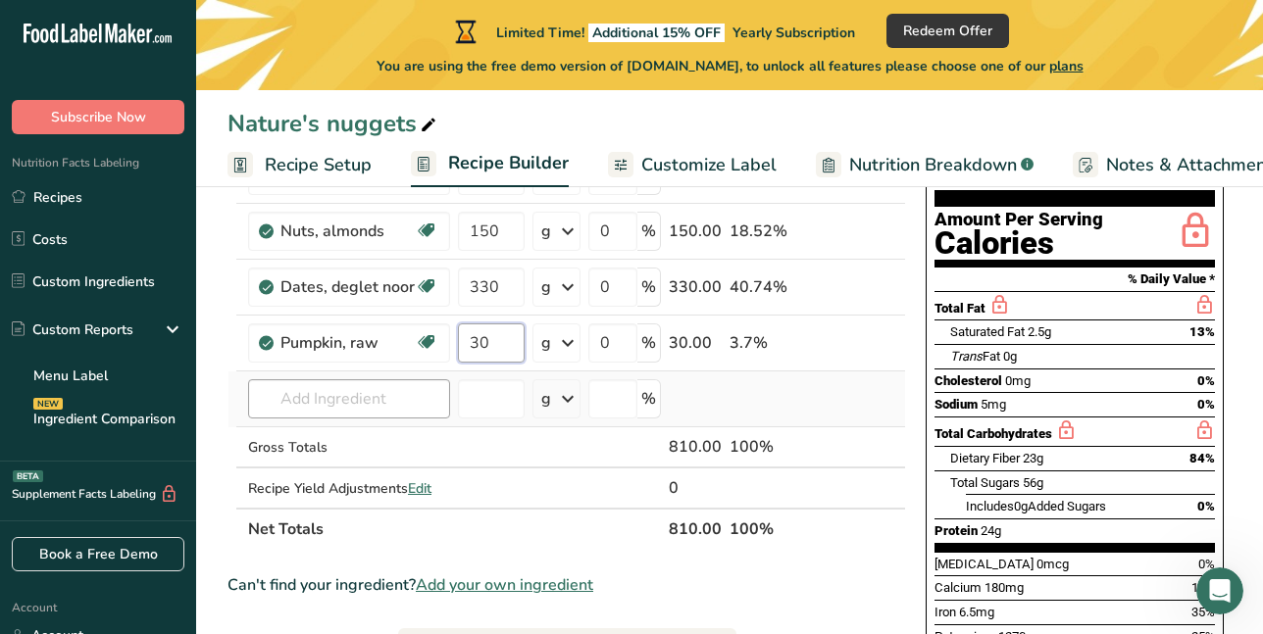
type input "30"
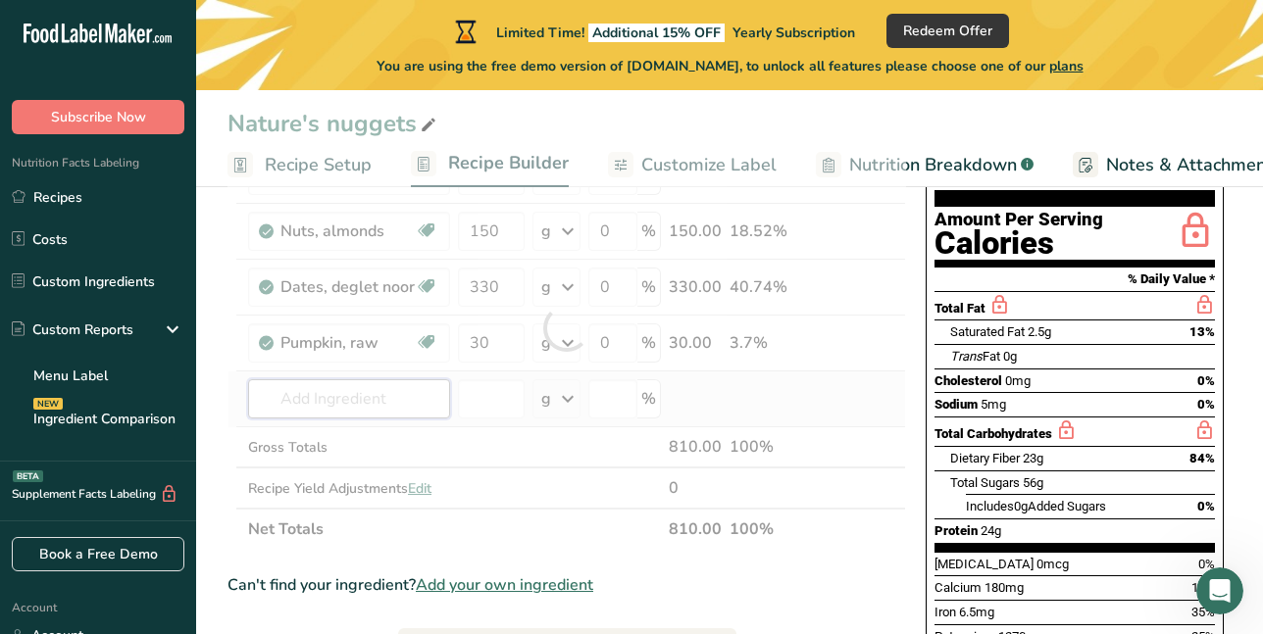
click at [356, 399] on div "Ingredient * Amount * Unit * Waste * .a-a{fill:#347362;}.b-a{fill:#fff;} Grams …" at bounding box center [567, 328] width 679 height 444
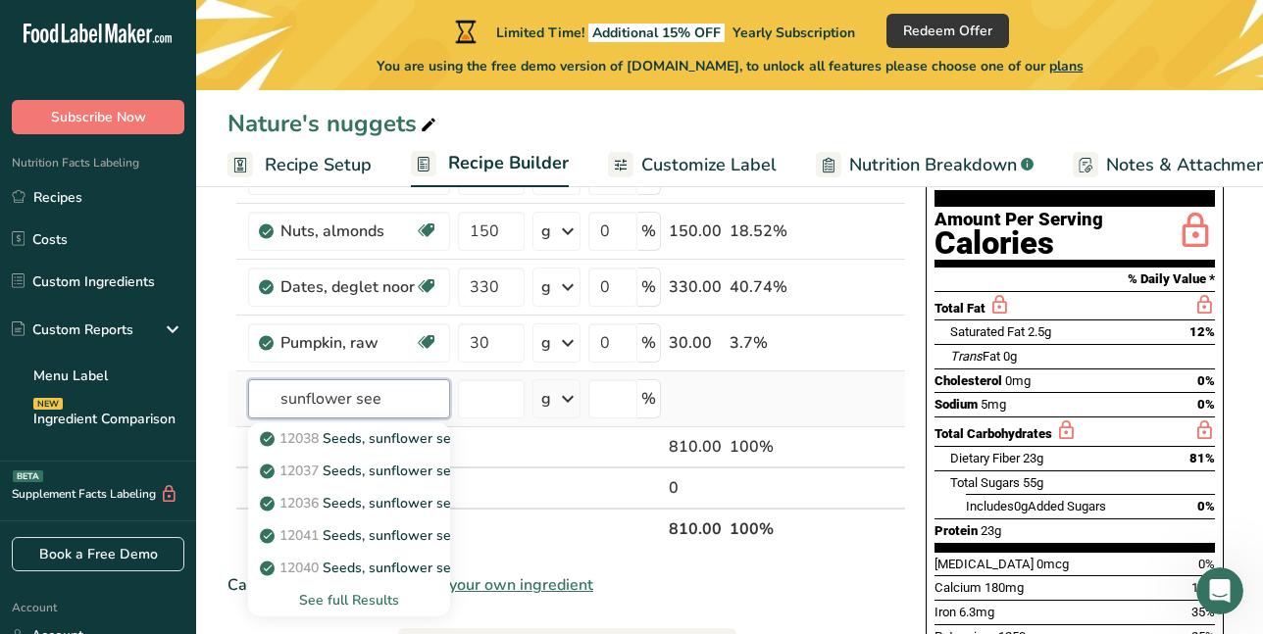
type input "sunflower see"
click at [369, 602] on div "See full Results" at bounding box center [349, 600] width 171 height 21
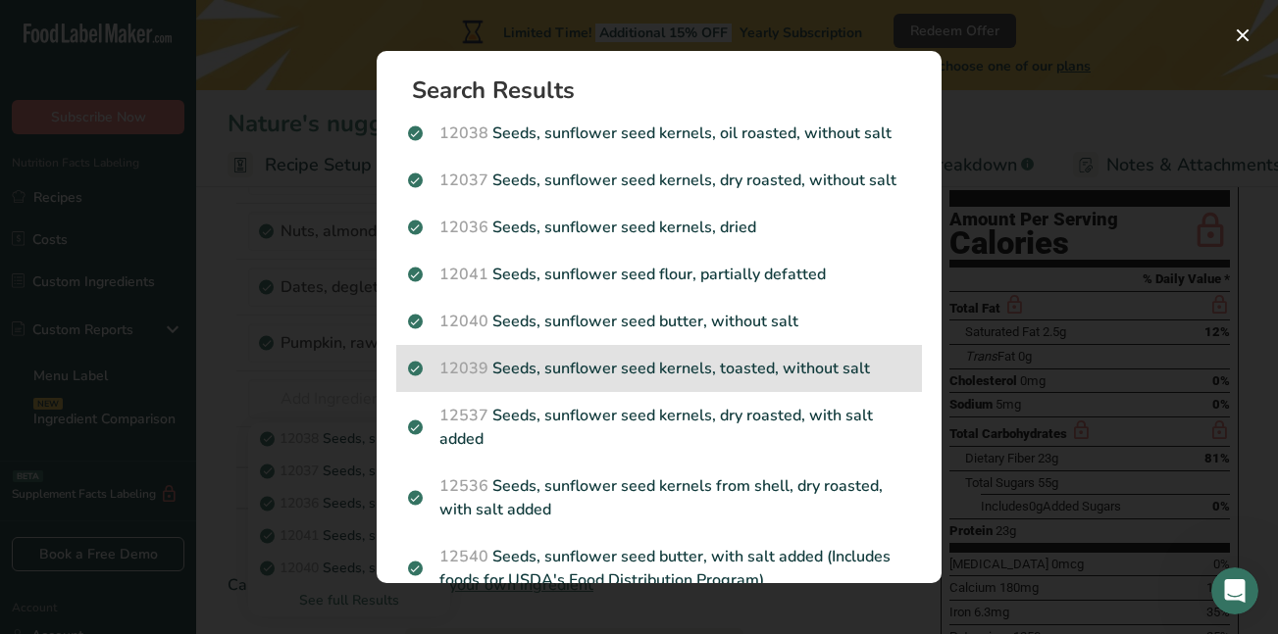
click at [549, 373] on p "12039 Seeds, sunflower seed kernels, toasted, without salt" at bounding box center [659, 369] width 502 height 24
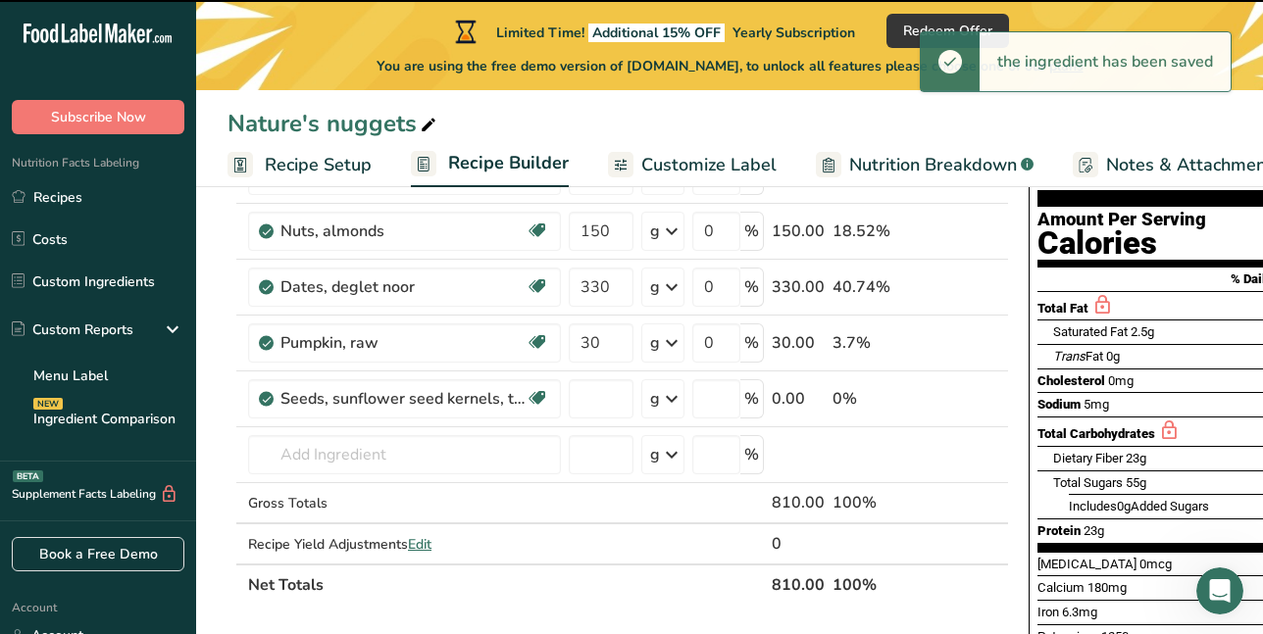
type input "0"
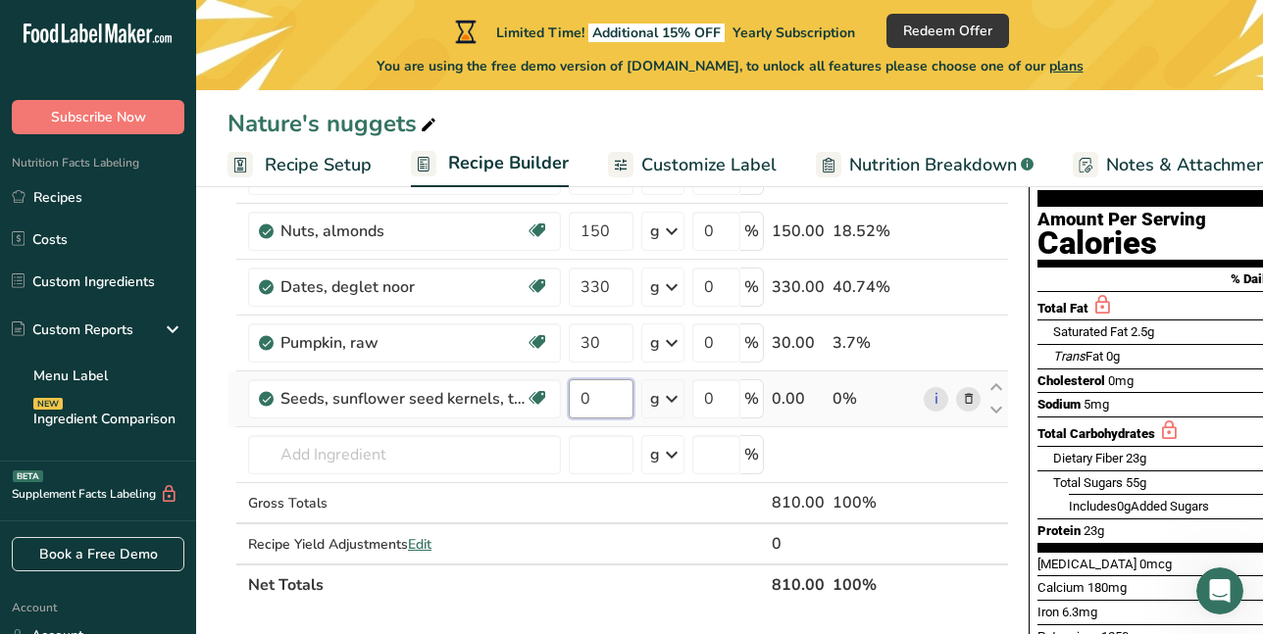
click at [583, 398] on input "0" at bounding box center [601, 399] width 65 height 39
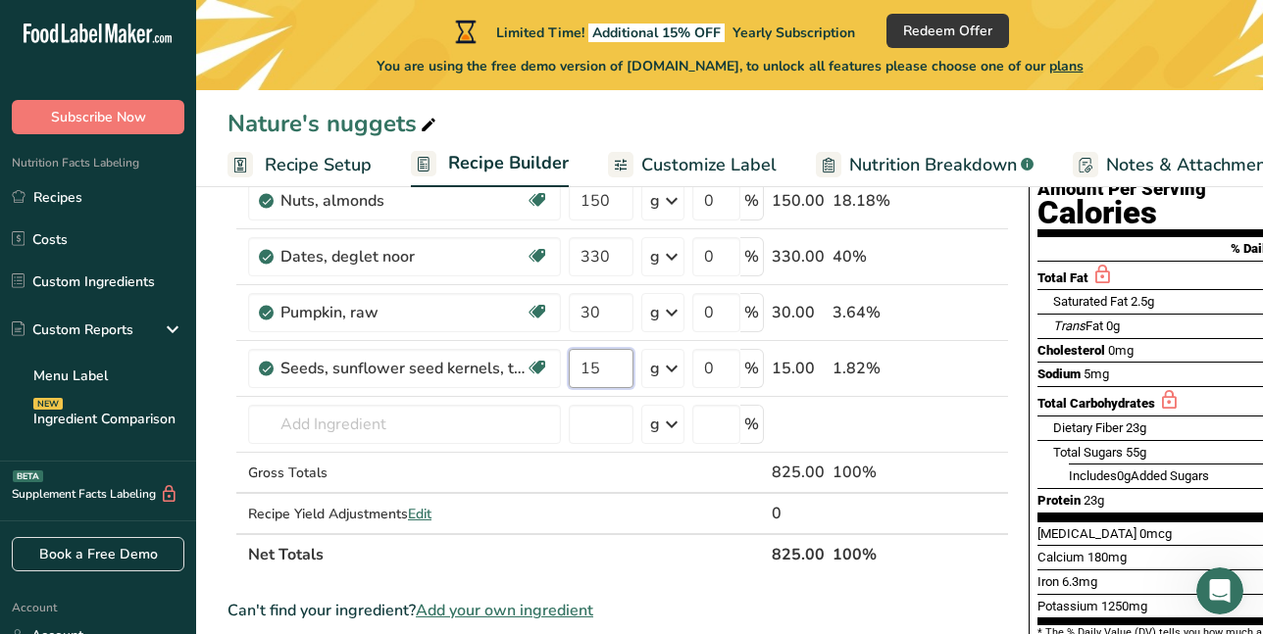
scroll to position [204, 0]
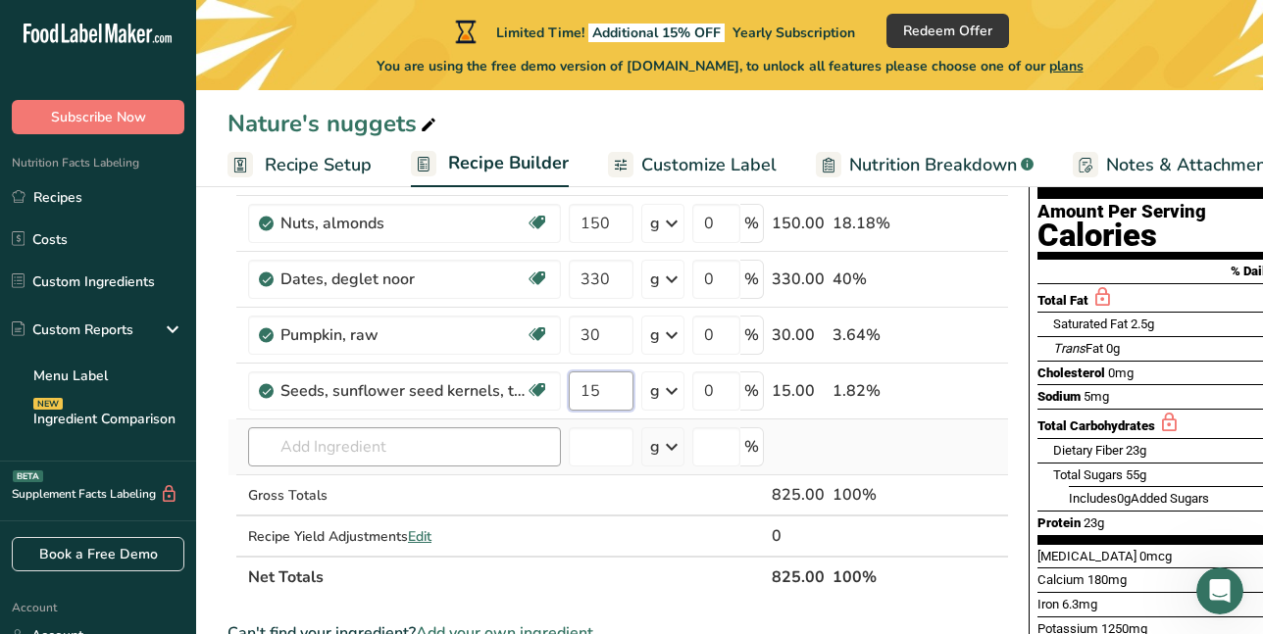
type input "15"
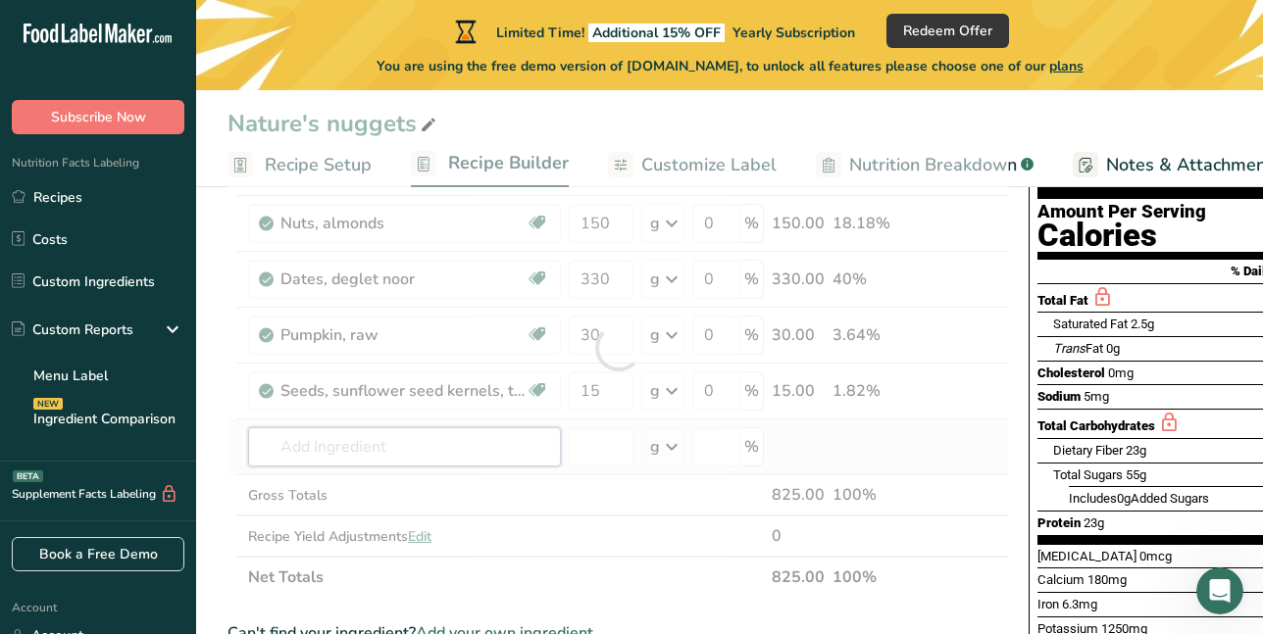
click at [414, 444] on div "Ingredient * Amount * Unit * Waste * .a-a{fill:#347362;}.b-a{fill:#fff;} Grams …" at bounding box center [619, 348] width 782 height 500
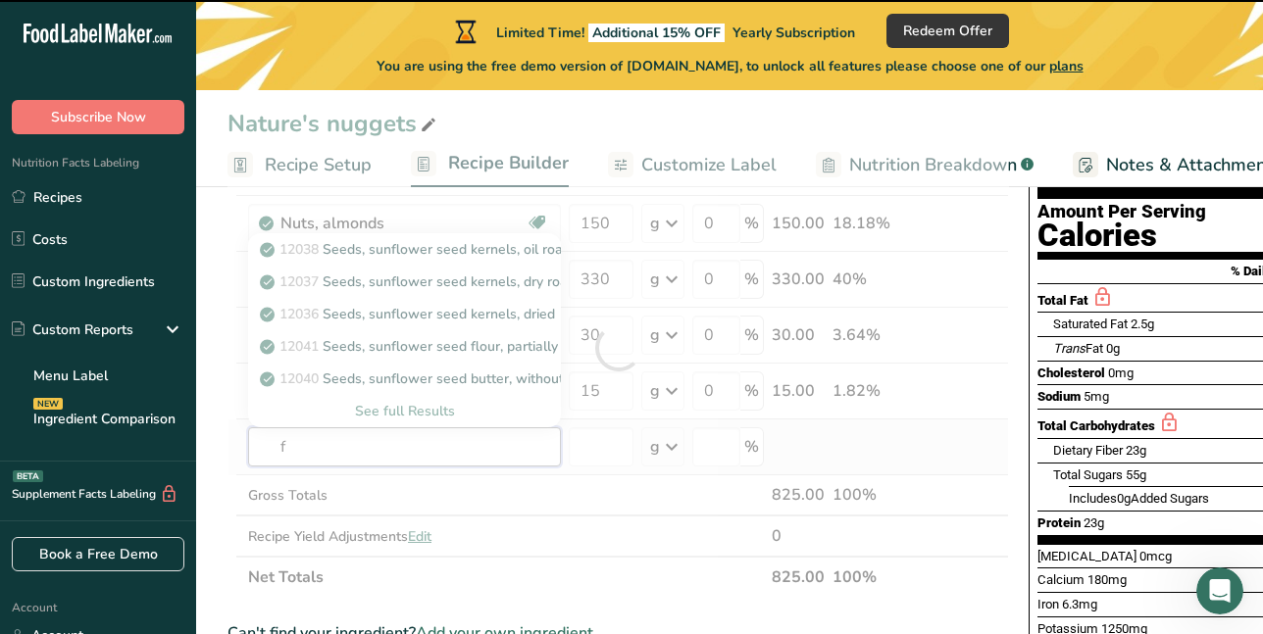
type input "fl"
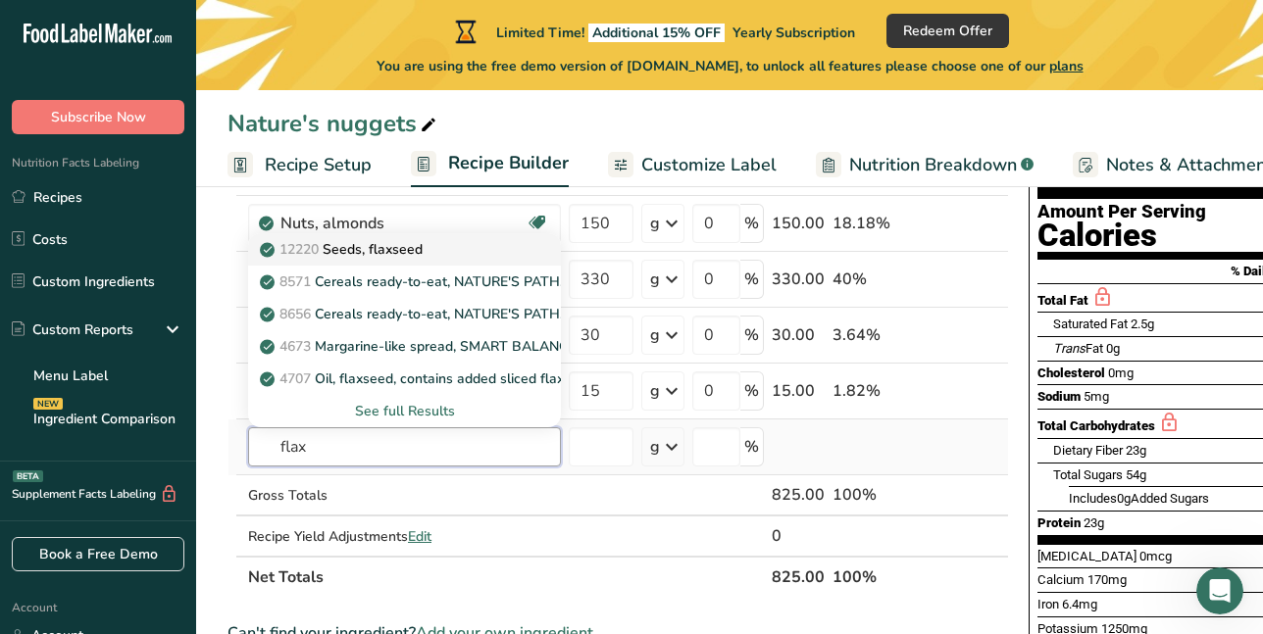
type input "flax"
click at [368, 251] on p "12220 Seeds, flaxseed" at bounding box center [343, 249] width 159 height 21
type input "Seeds, flaxseed"
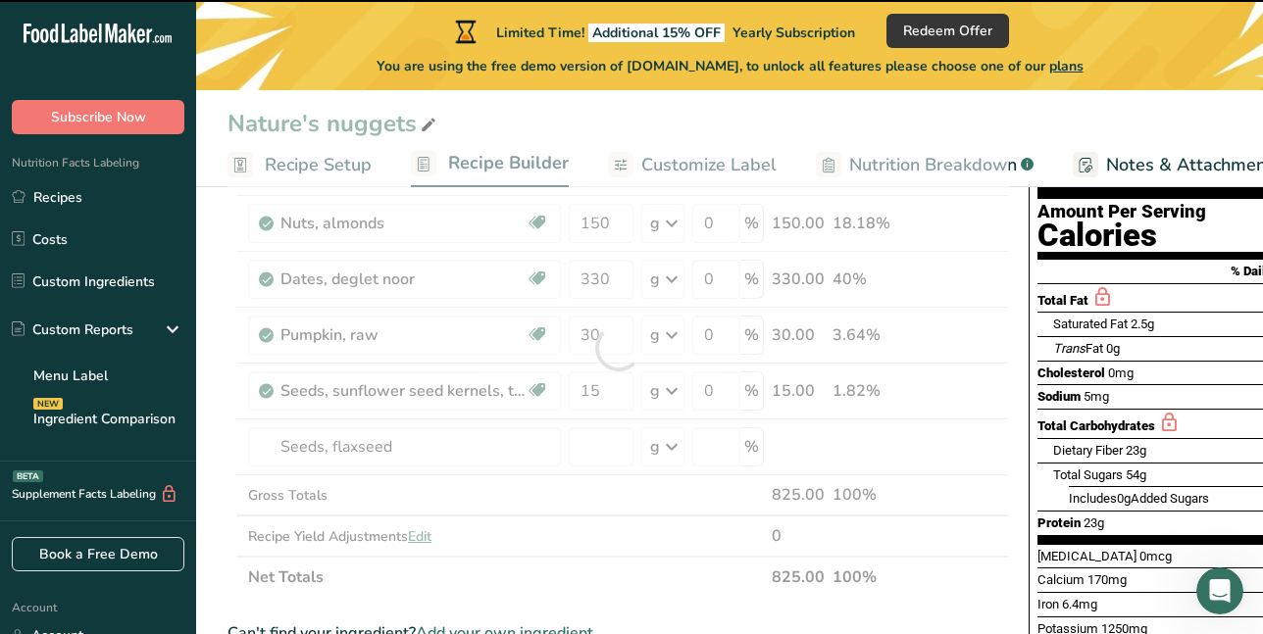
type input "0"
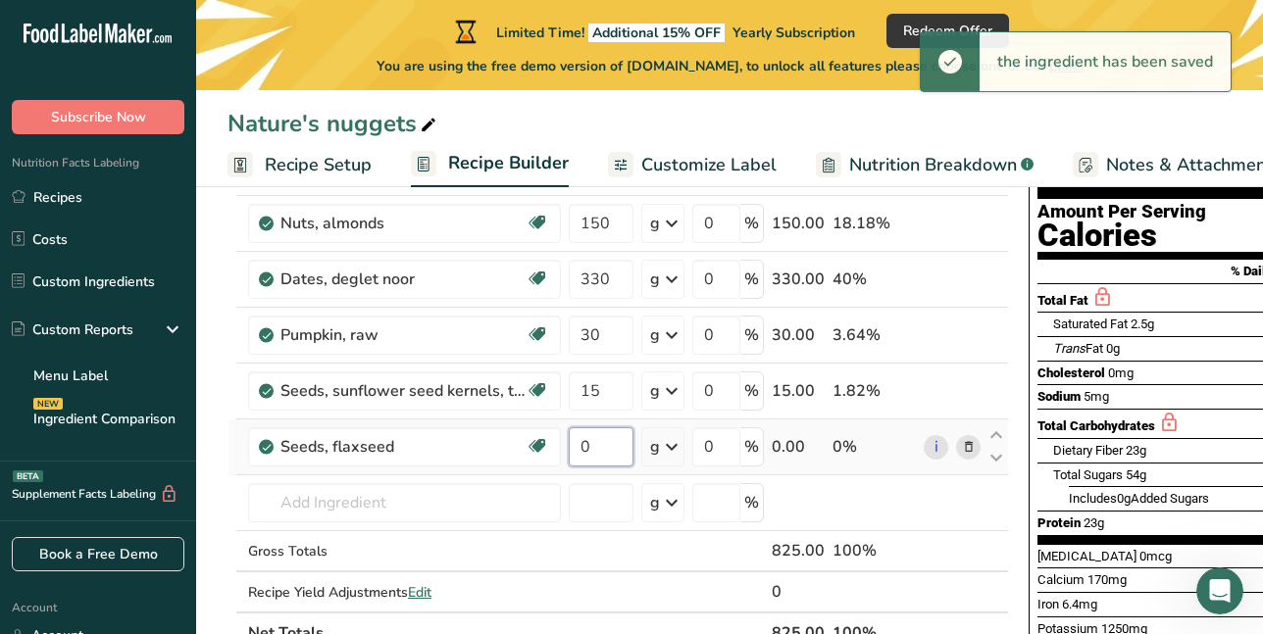
click at [591, 446] on input "0" at bounding box center [601, 447] width 65 height 39
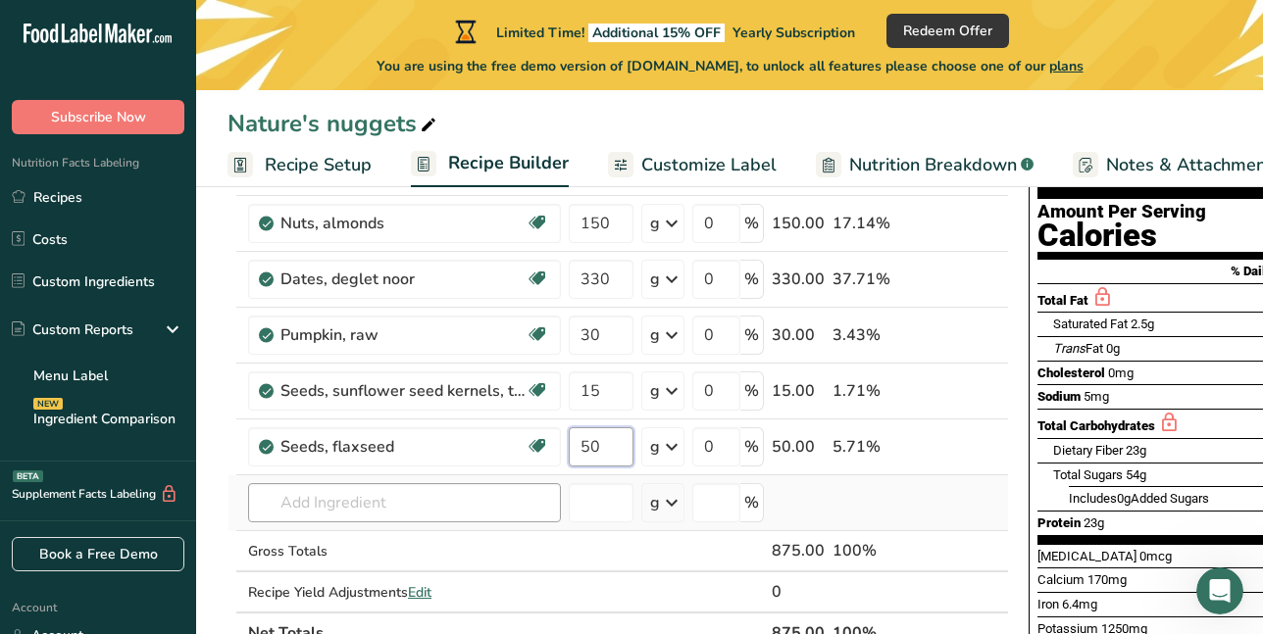
type input "50"
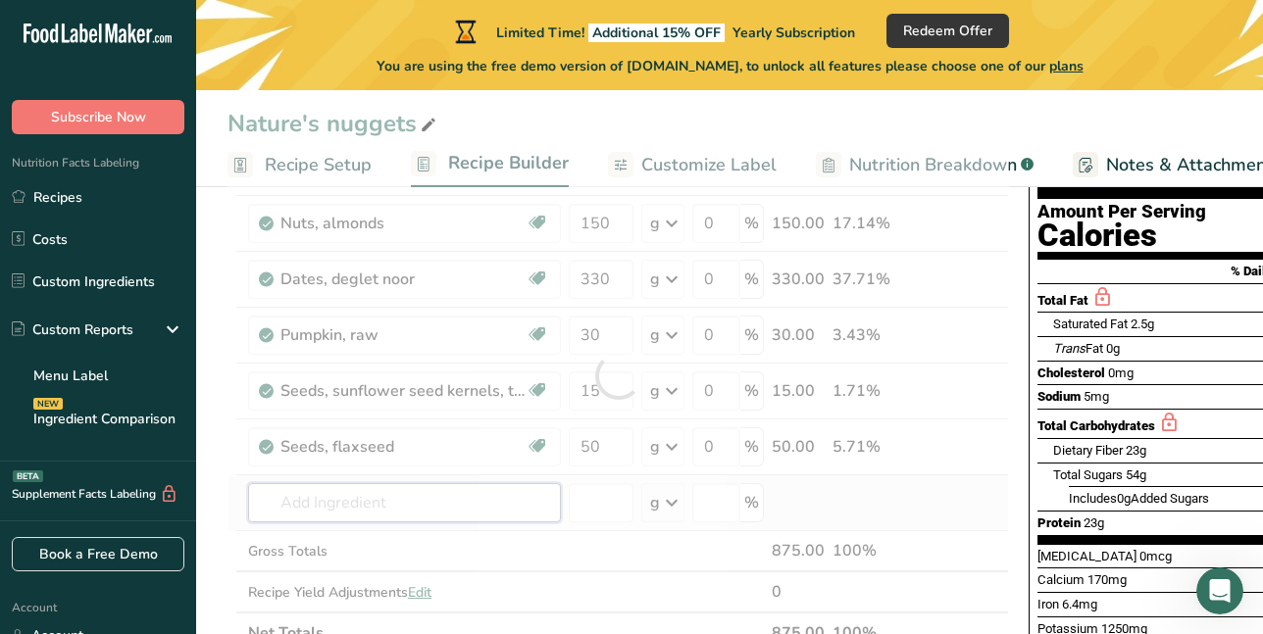
click at [442, 508] on div "Ingredient * Amount * Unit * Waste * .a-a{fill:#347362;}.b-a{fill:#fff;} Grams …" at bounding box center [619, 376] width 782 height 556
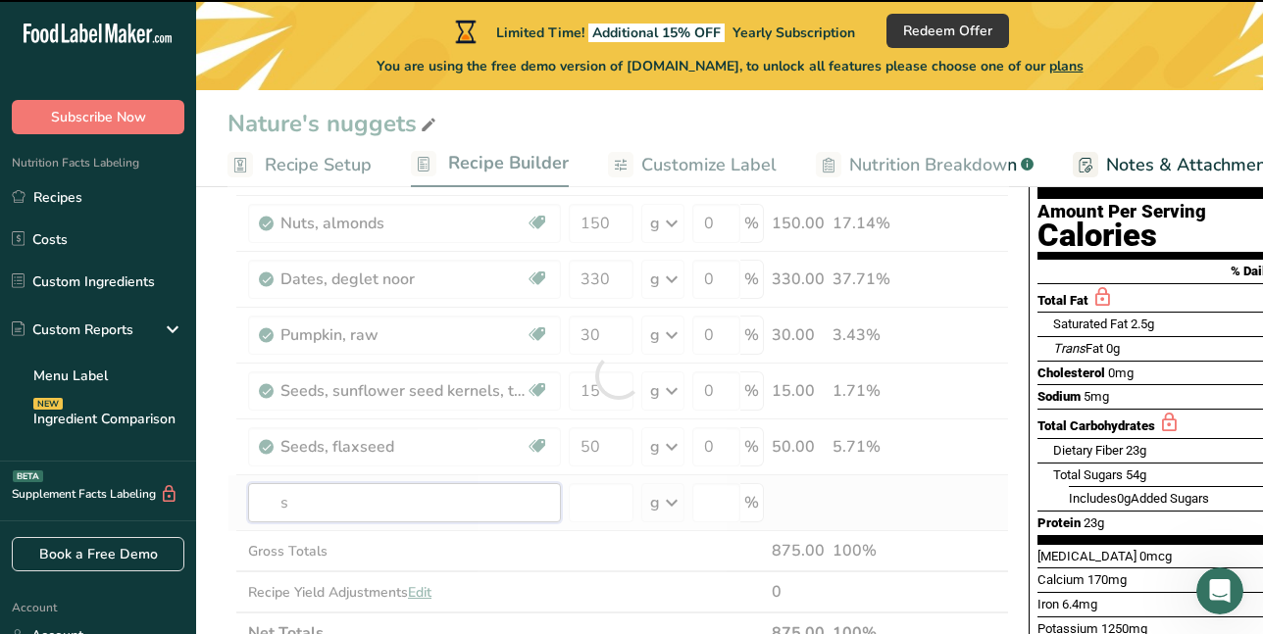
type input "se"
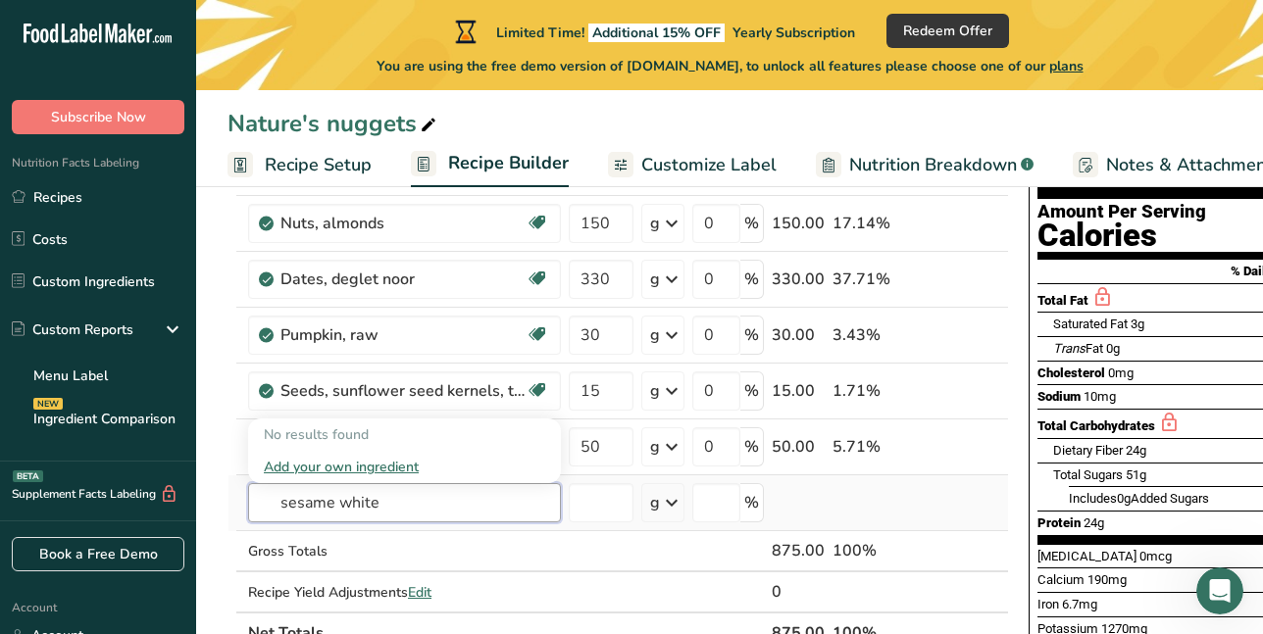
drag, startPoint x: 339, startPoint y: 503, endPoint x: 380, endPoint y: 499, distance: 41.4
click at [380, 499] on input "sesame white" at bounding box center [404, 502] width 313 height 39
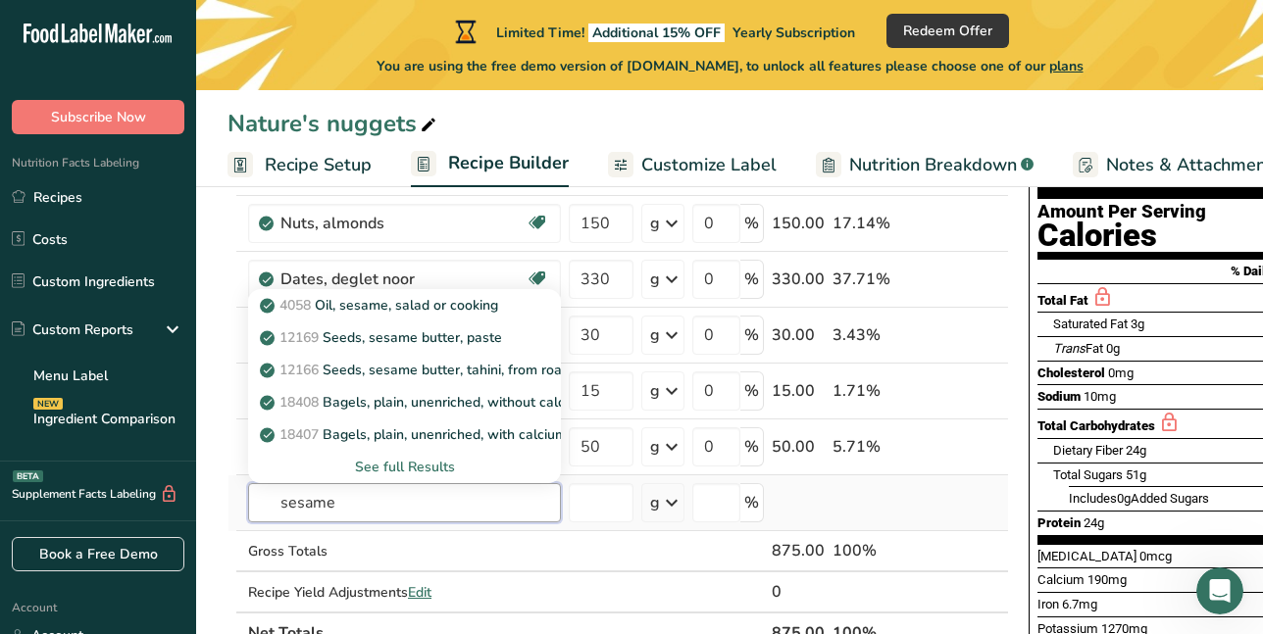
click at [281, 502] on input "sesame" at bounding box center [404, 502] width 313 height 39
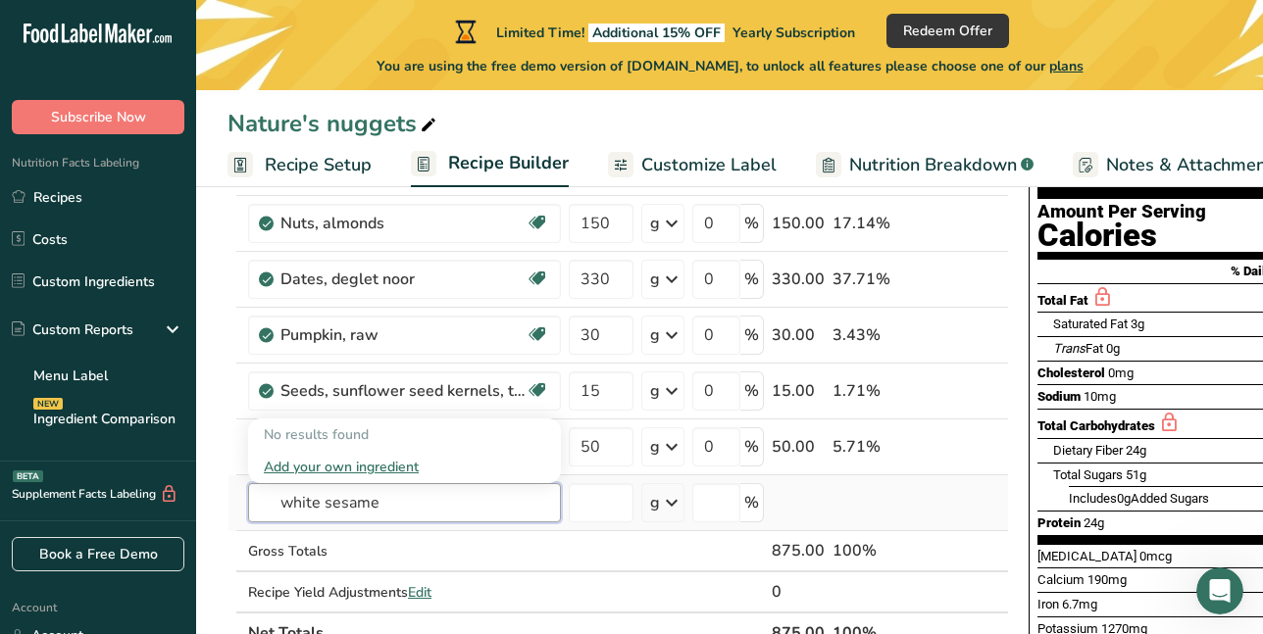
click at [388, 496] on input "white sesame" at bounding box center [404, 502] width 313 height 39
type input "white sesame seeds"
click at [377, 469] on div "Add your own ingredient" at bounding box center [404, 467] width 281 height 21
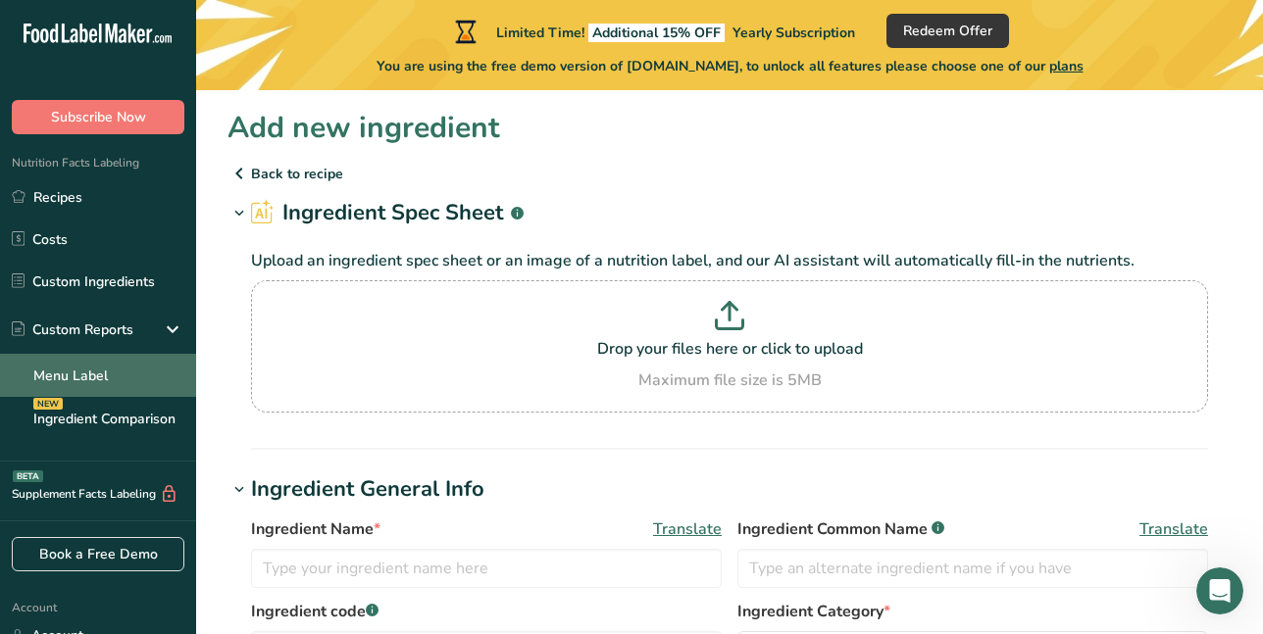
click at [58, 369] on link "Menu Label" at bounding box center [98, 375] width 196 height 43
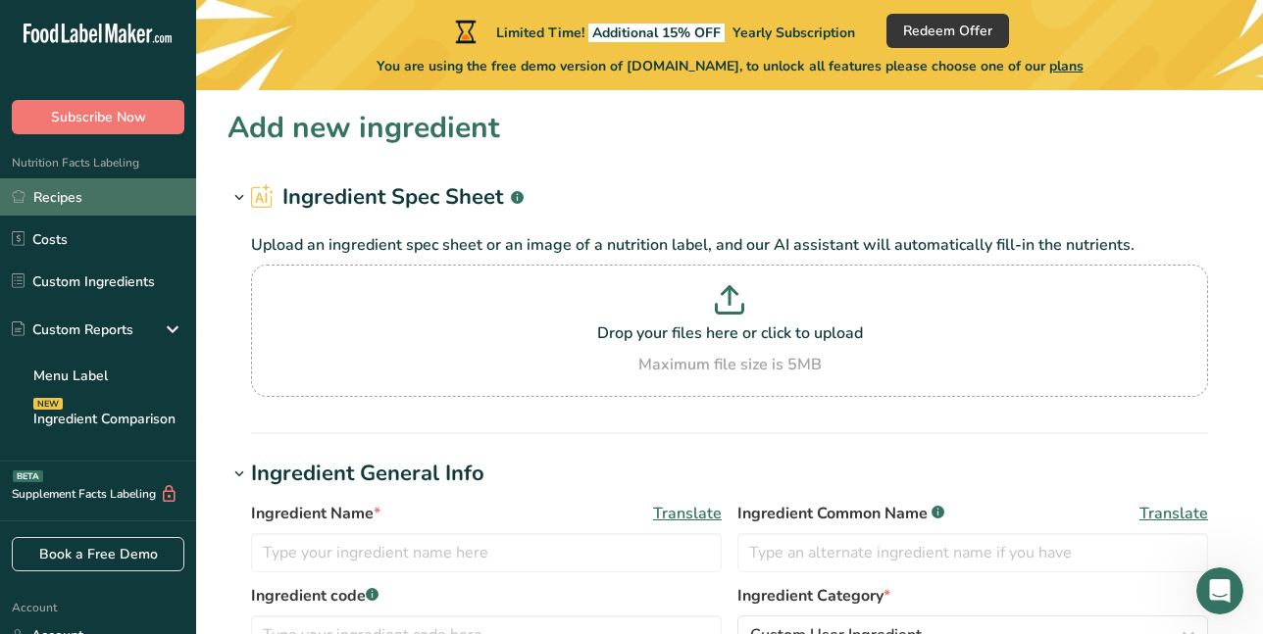
click at [53, 202] on link "Recipes" at bounding box center [98, 196] width 196 height 37
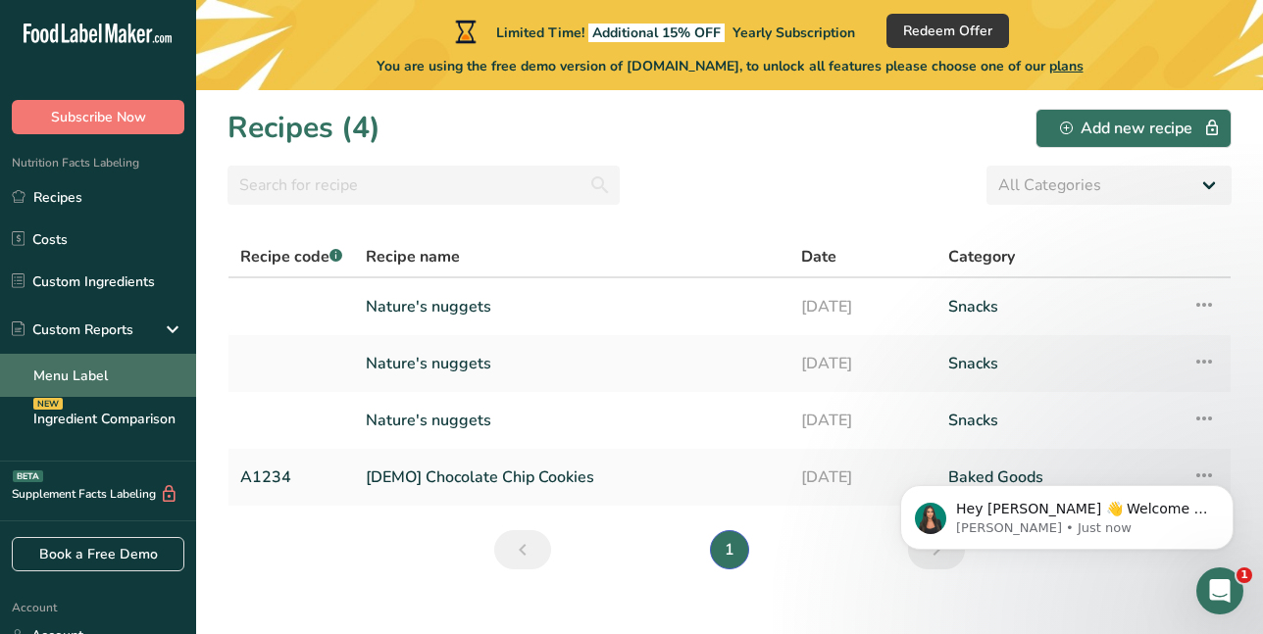
click at [79, 379] on link "Menu Label" at bounding box center [98, 375] width 196 height 43
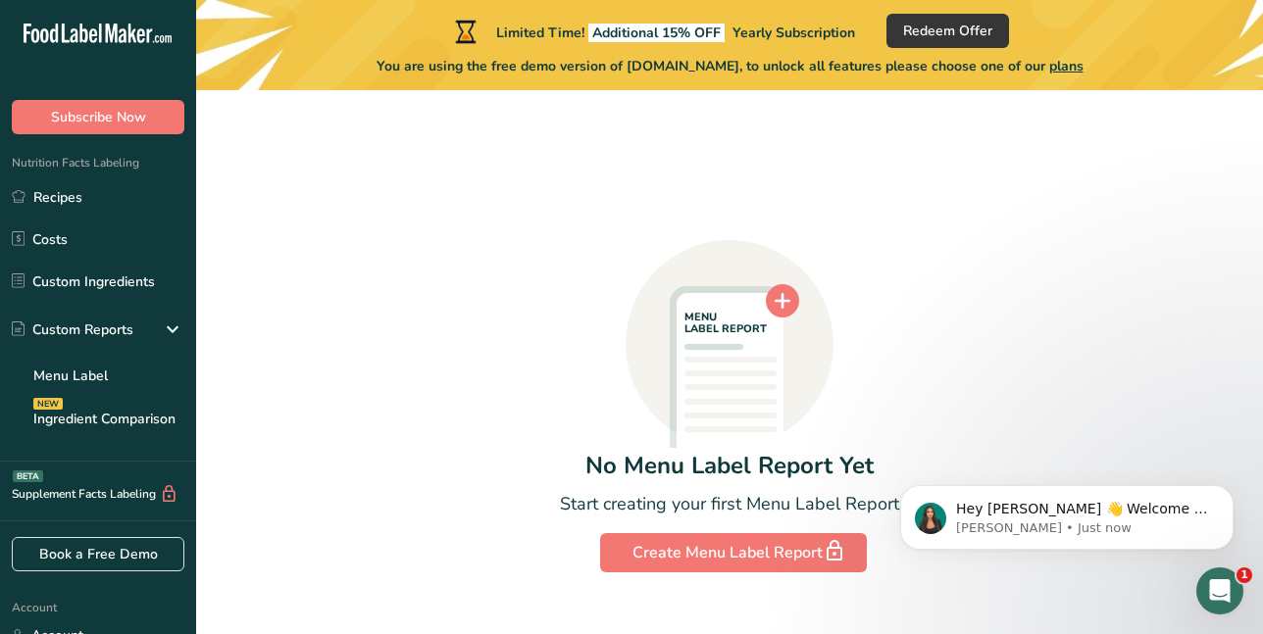
scroll to position [93, 0]
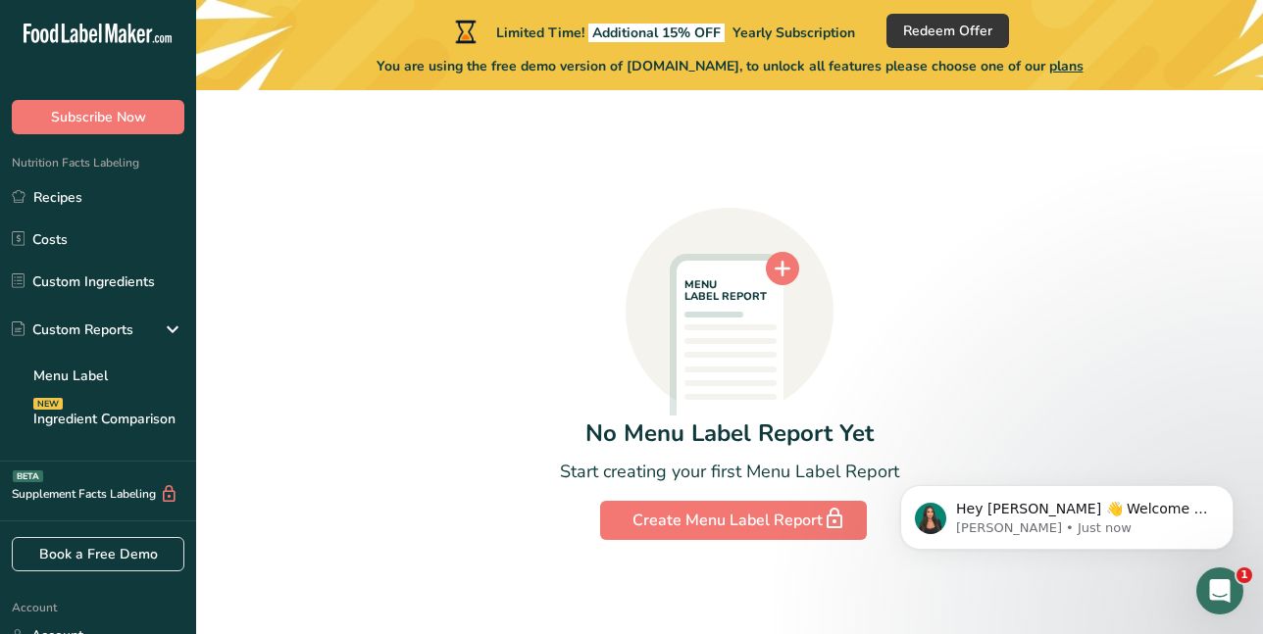
click at [727, 331] on icon at bounding box center [730, 353] width 107 height 184
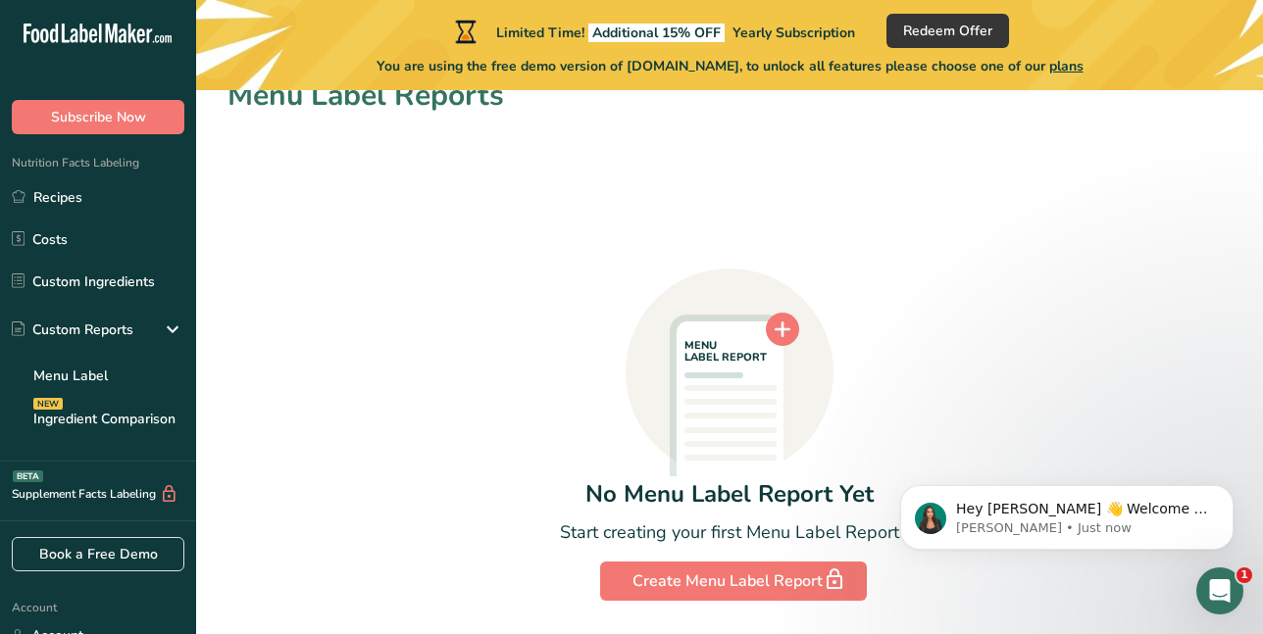
scroll to position [0, 0]
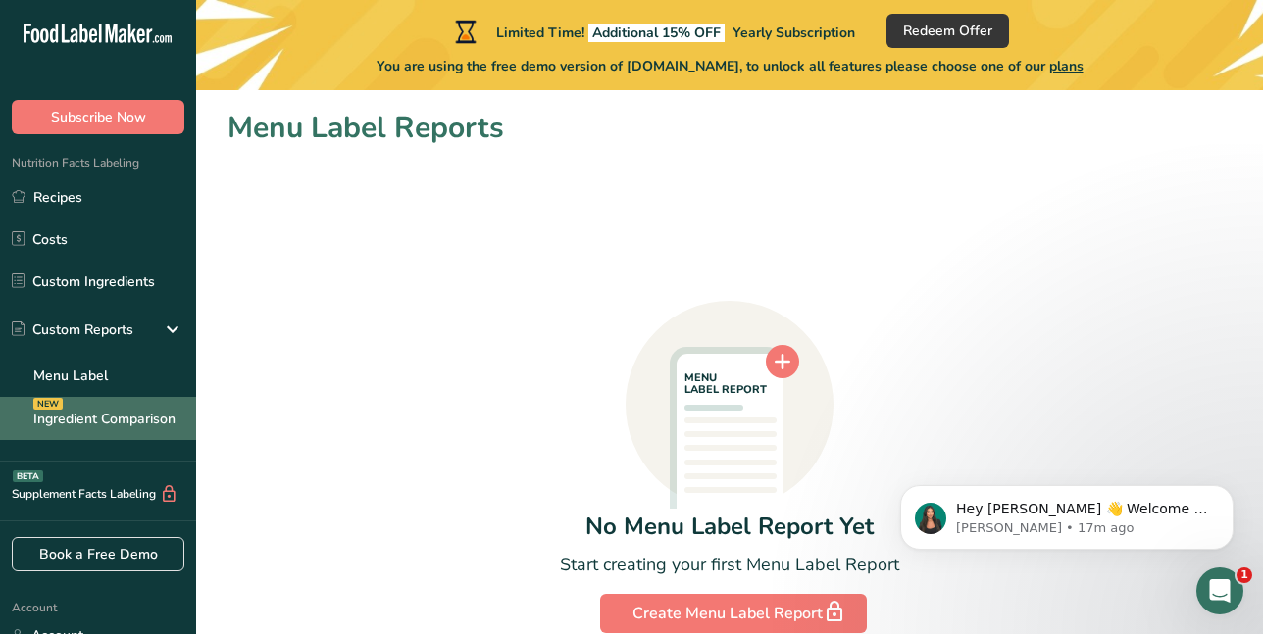
click at [49, 403] on div "NEW" at bounding box center [47, 404] width 29 height 12
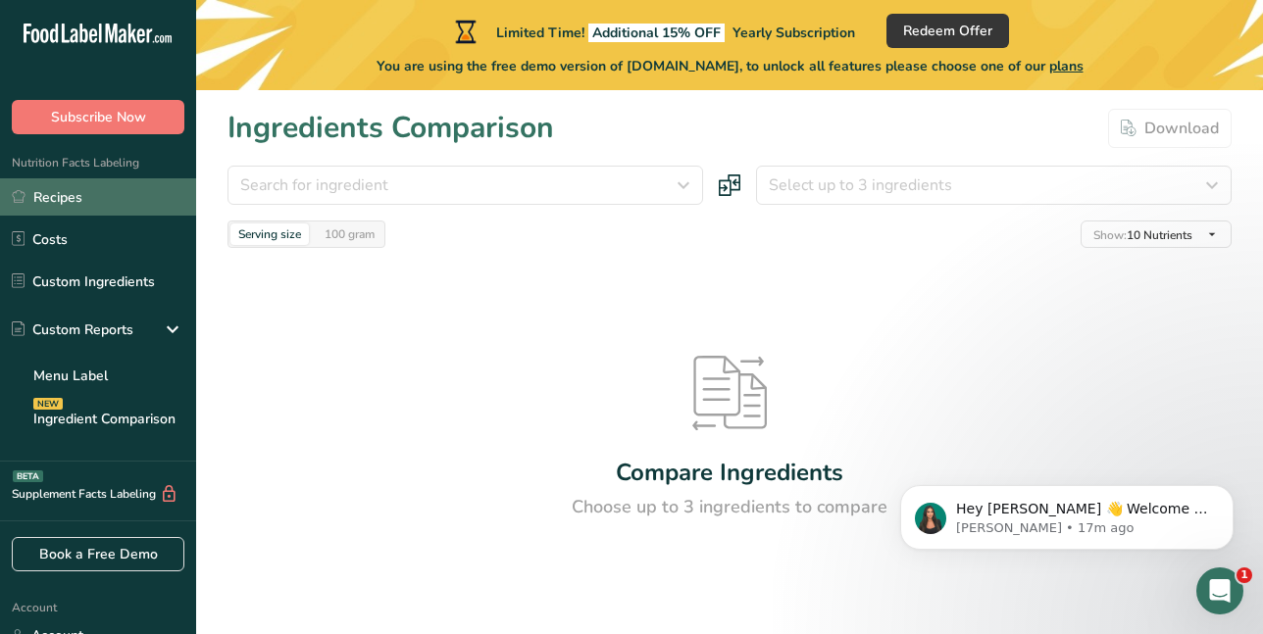
click at [56, 199] on link "Recipes" at bounding box center [98, 196] width 196 height 37
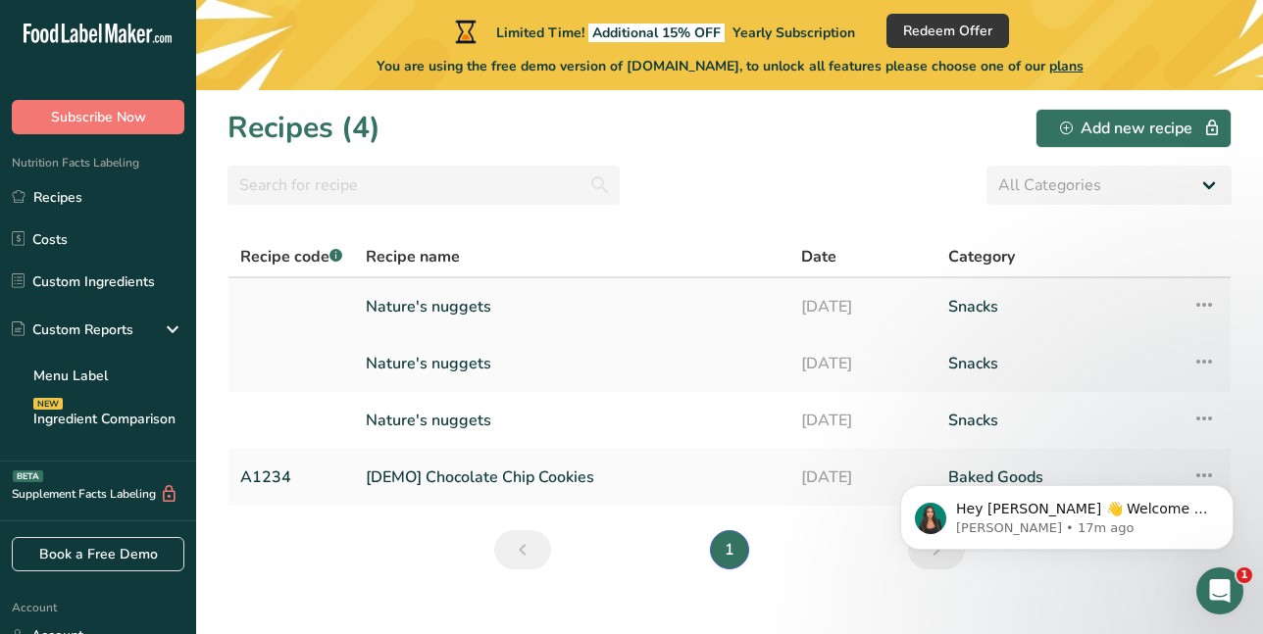
click at [411, 306] on link "Nature's nuggets" at bounding box center [572, 306] width 412 height 41
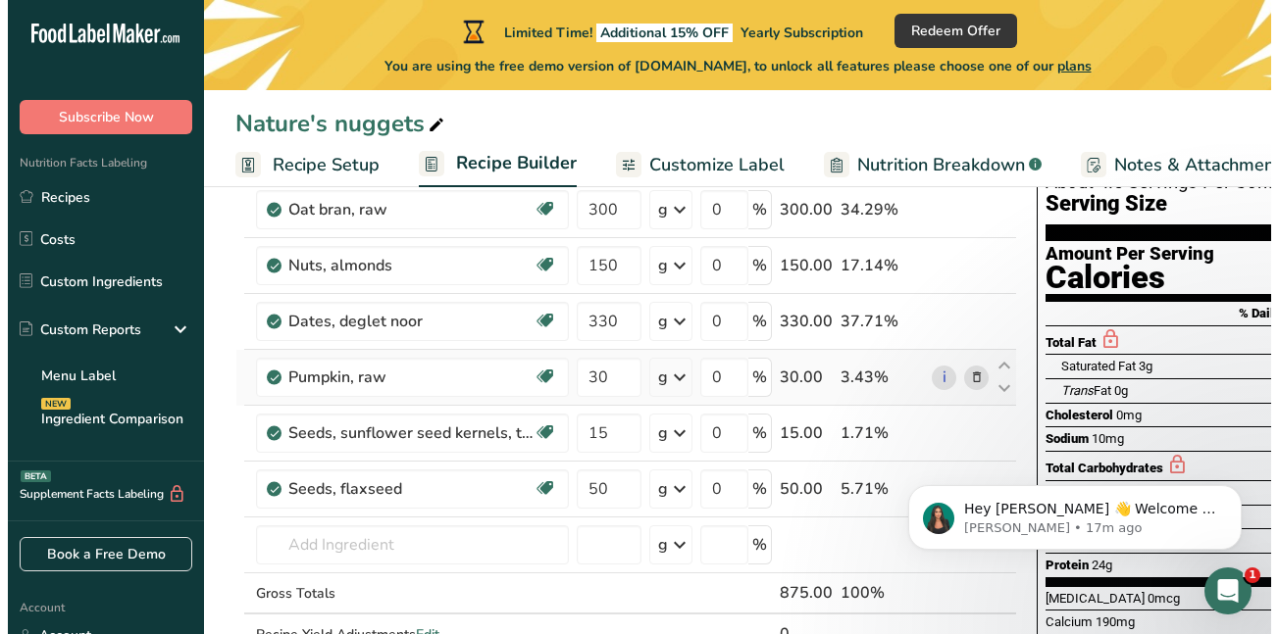
scroll to position [196, 0]
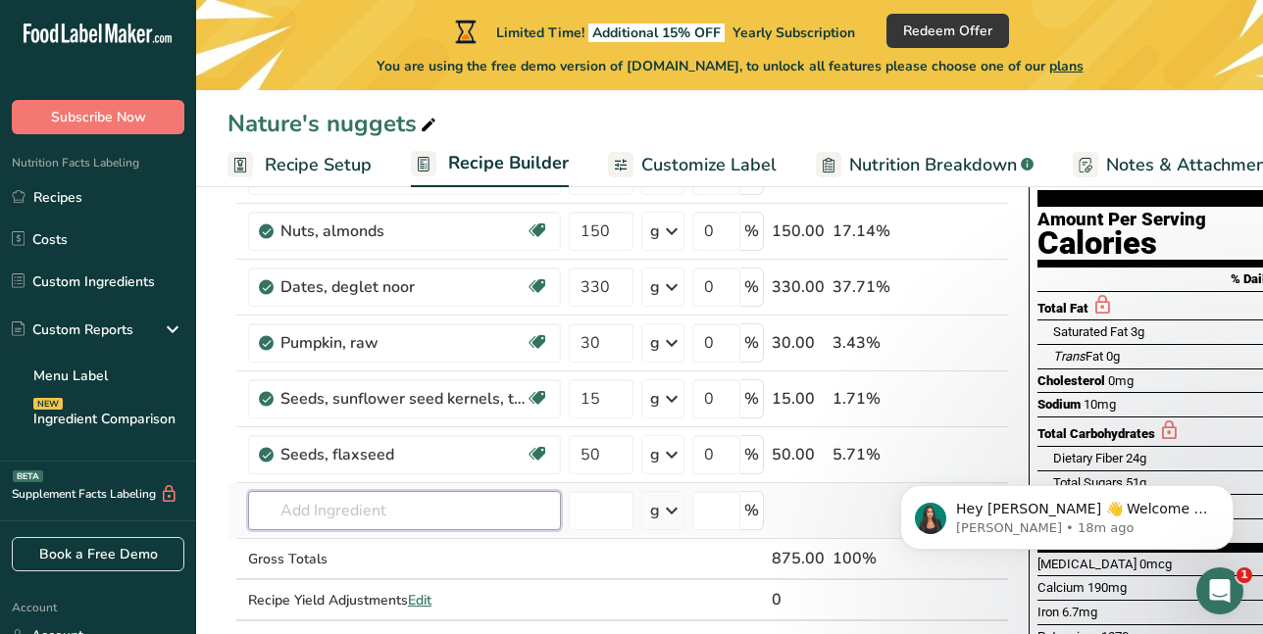
click at [333, 511] on input "text" at bounding box center [404, 510] width 313 height 39
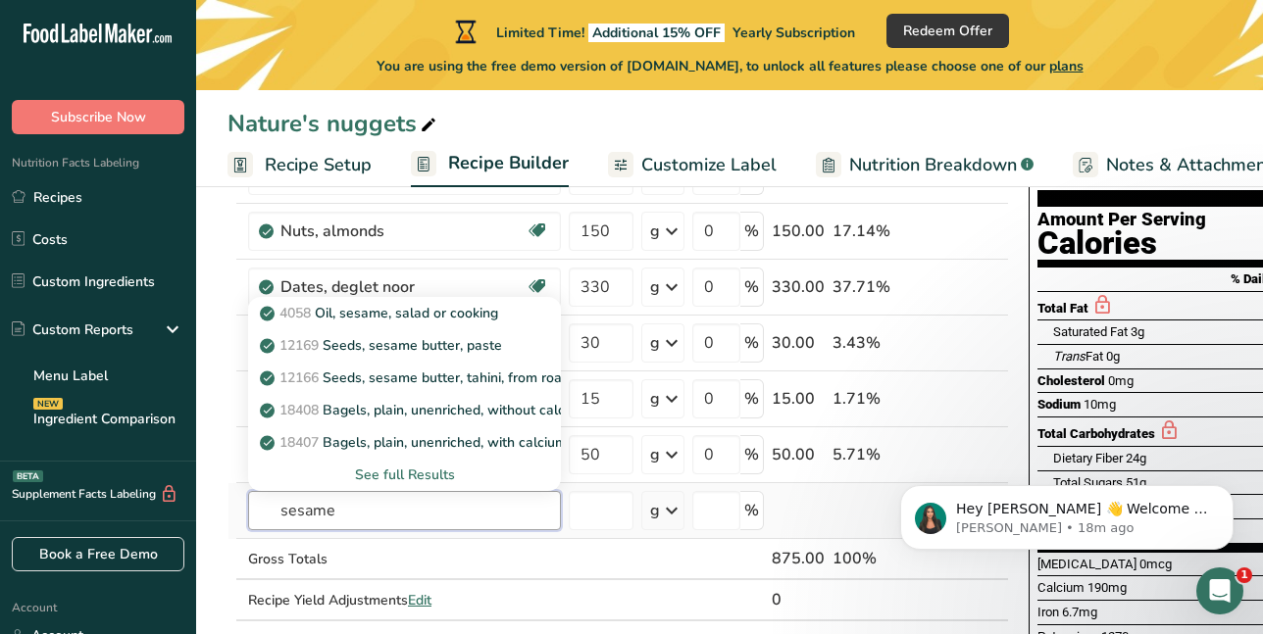
type input "sesame"
click at [405, 473] on div "See full Results" at bounding box center [404, 475] width 281 height 21
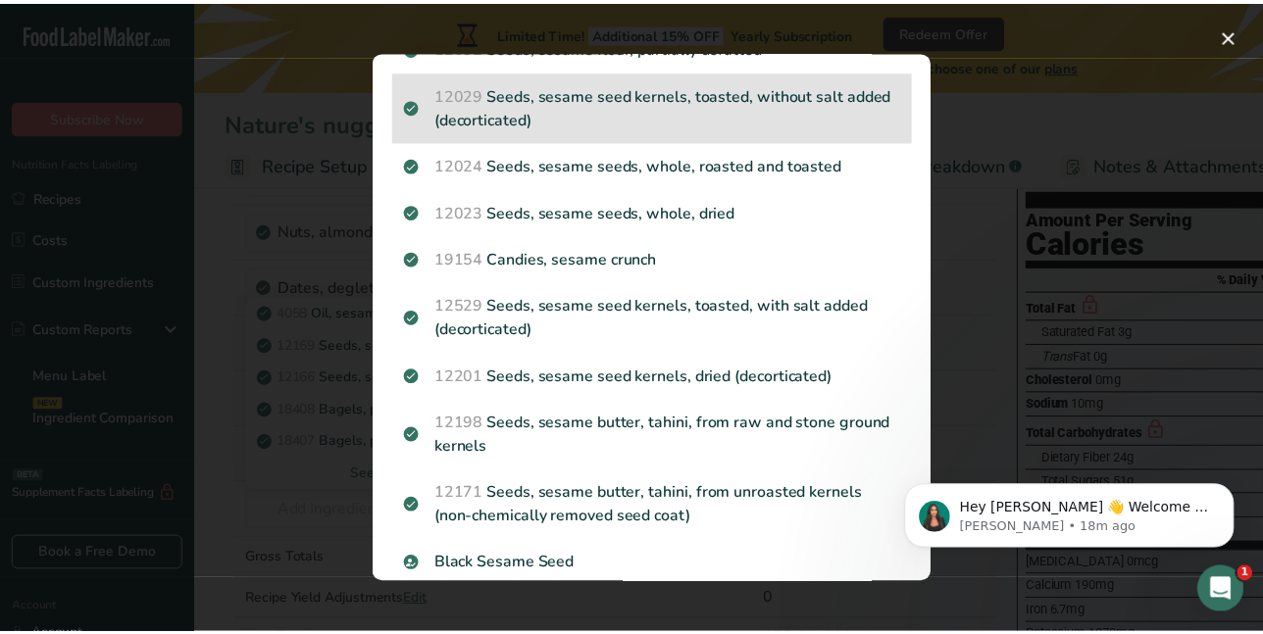
scroll to position [1079, 0]
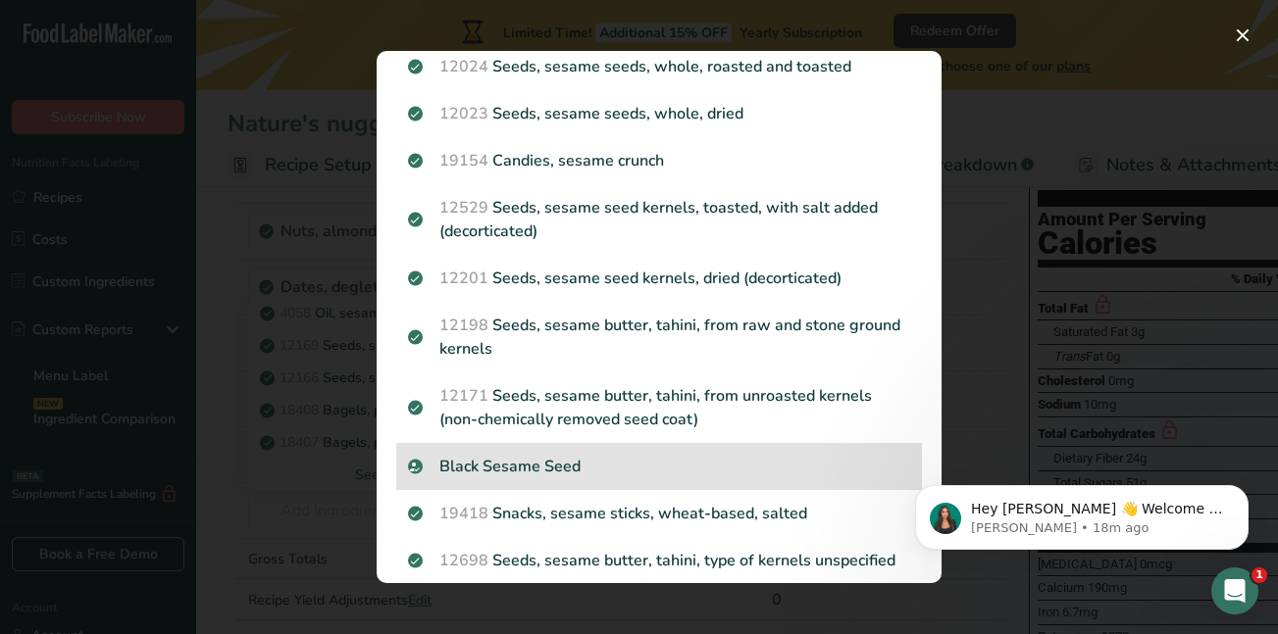
click at [532, 469] on p "Black Sesame Seed" at bounding box center [659, 467] width 502 height 24
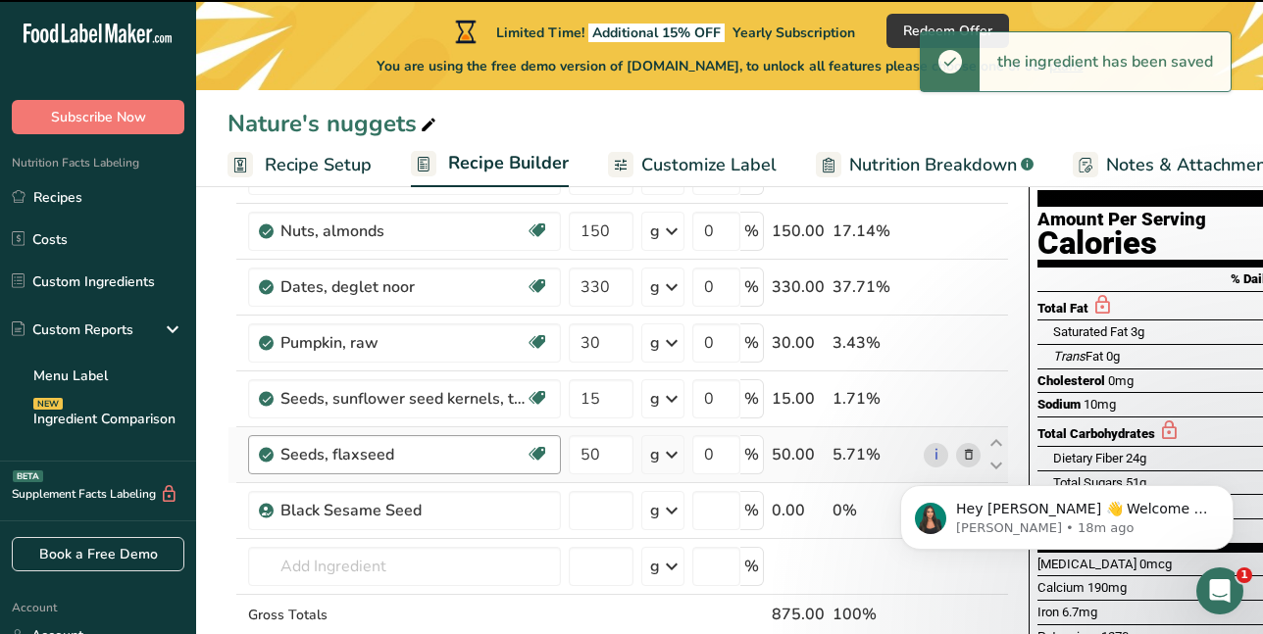
type input "0"
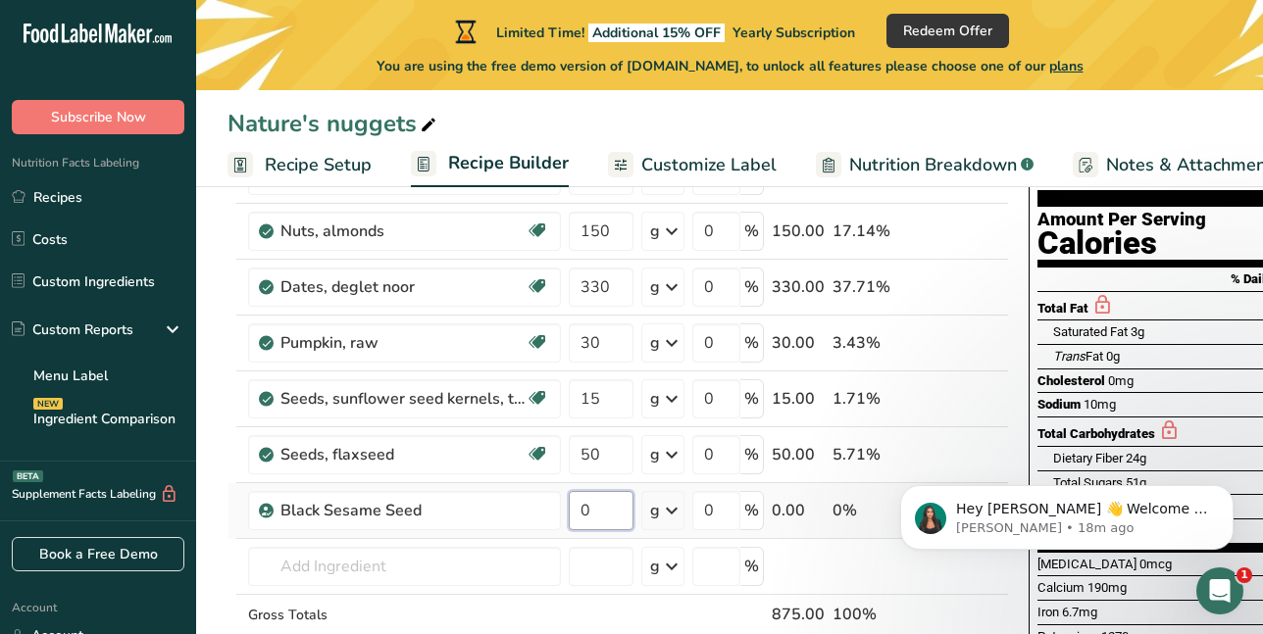
click at [580, 514] on input "0" at bounding box center [601, 510] width 65 height 39
type input "25"
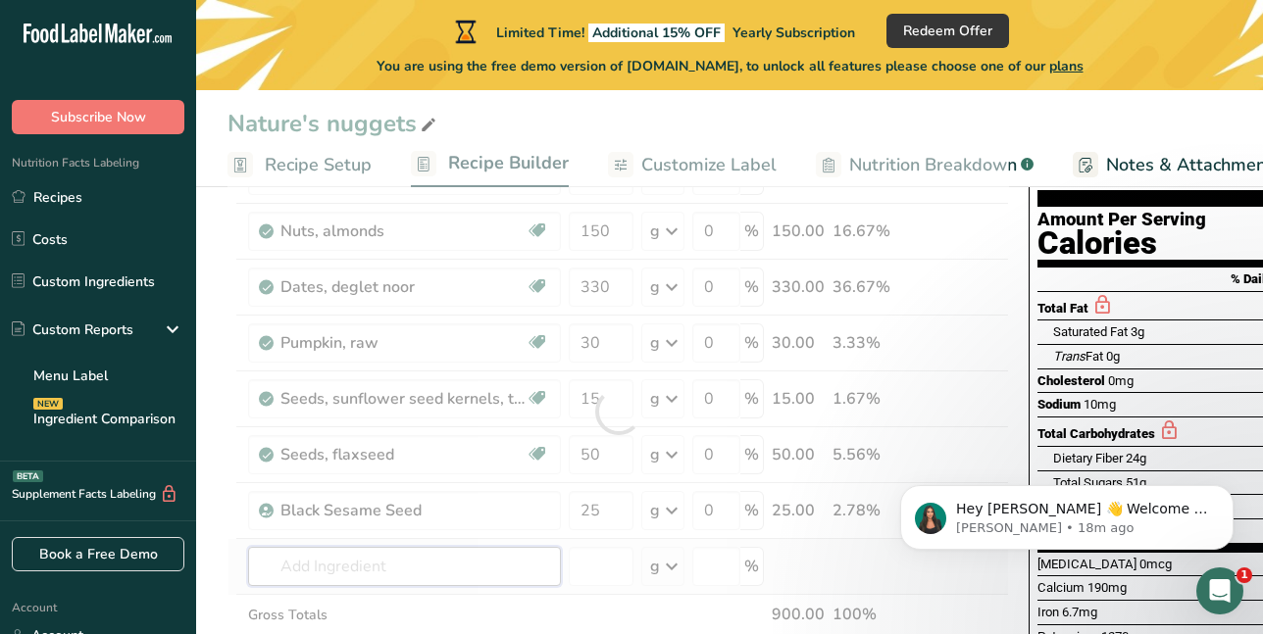
click at [523, 575] on div "Ingredient * Amount * Unit * Waste * .a-a{fill:#347362;}.b-a{fill:#fff;} Grams …" at bounding box center [619, 412] width 782 height 612
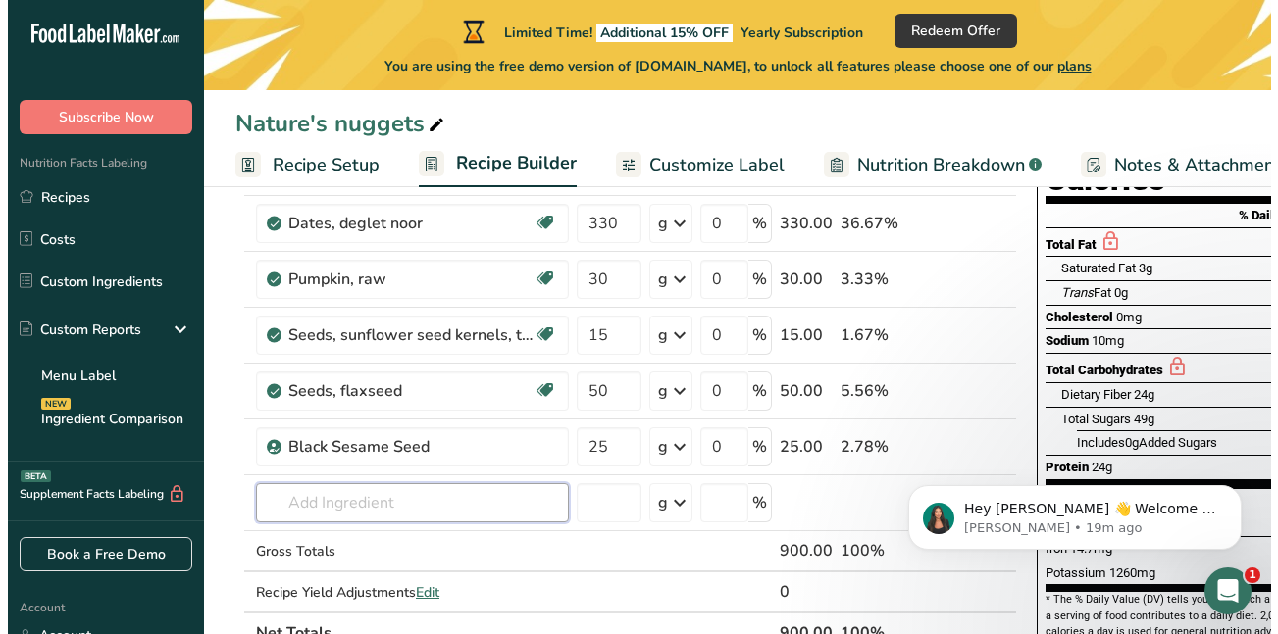
scroll to position [294, 0]
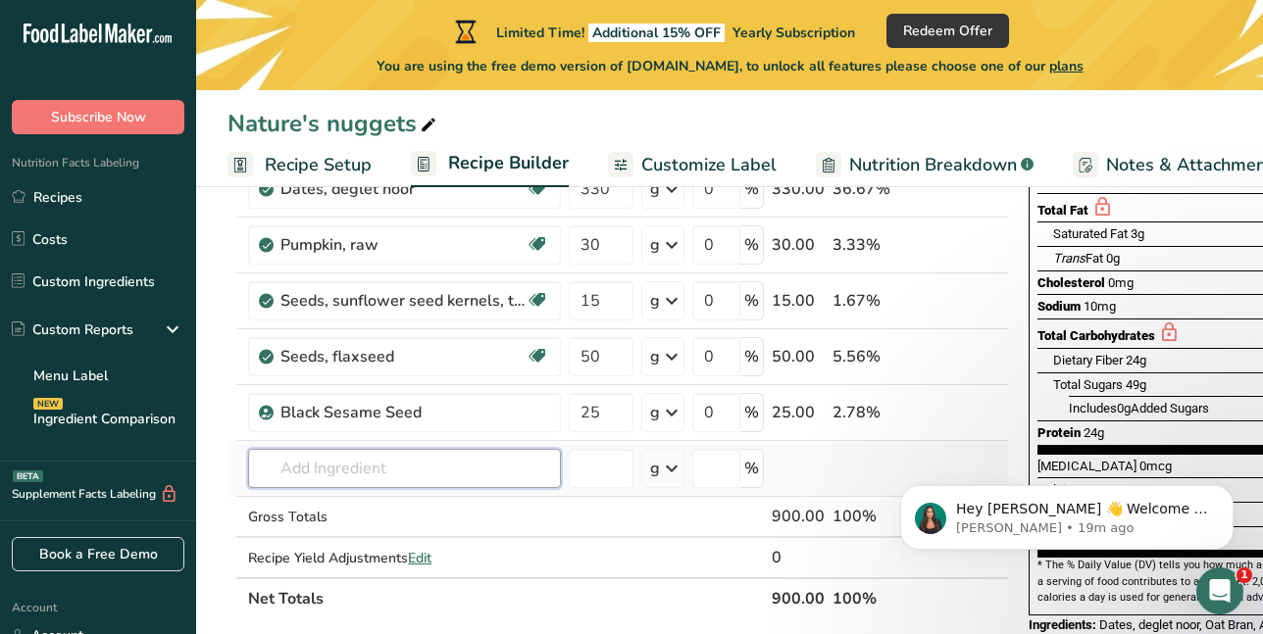
click at [372, 473] on input "text" at bounding box center [404, 468] width 313 height 39
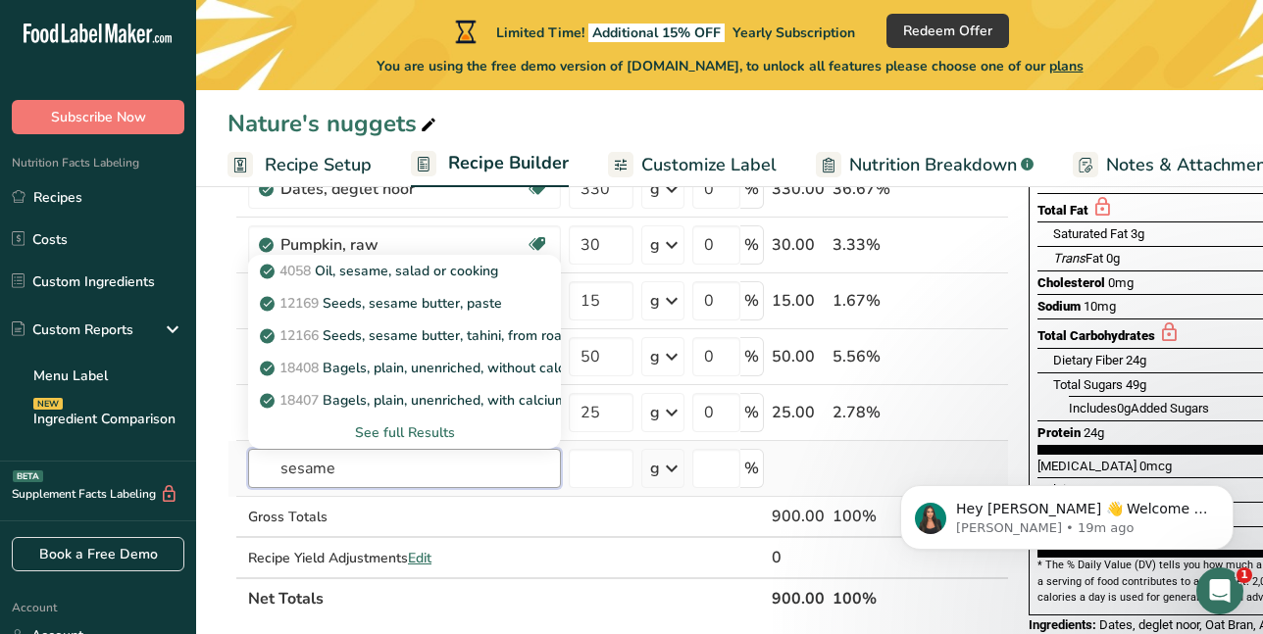
type input "sesame"
click at [380, 435] on div "See full Results" at bounding box center [404, 433] width 281 height 21
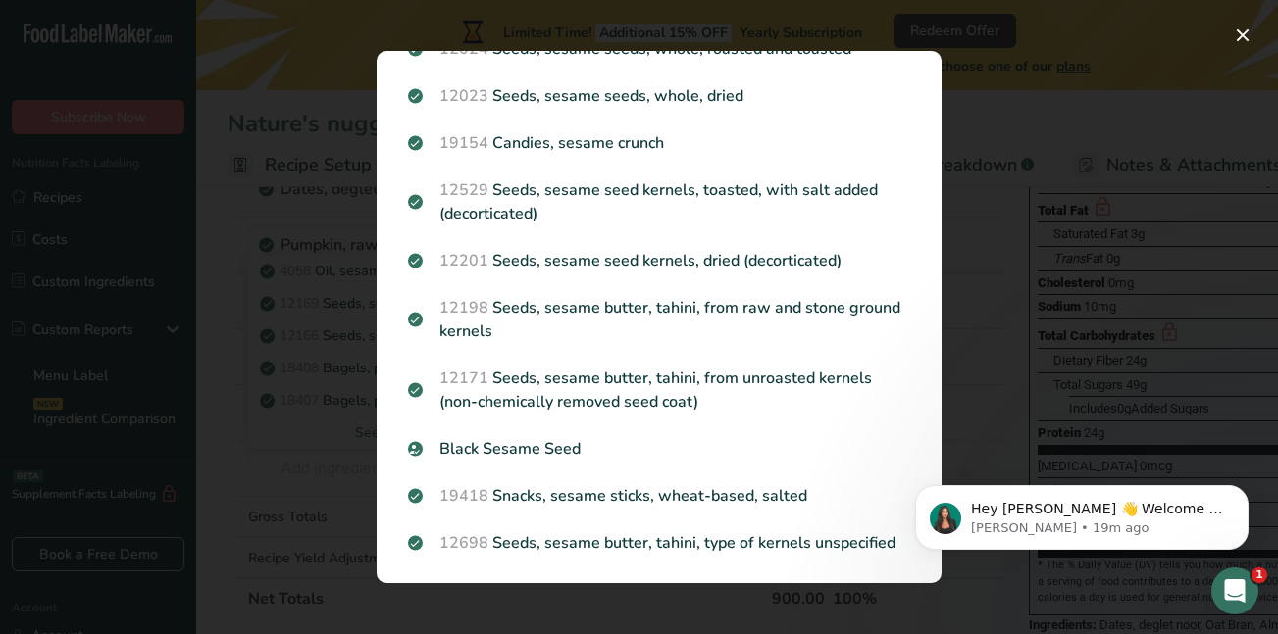
scroll to position [1099, 0]
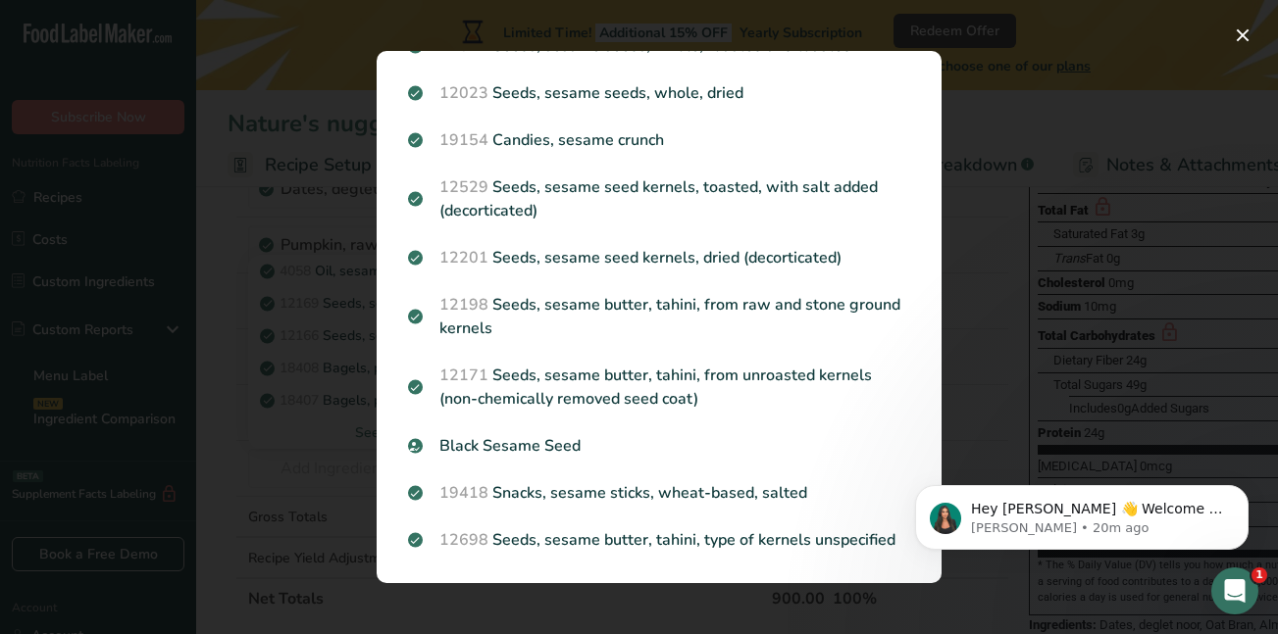
drag, startPoint x: 925, startPoint y: 447, endPoint x: 919, endPoint y: 419, distance: 29.0
click at [919, 419] on div "Hey [PERSON_NAME] 👋 Welcome to Food Label Maker🙌 Take a look around! If you hav…" at bounding box center [1081, 427] width 361 height 245
drag, startPoint x: 927, startPoint y: 433, endPoint x: 918, endPoint y: 366, distance: 68.2
click at [918, 366] on div "Hey [PERSON_NAME] 👋 Welcome to Food Label Maker🙌 Take a look around! If you hav…" at bounding box center [1081, 427] width 361 height 245
drag, startPoint x: 921, startPoint y: 455, endPoint x: 1826, endPoint y: 830, distance: 979.6
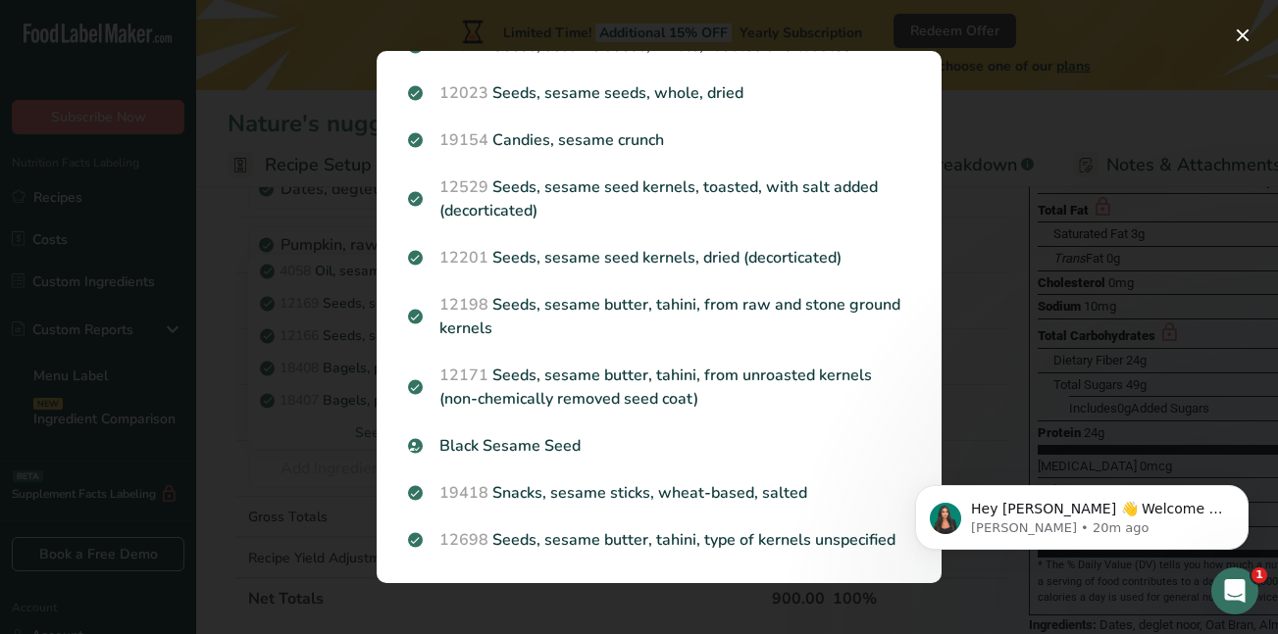
click html "Hey [PERSON_NAME] 👋 Welcome to Food Label Maker🙌 Take a look around! If you hav…"
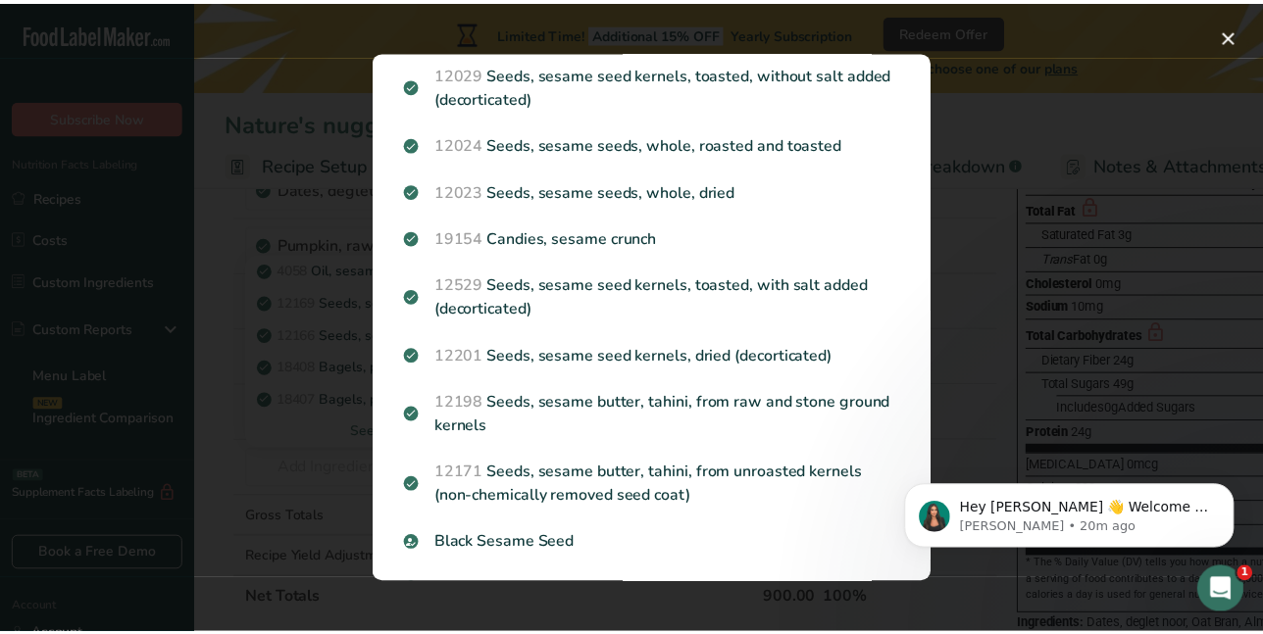
scroll to position [903, 0]
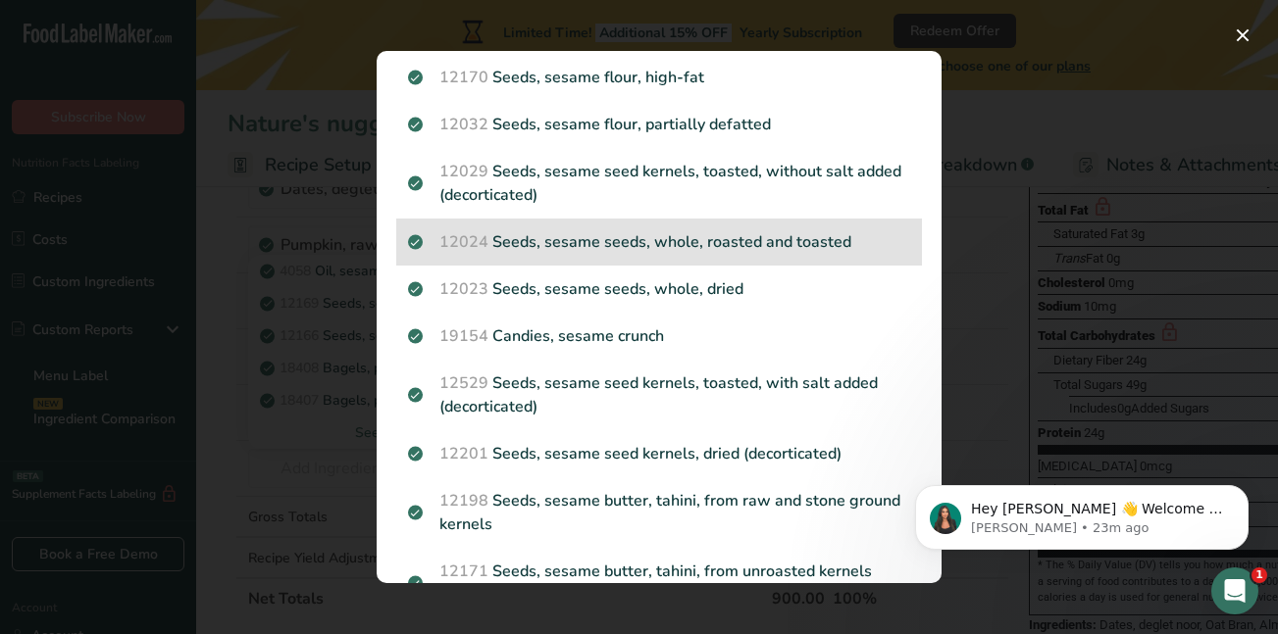
click at [767, 240] on p "12024 Seeds, sesame seeds, whole, roasted and toasted" at bounding box center [659, 242] width 502 height 24
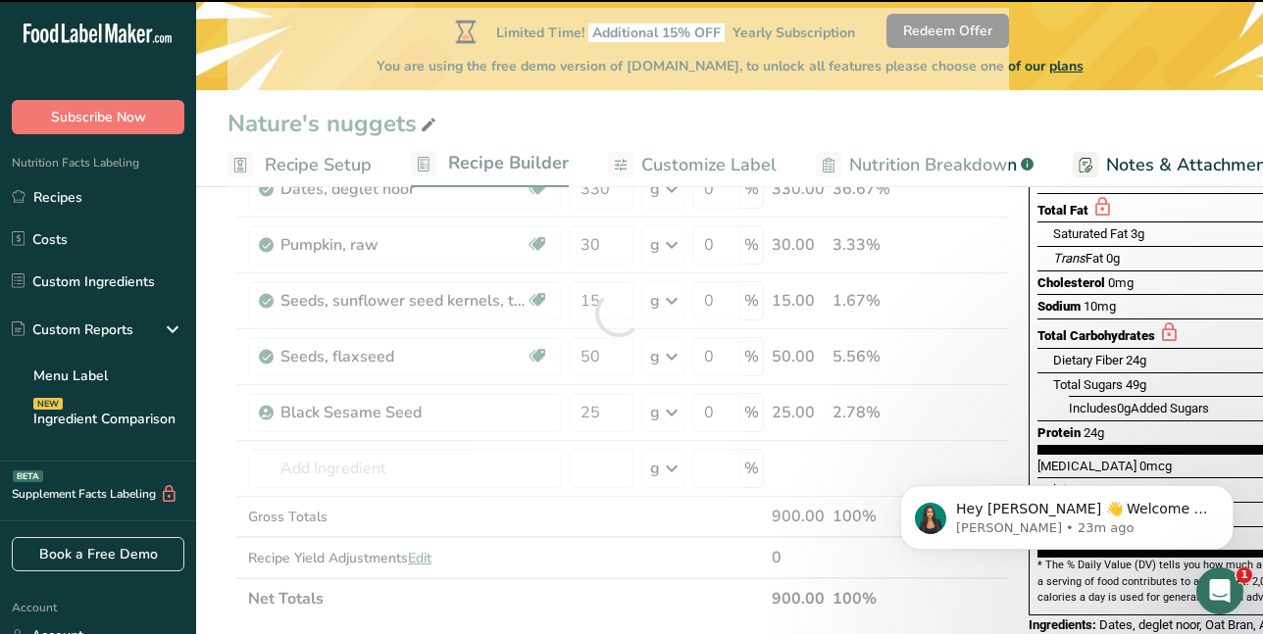
type input "0"
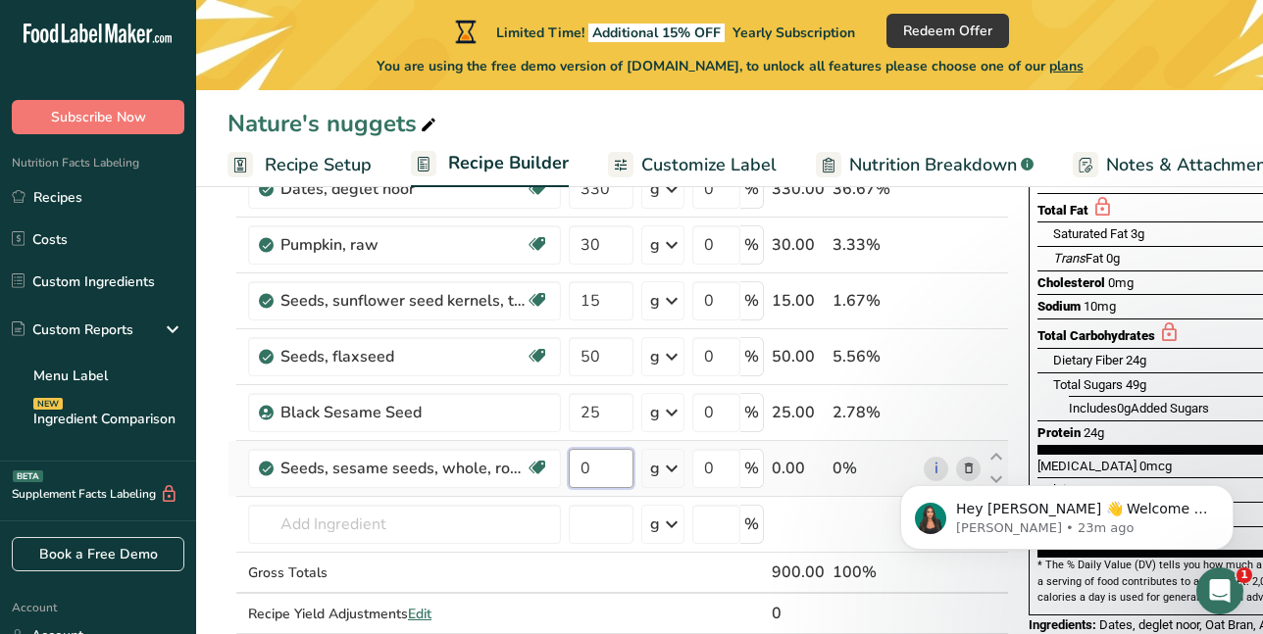
click at [581, 472] on input "0" at bounding box center [601, 468] width 65 height 39
type input "25"
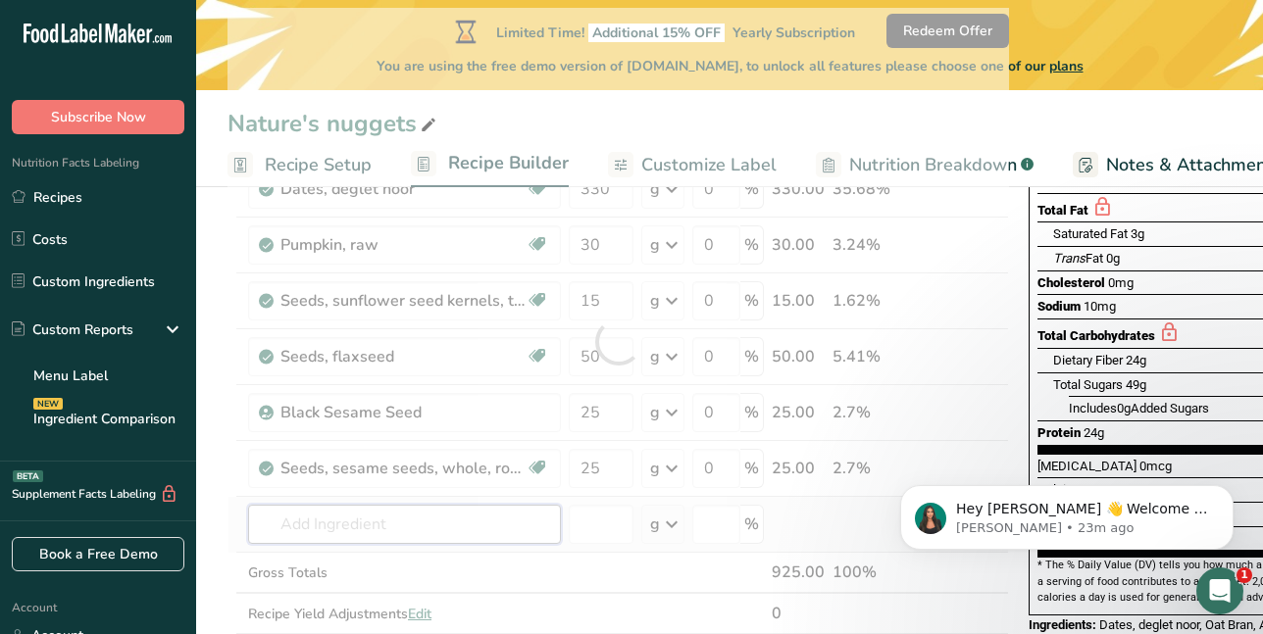
click at [348, 523] on div "Ingredient * Amount * Unit * Waste * .a-a{fill:#347362;}.b-a{fill:#fff;} Grams …" at bounding box center [619, 342] width 782 height 668
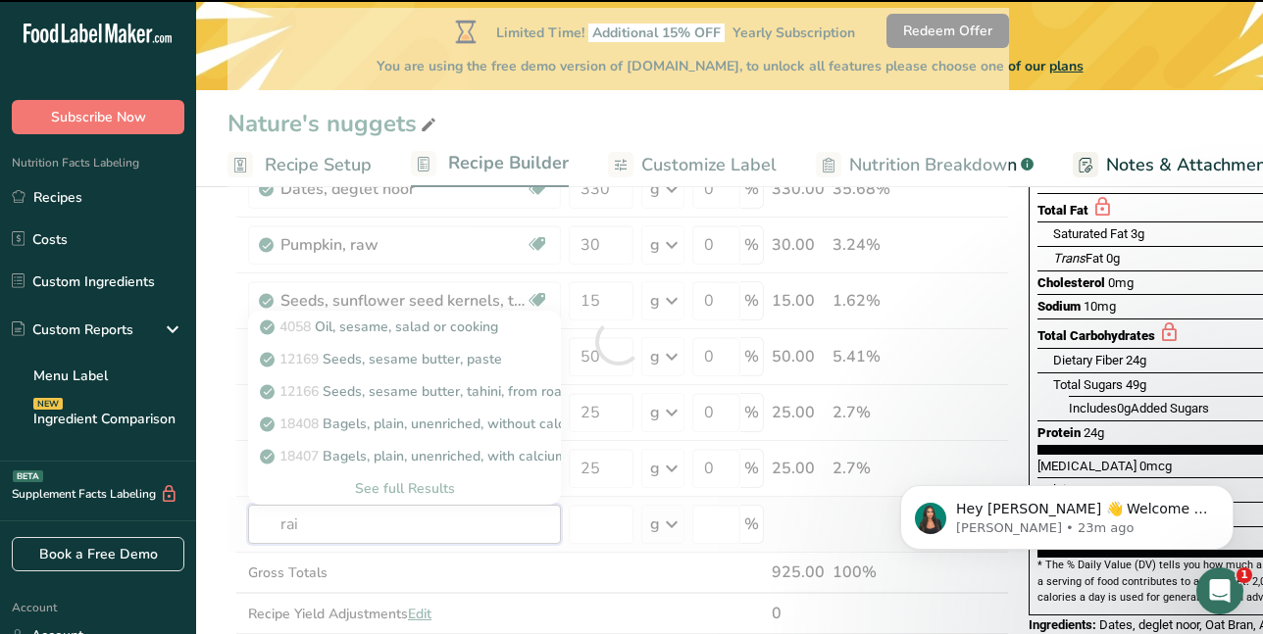
type input "rais"
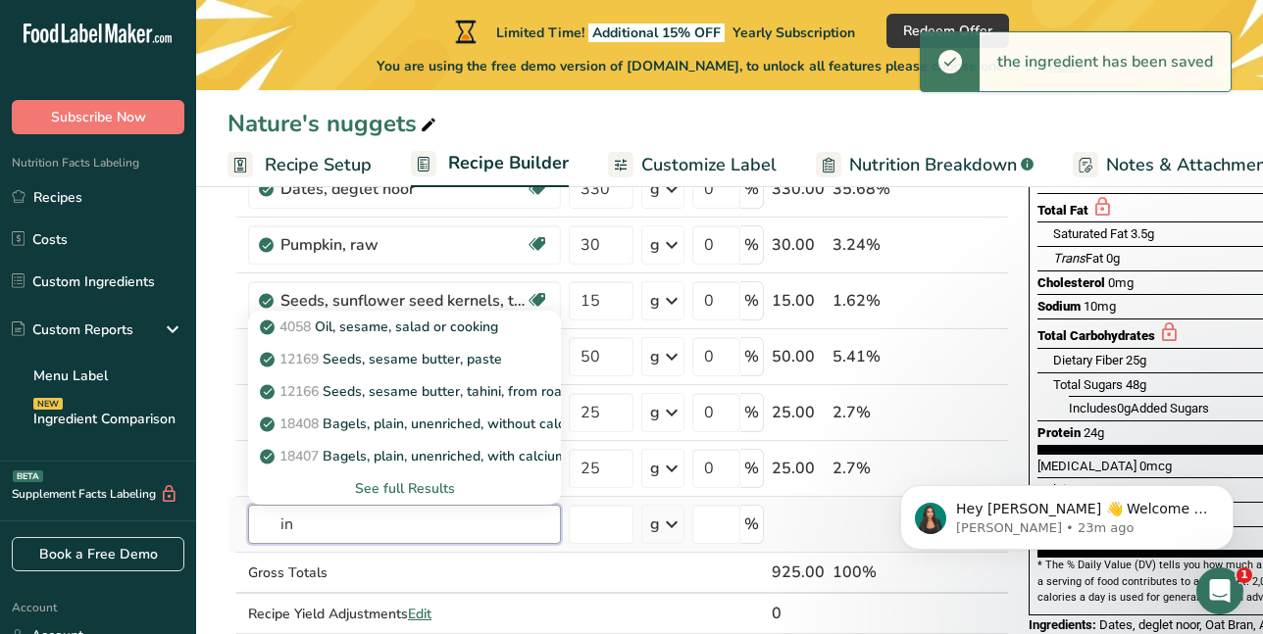
type input "i"
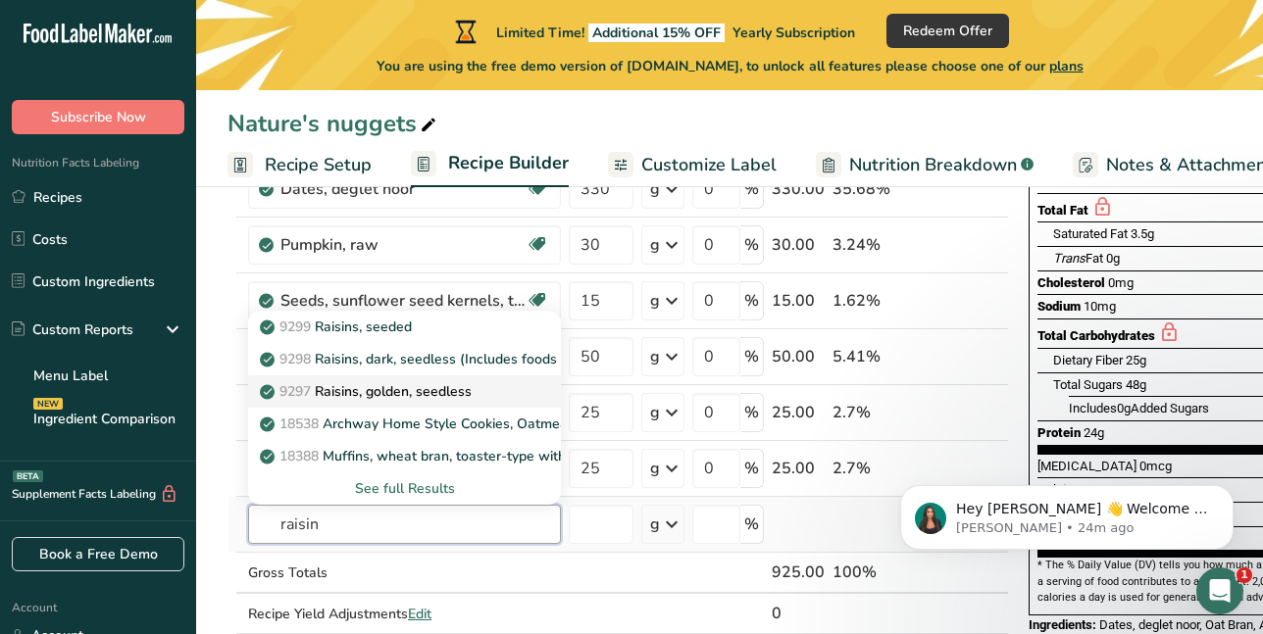
type input "raisin"
click at [430, 391] on p "9297 Raisins, golden, seedless" at bounding box center [368, 391] width 208 height 21
type input "Raisins, golden, seedless"
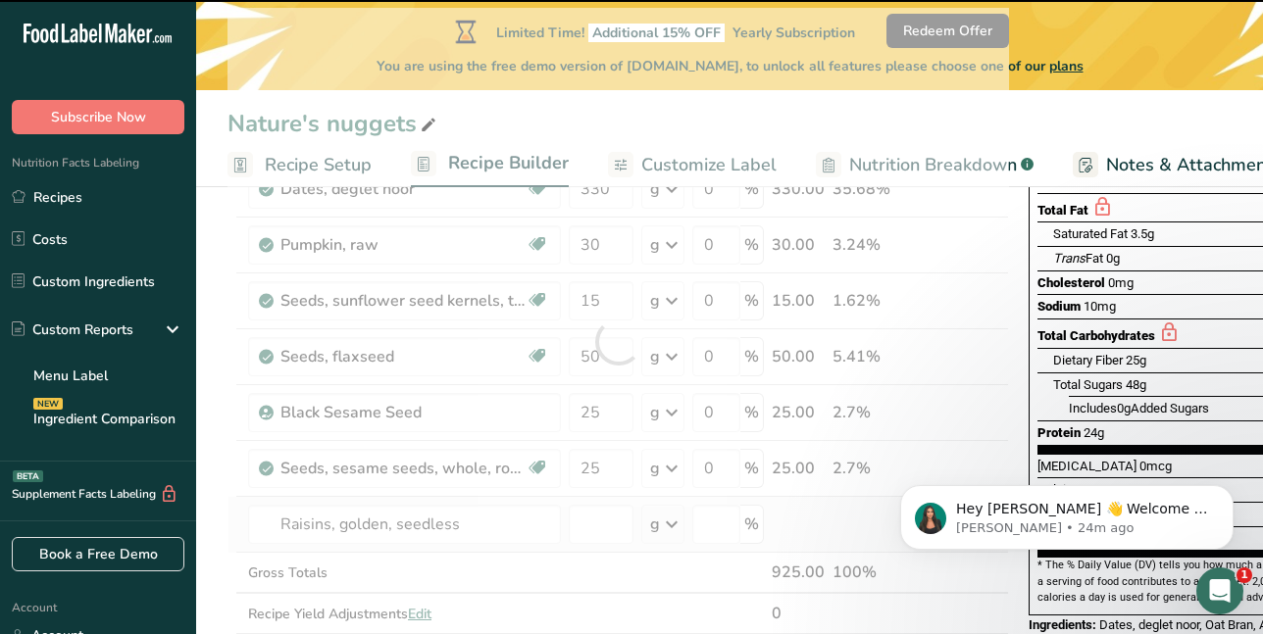
type input "0"
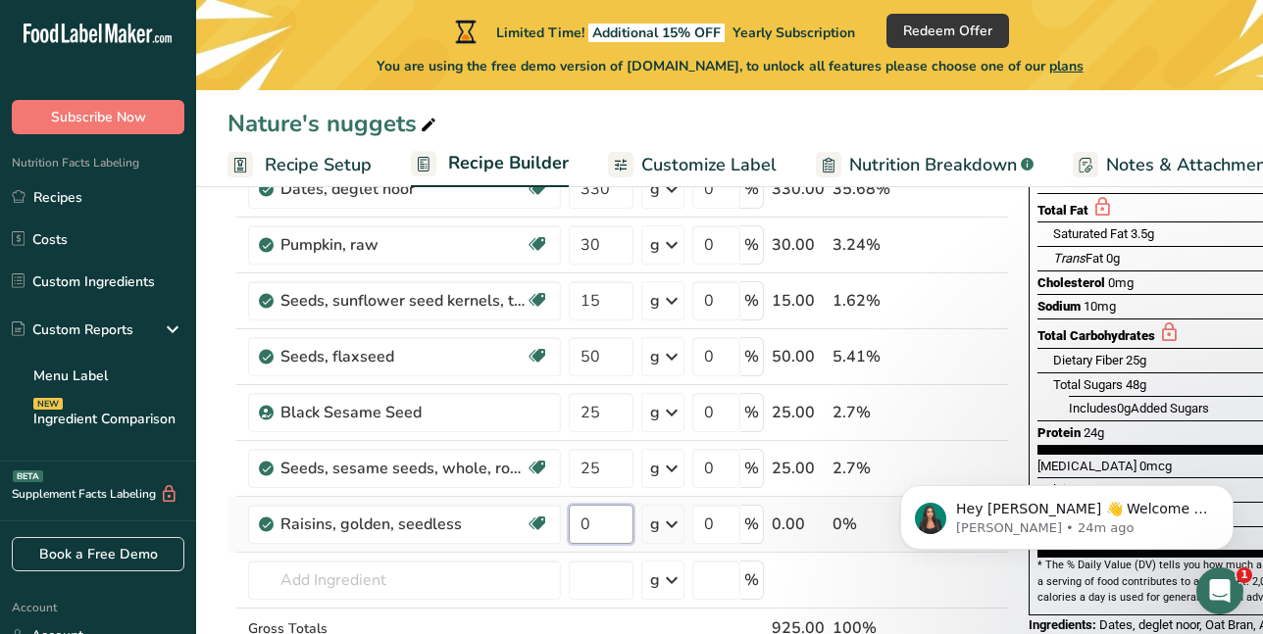
click at [582, 526] on input "0" at bounding box center [601, 524] width 65 height 39
type input "60"
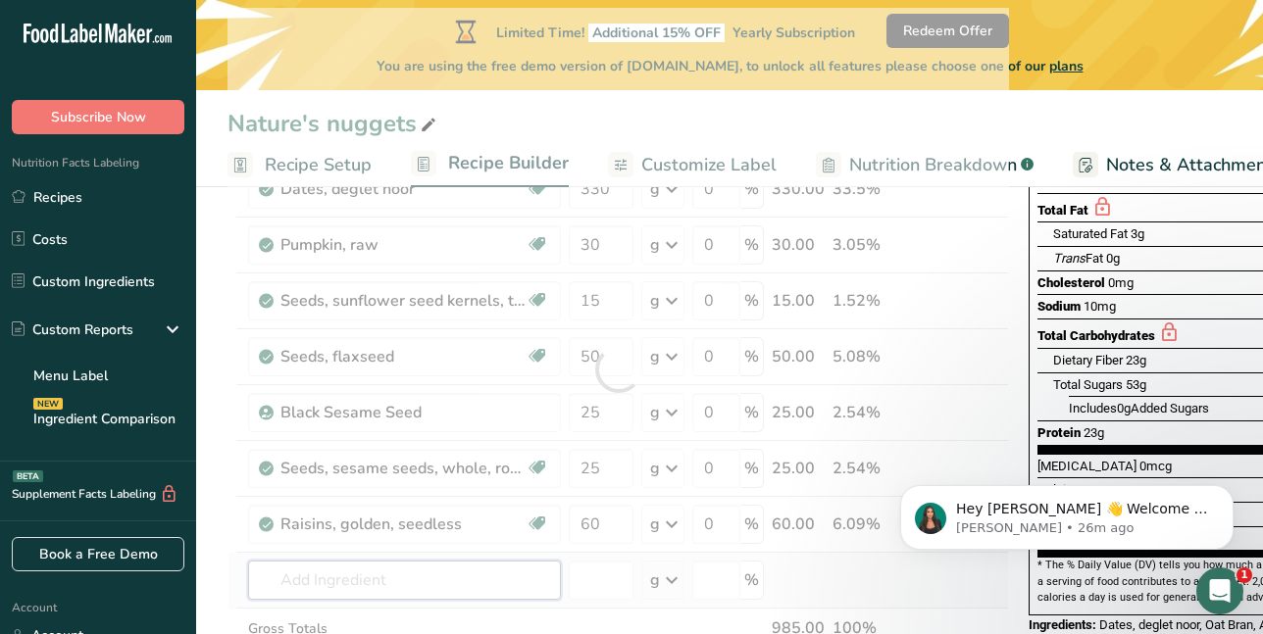
click at [374, 578] on div "Ingredient * Amount * Unit * Waste * .a-a{fill:#347362;}.b-a{fill:#fff;} Grams …" at bounding box center [619, 370] width 782 height 724
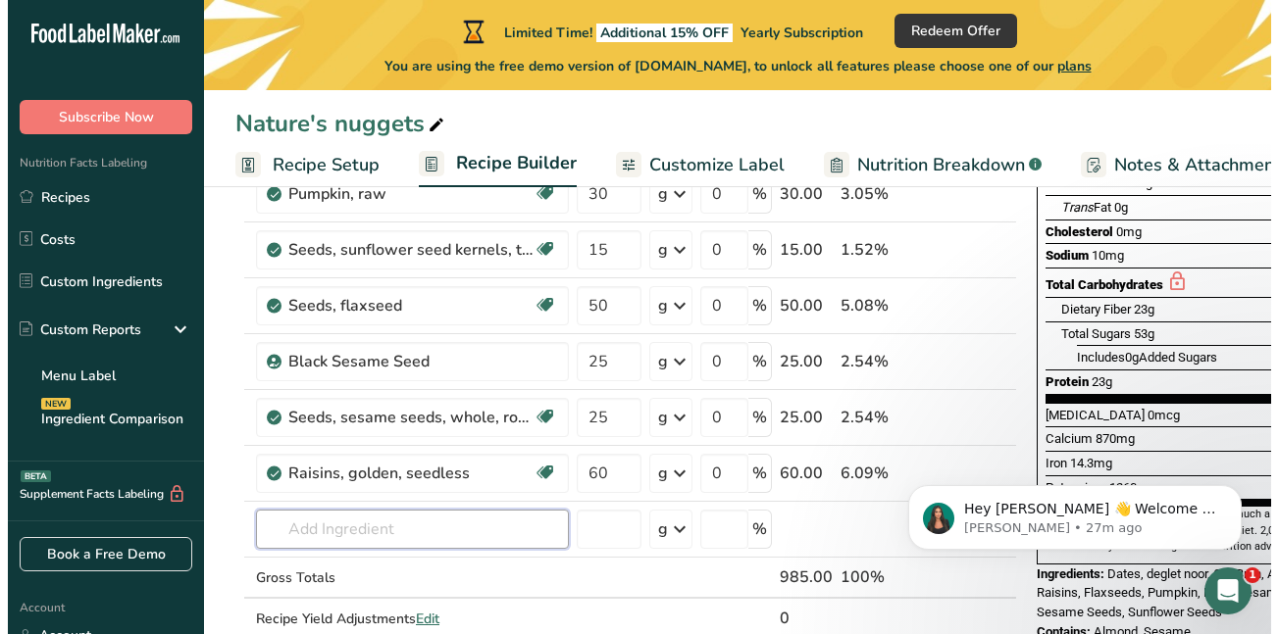
scroll to position [392, 0]
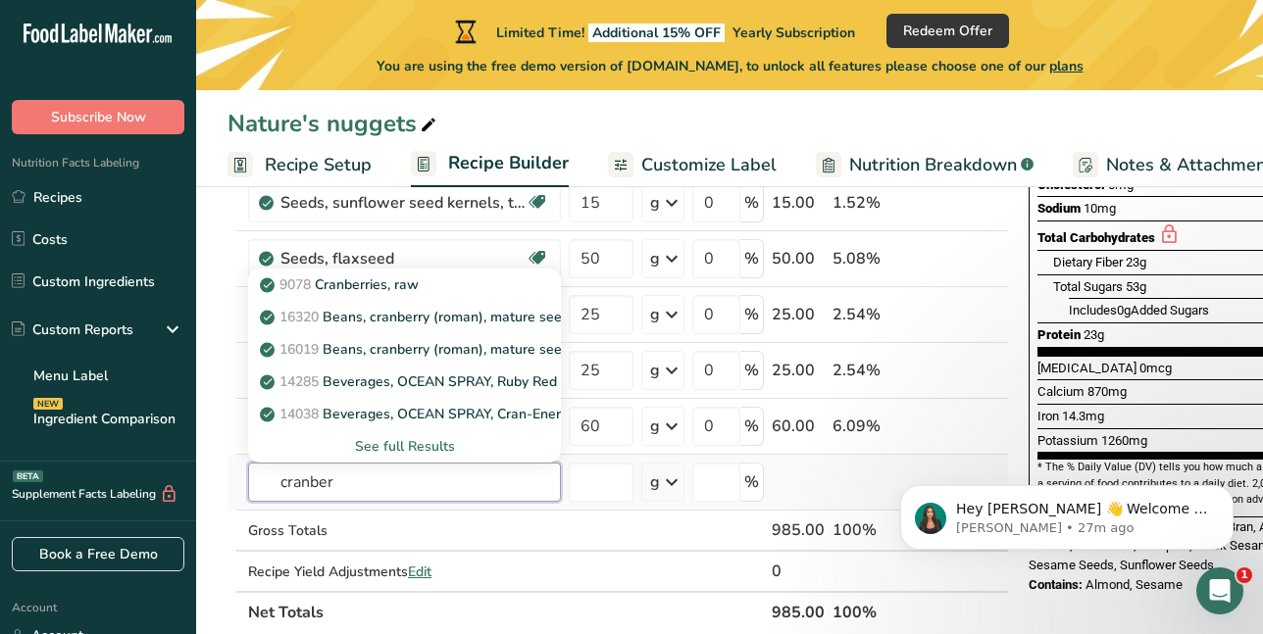
type input "cranber"
click at [385, 441] on div "See full Results" at bounding box center [404, 446] width 281 height 21
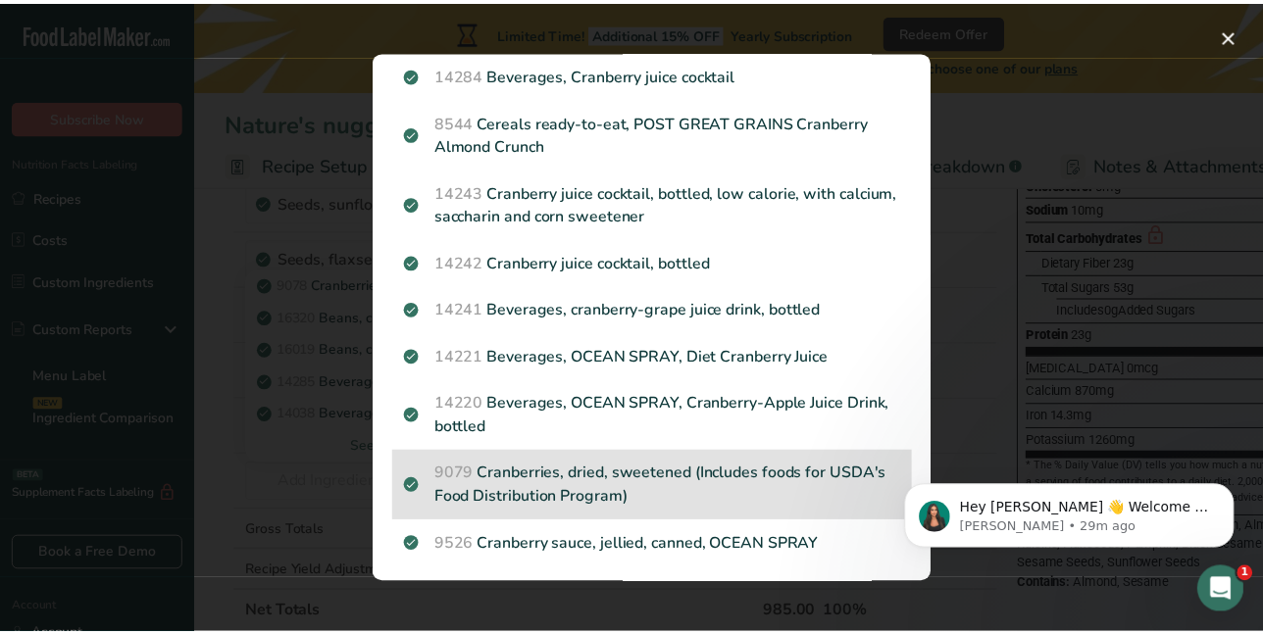
scroll to position [1378, 0]
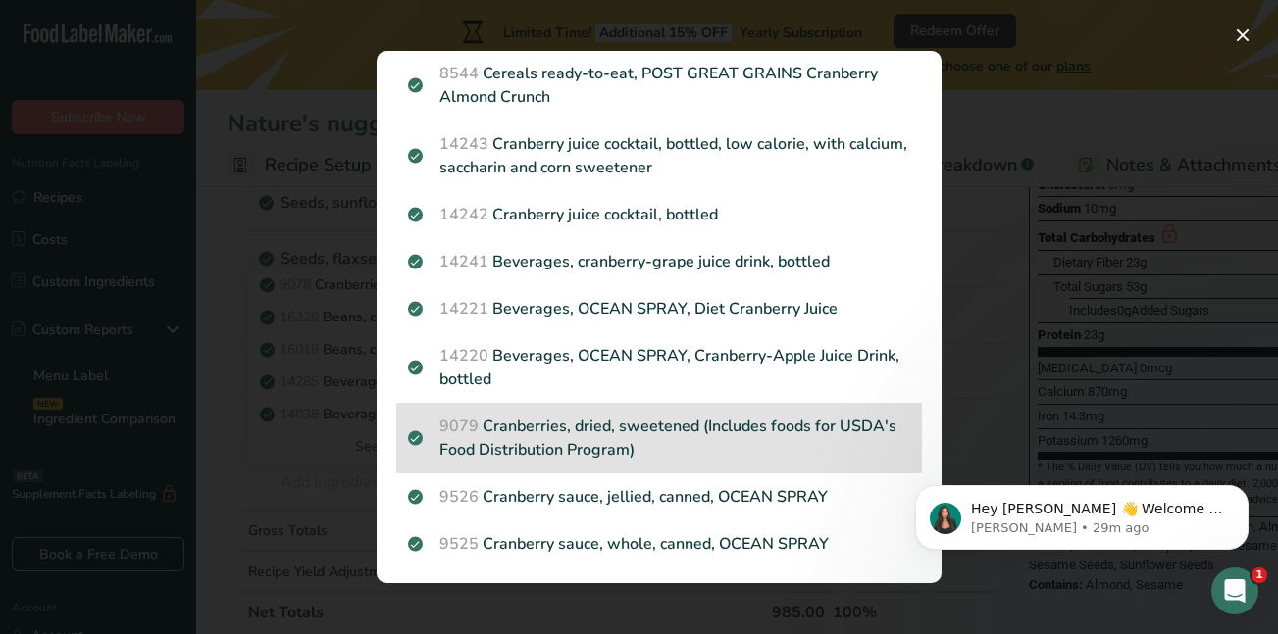
click at [747, 433] on p "9079 Cranberries, dried, sweetened (Includes foods for USDA's Food Distribution…" at bounding box center [659, 438] width 502 height 47
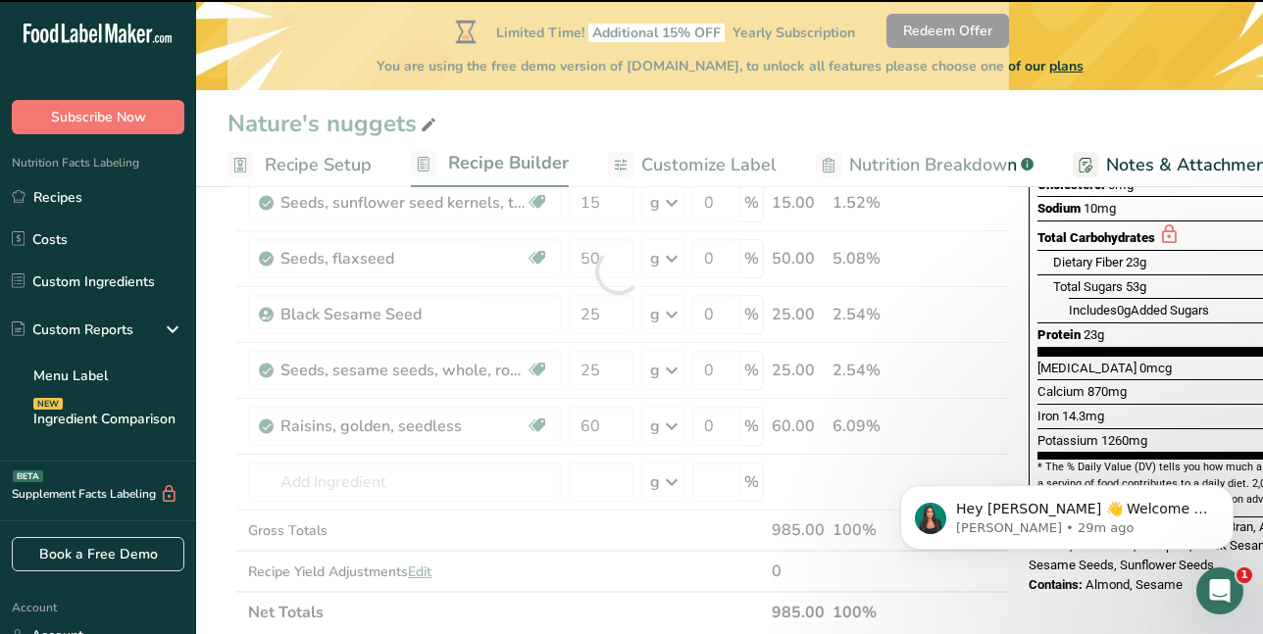
type input "0"
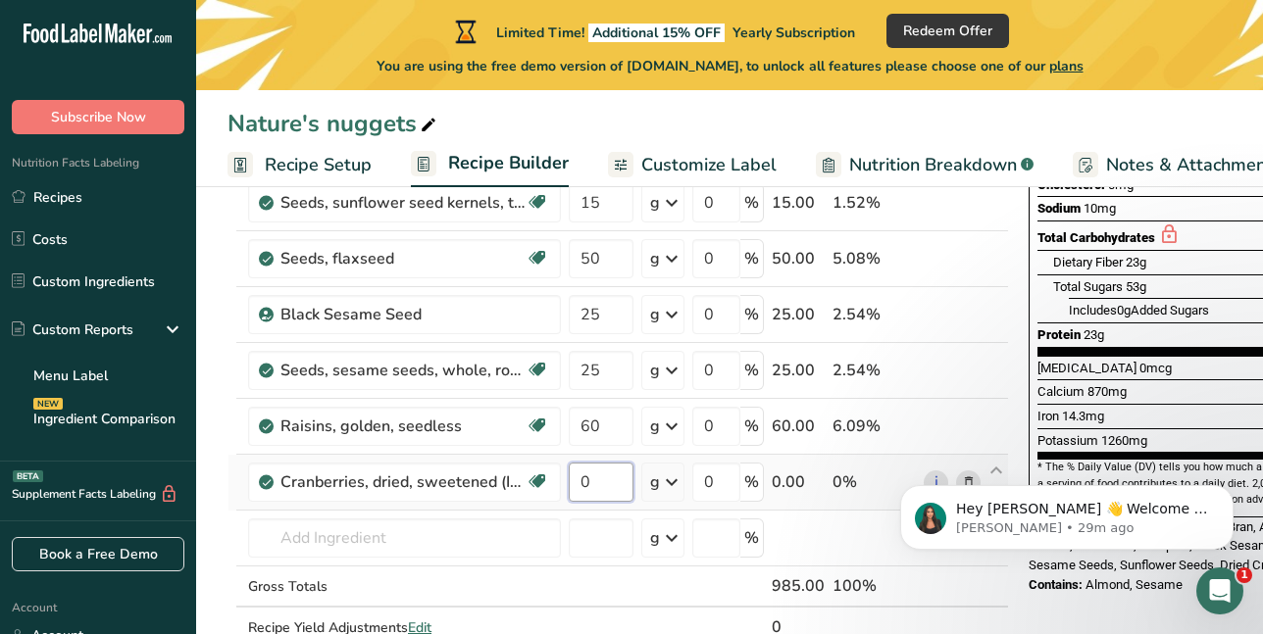
click at [583, 482] on input "0" at bounding box center [601, 482] width 65 height 39
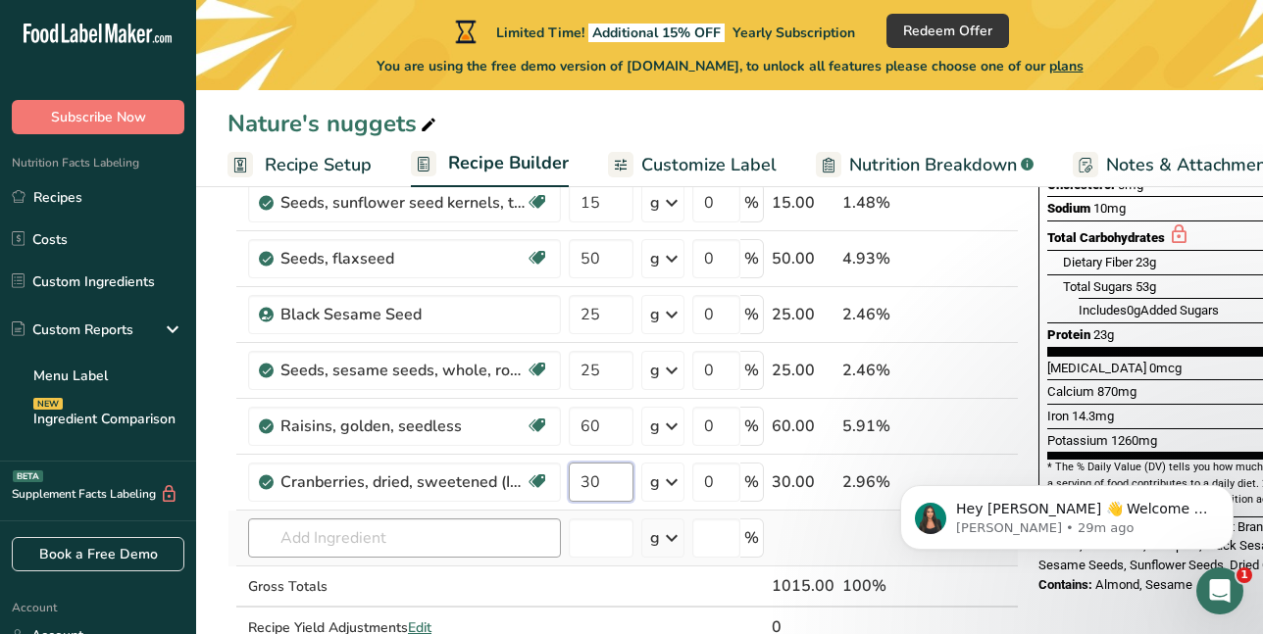
type input "30"
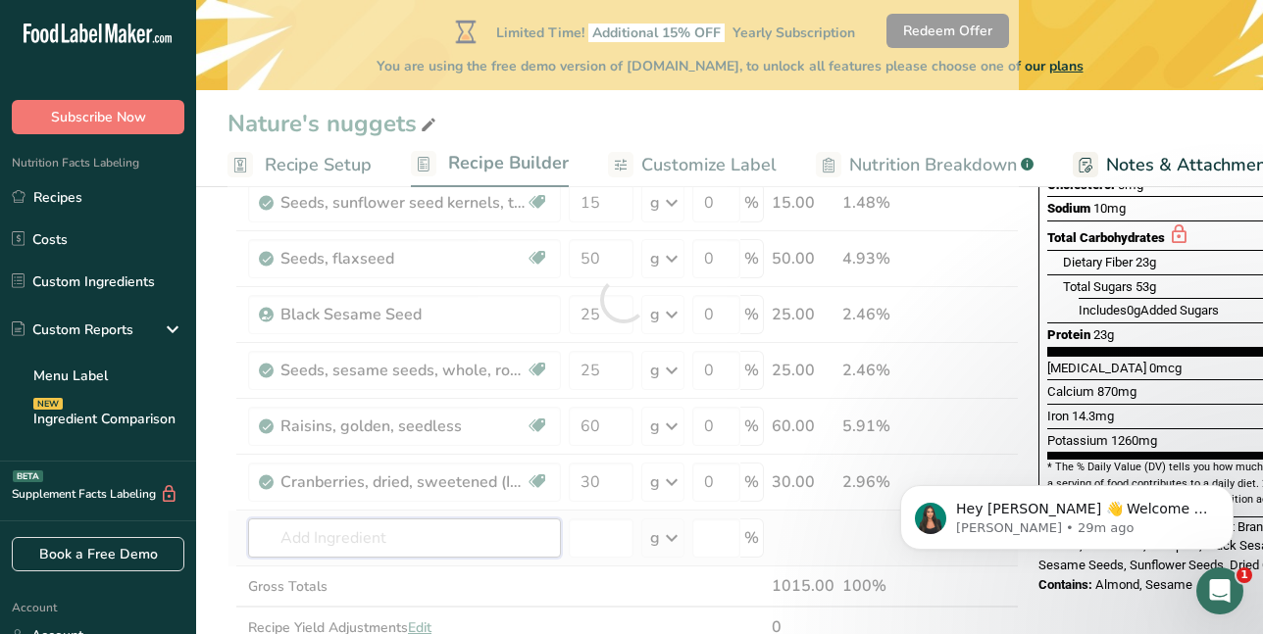
click at [486, 549] on div "Ingredient * Amount * Unit * Waste * .a-a{fill:#347362;}.b-a{fill:#fff;} Grams …" at bounding box center [623, 300] width 791 height 780
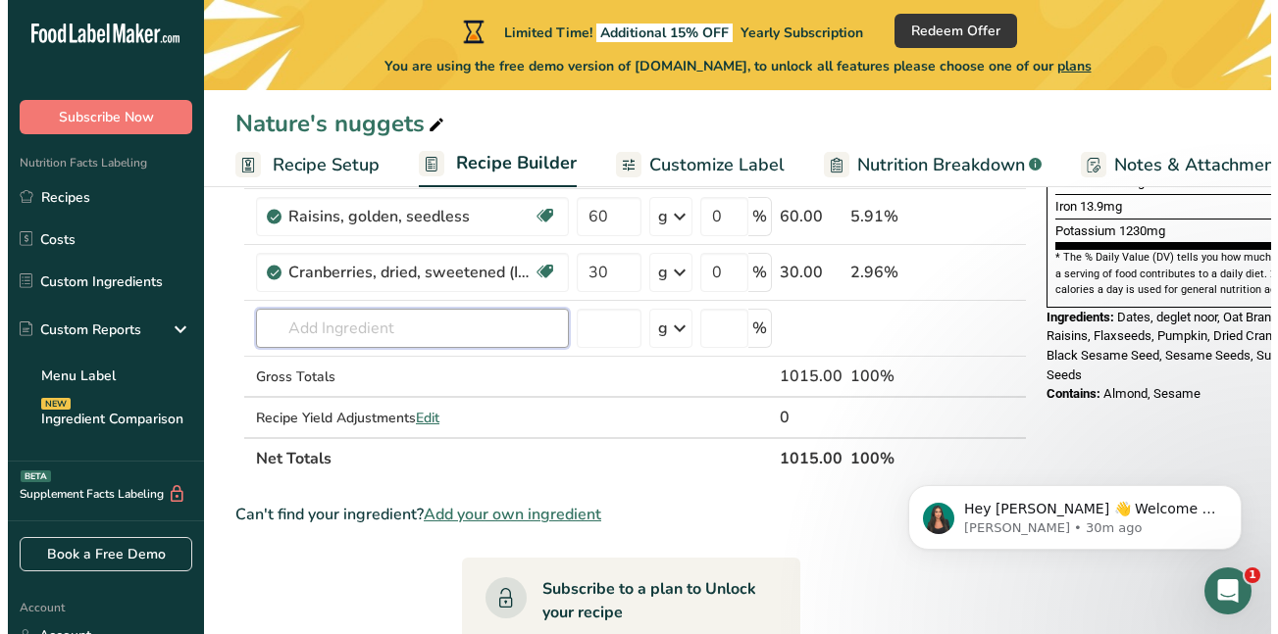
scroll to position [608, 0]
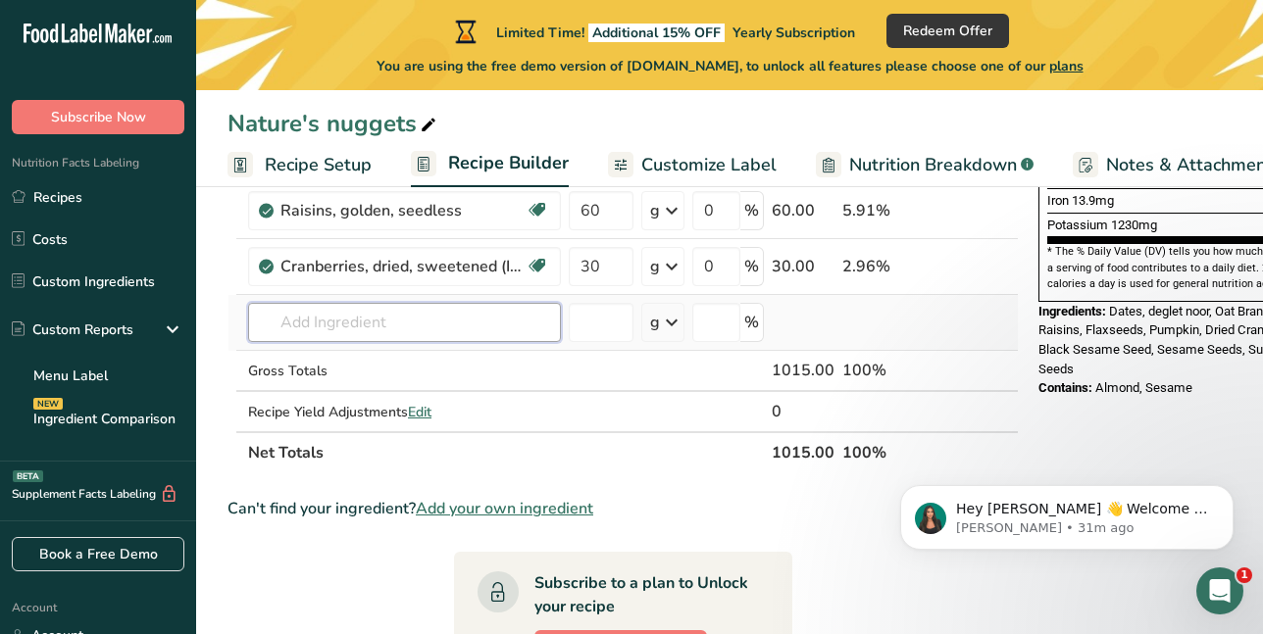
click at [469, 320] on input "text" at bounding box center [404, 322] width 313 height 39
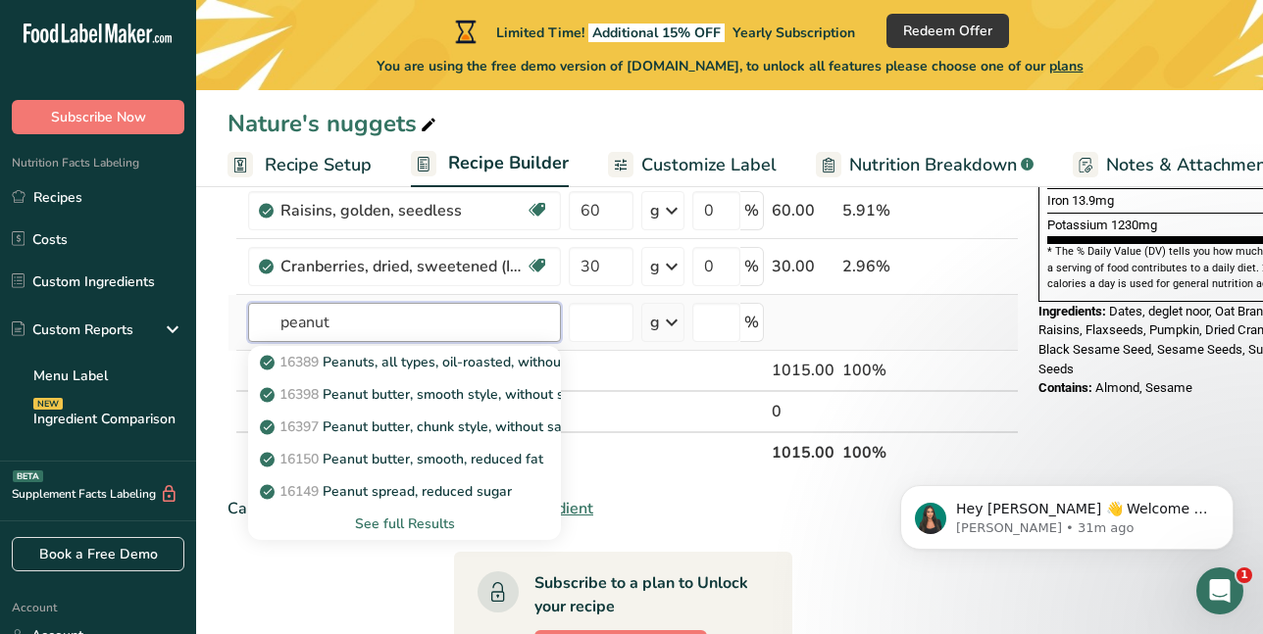
type input "peanut"
click at [429, 528] on div "See full Results" at bounding box center [404, 524] width 281 height 21
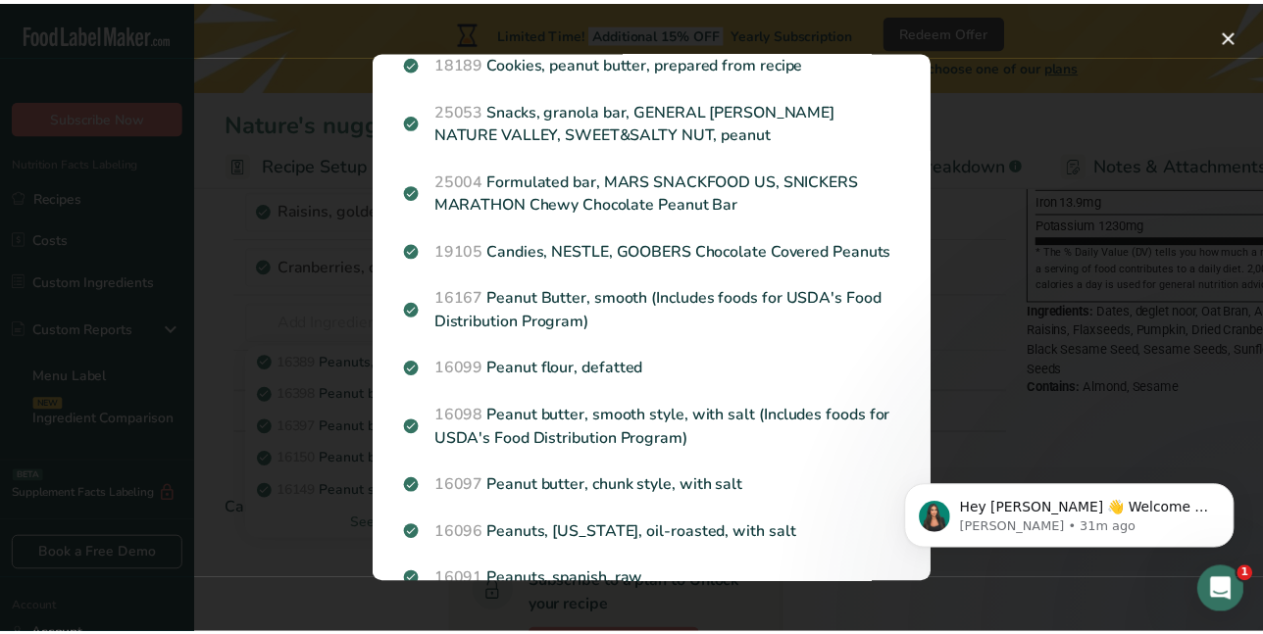
scroll to position [665, 0]
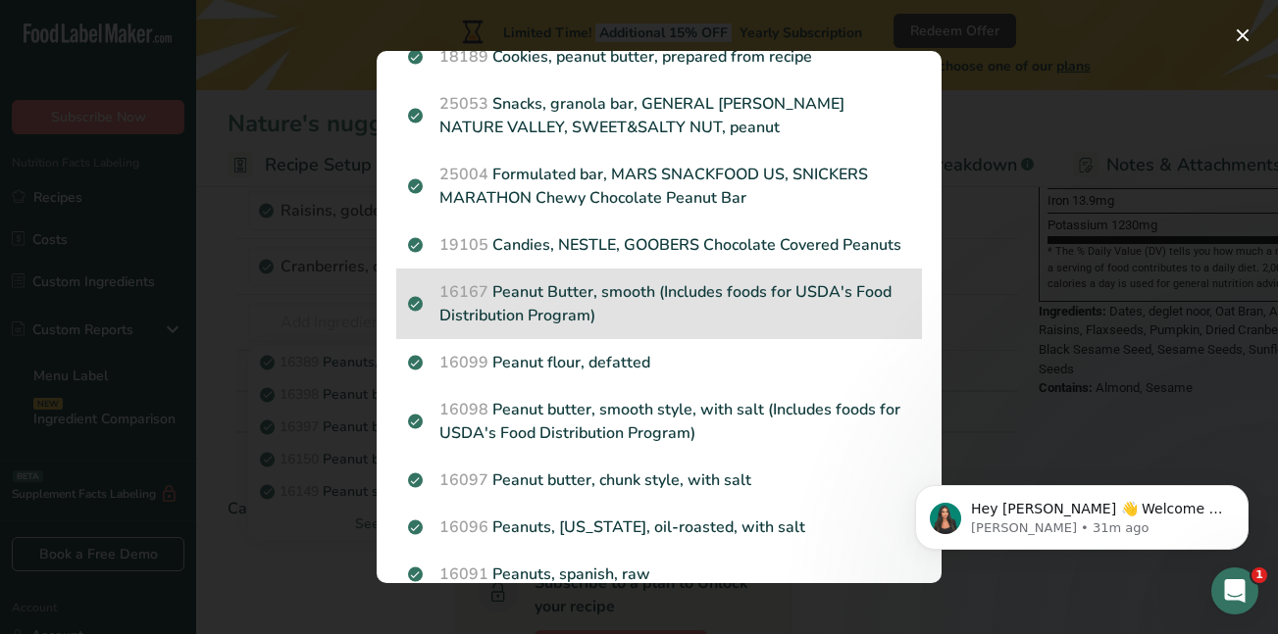
click at [569, 328] on p "16167 Peanut Butter, smooth (Includes foods for USDA's Food Distribution Progra…" at bounding box center [659, 303] width 502 height 47
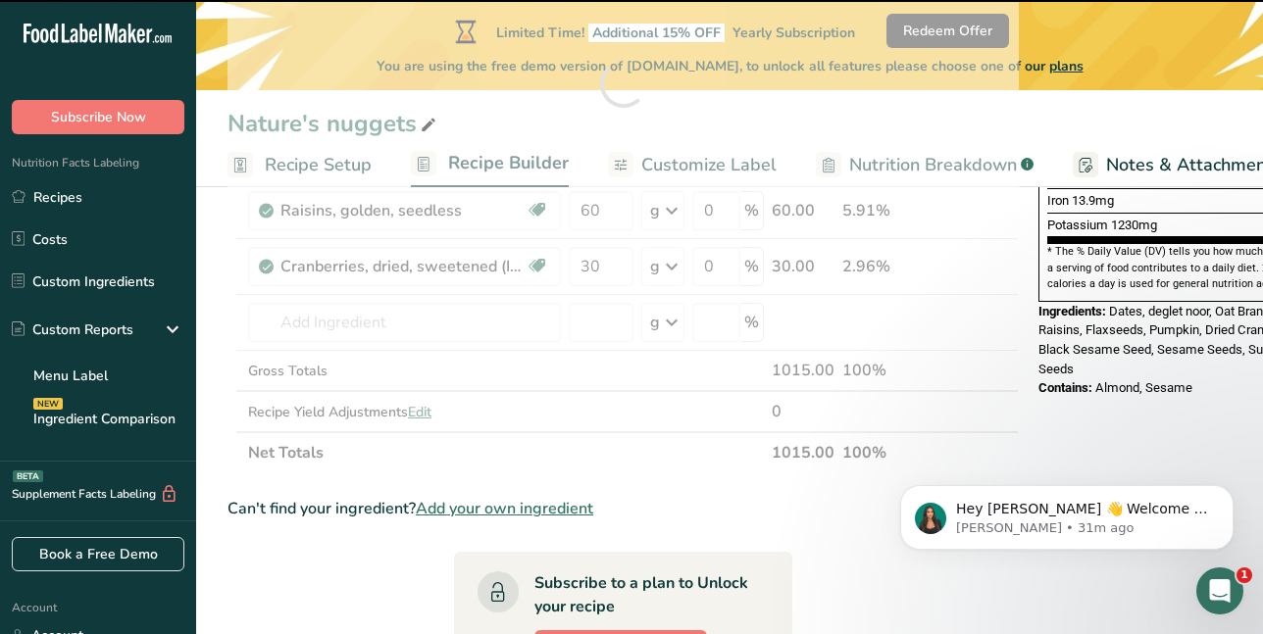
type input "0"
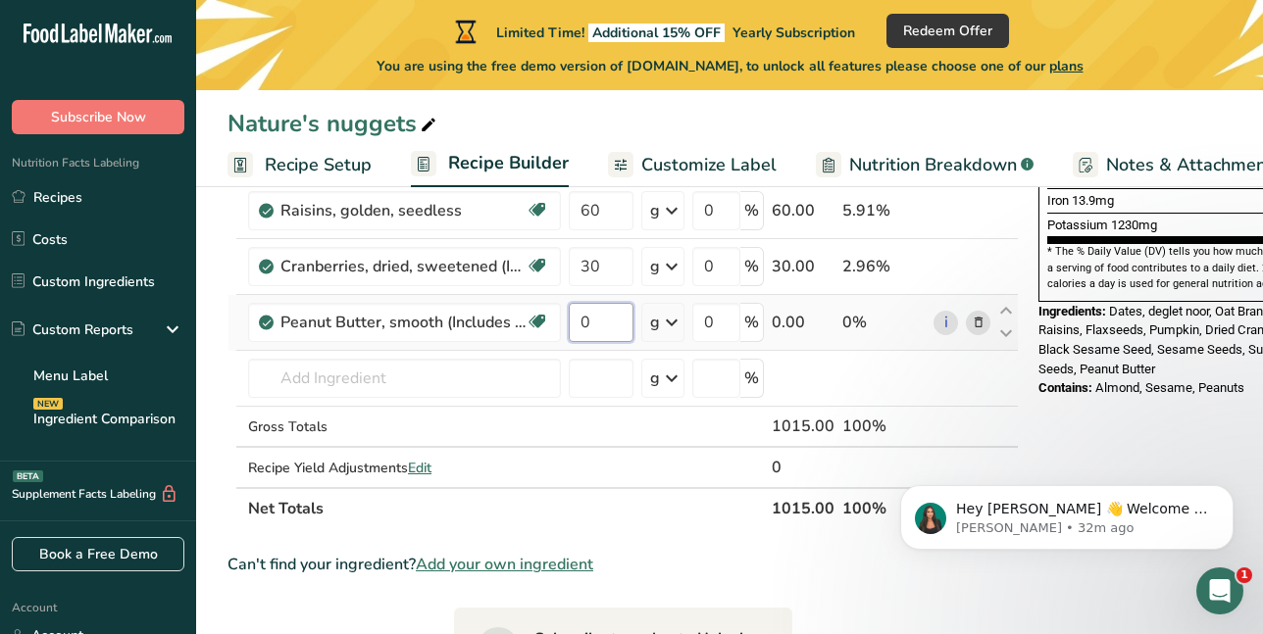
click at [592, 329] on input "0" at bounding box center [601, 322] width 65 height 39
type input "24"
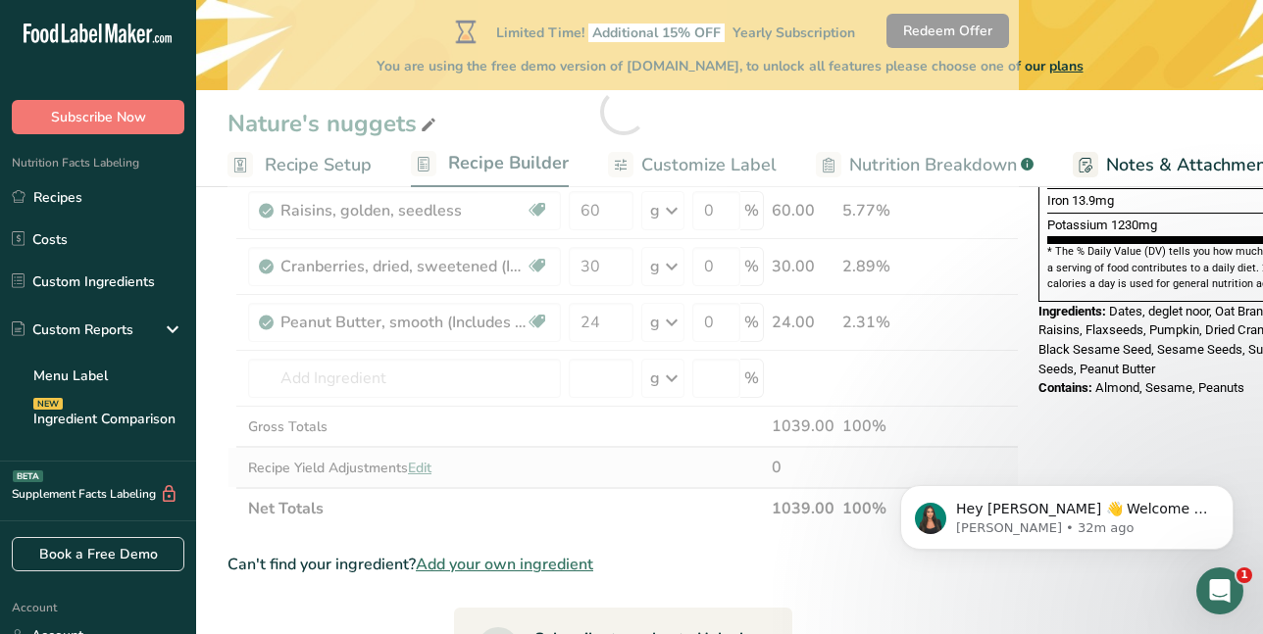
click at [704, 481] on div "Ingredient * Amount * Unit * Waste * .a-a{fill:#347362;}.b-a{fill:#fff;} Grams …" at bounding box center [623, 112] width 791 height 836
